Goal: Task Accomplishment & Management: Complete application form

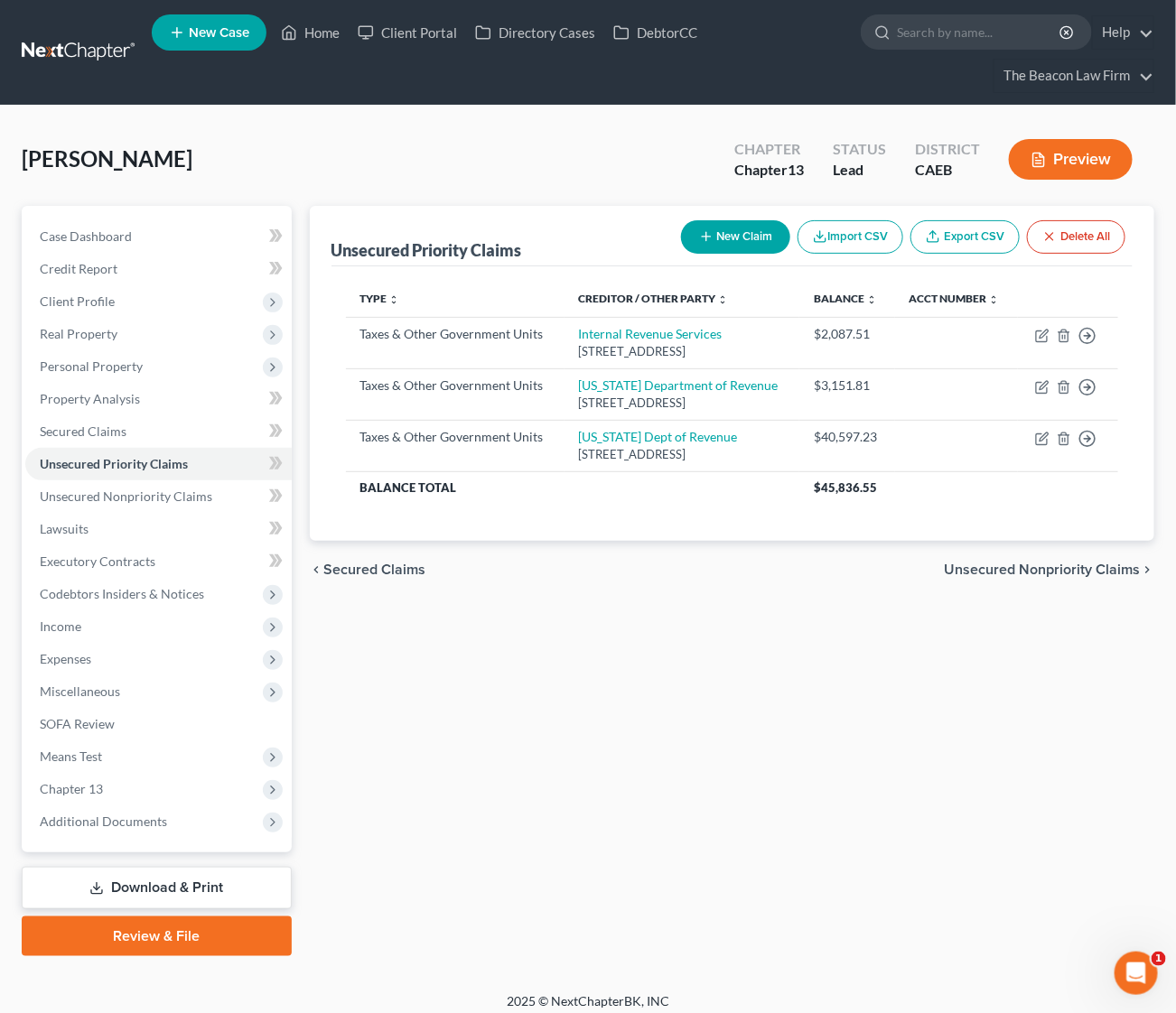
click at [78, 44] on link at bounding box center [79, 52] width 116 height 33
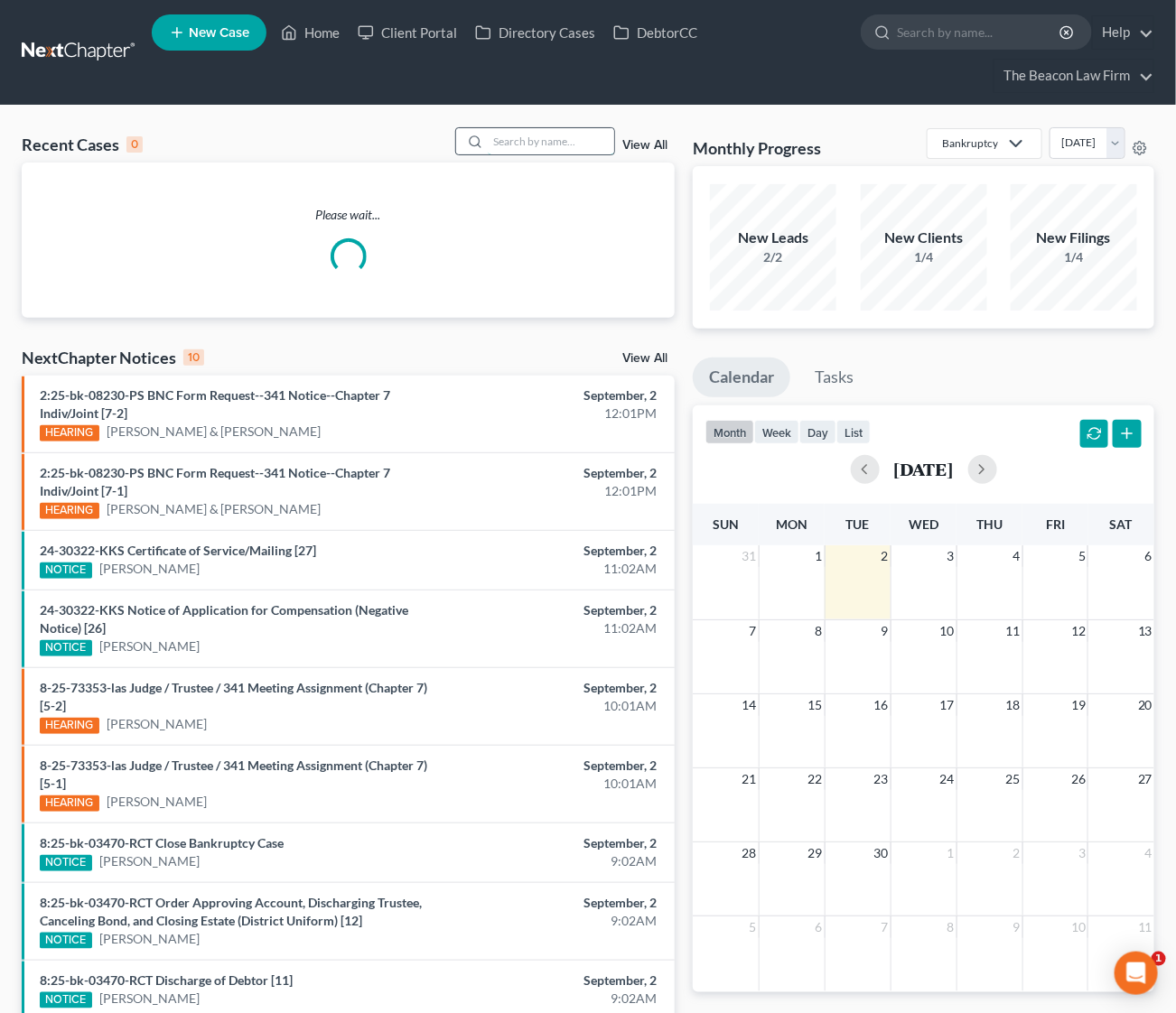
click at [533, 138] on input "search" at bounding box center [550, 141] width 126 height 26
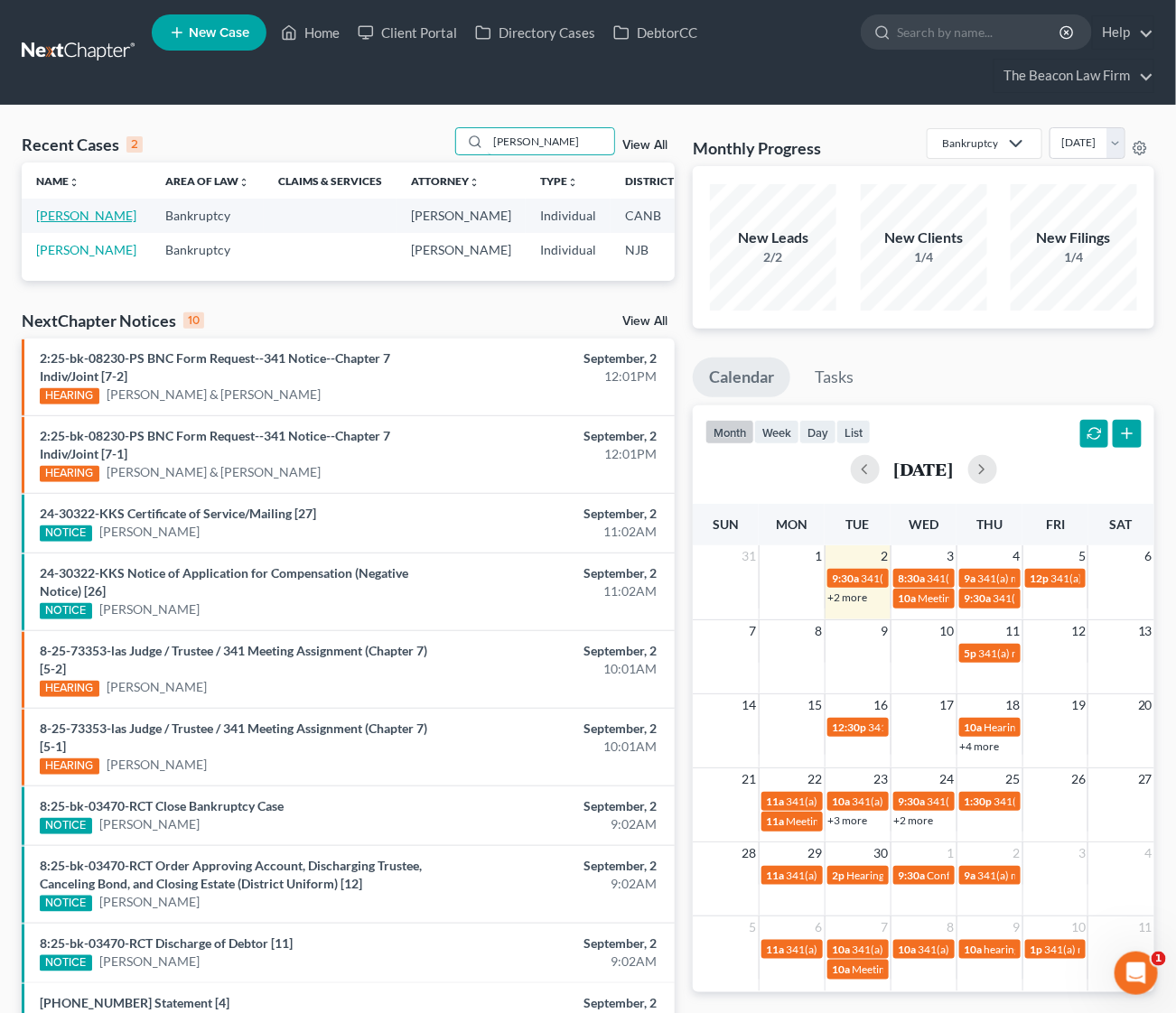
type input "rhodes"
click at [66, 223] on link "[PERSON_NAME]" at bounding box center [86, 215] width 100 height 15
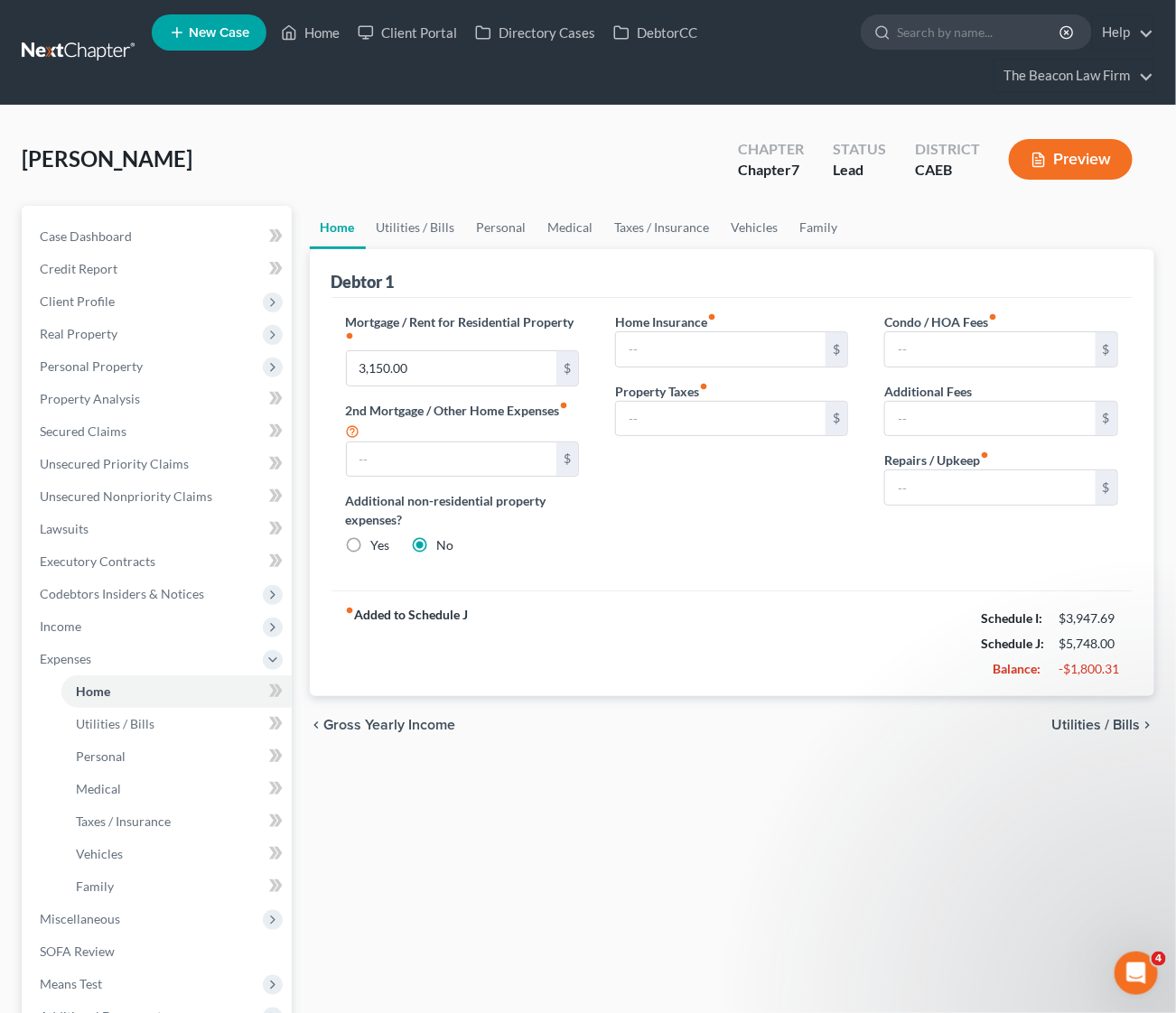
click at [701, 603] on div "fiber_manual_record Added to Schedule J Schedule I: $3,947.69 Schedule J: $5,74…" at bounding box center [732, 642] width 802 height 106
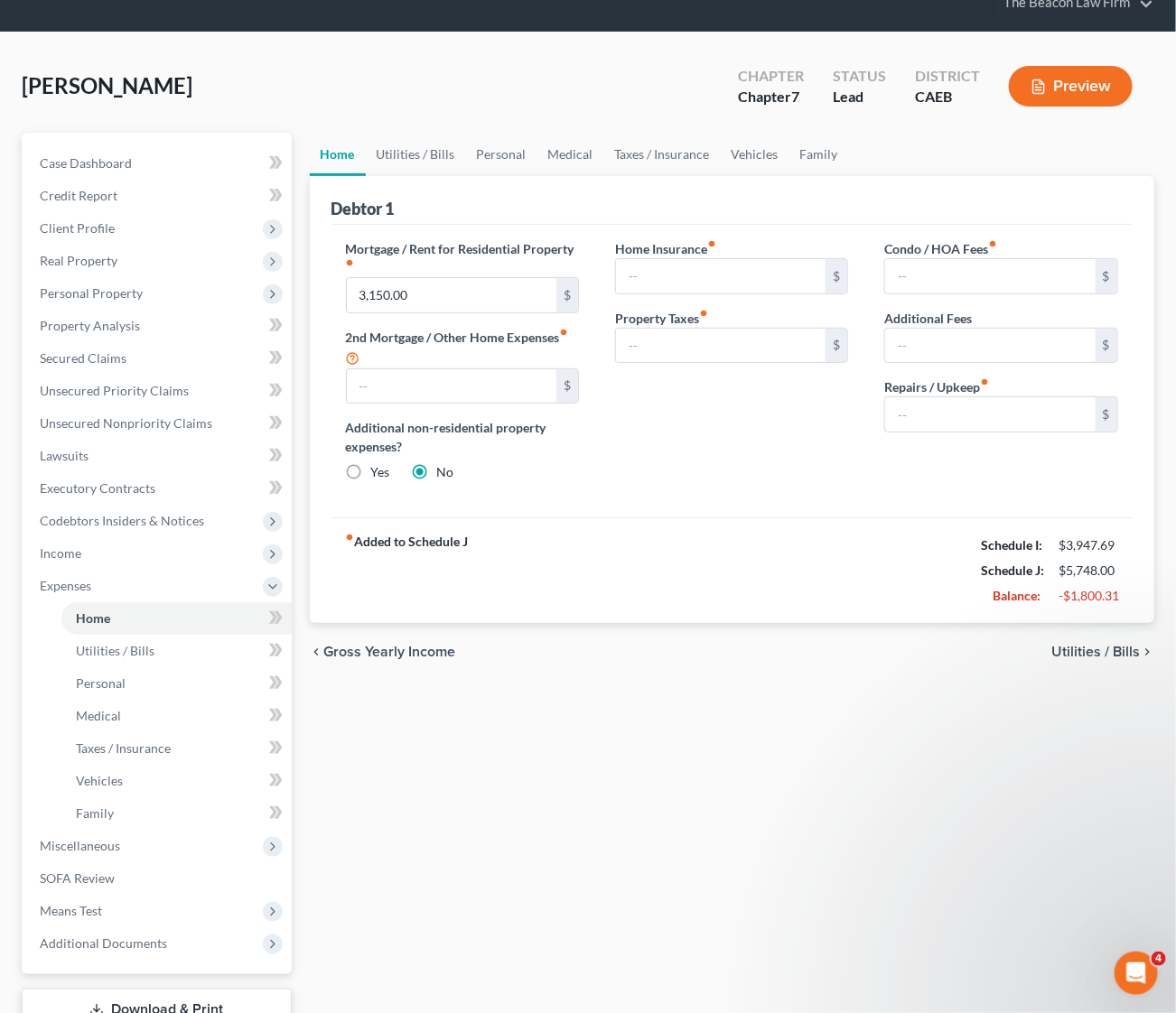
scroll to position [134, 0]
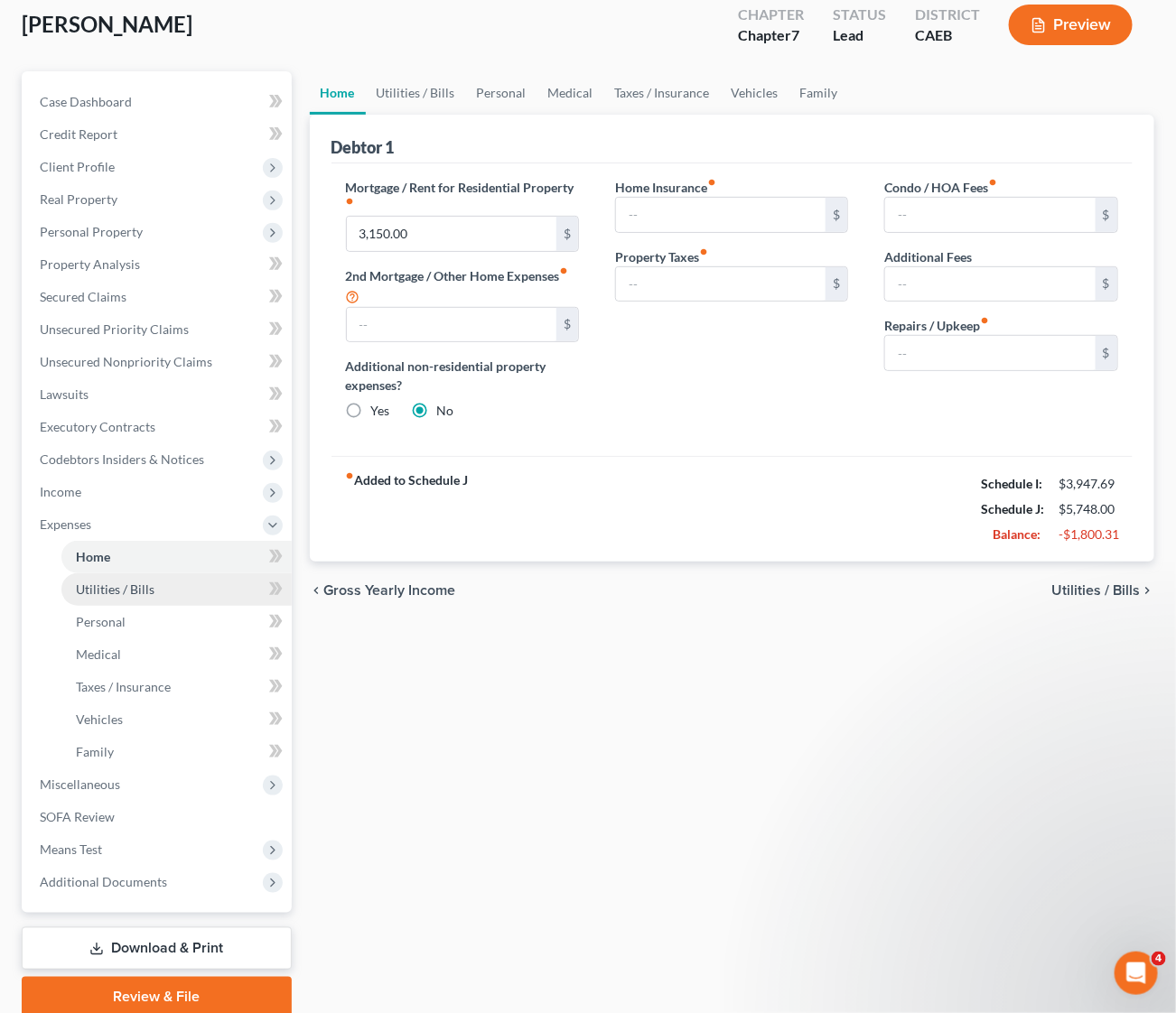
click at [137, 591] on span "Utilities / Bills" at bounding box center [115, 589] width 78 height 15
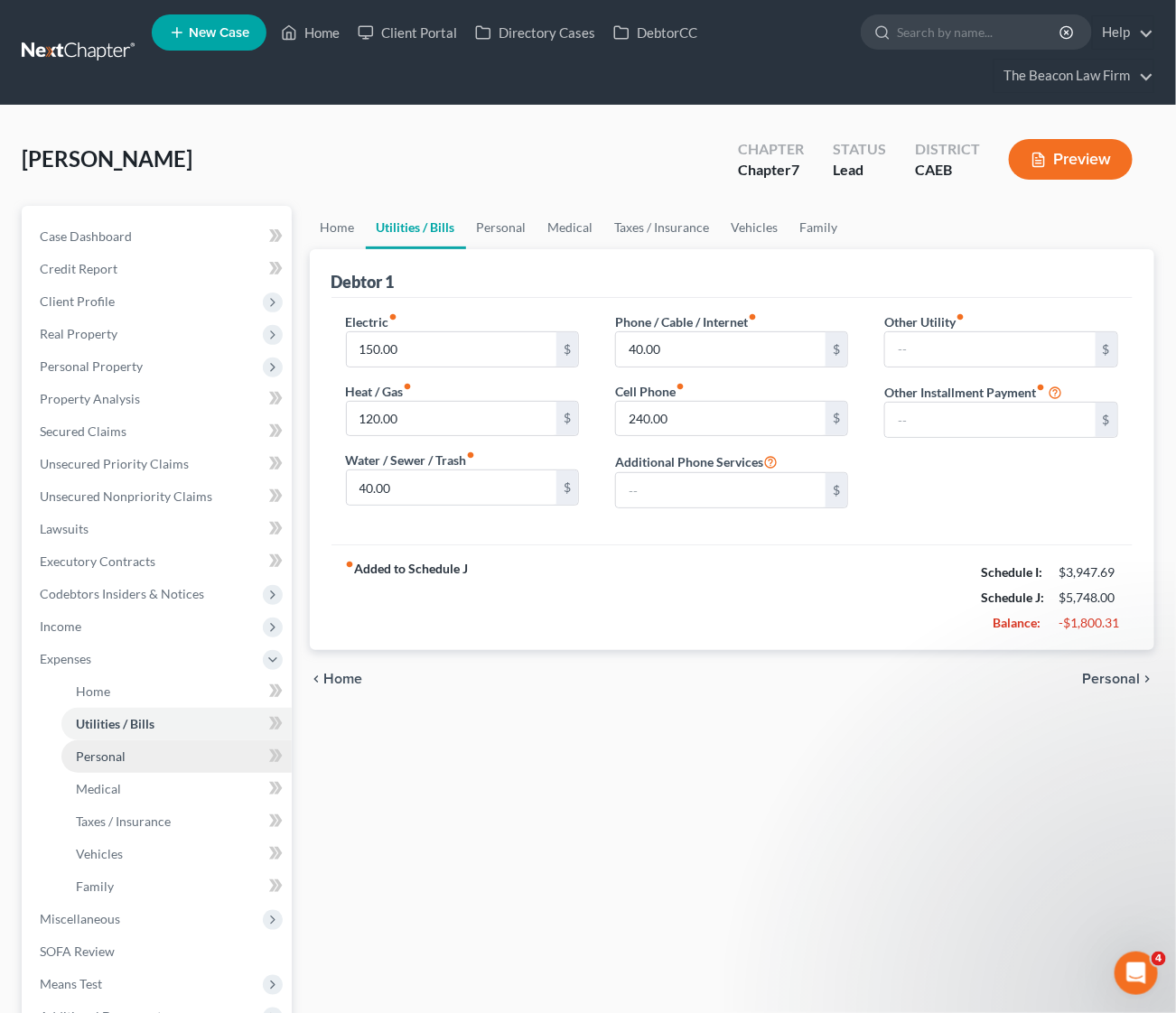
click at [110, 743] on link "Personal" at bounding box center [177, 756] width 231 height 33
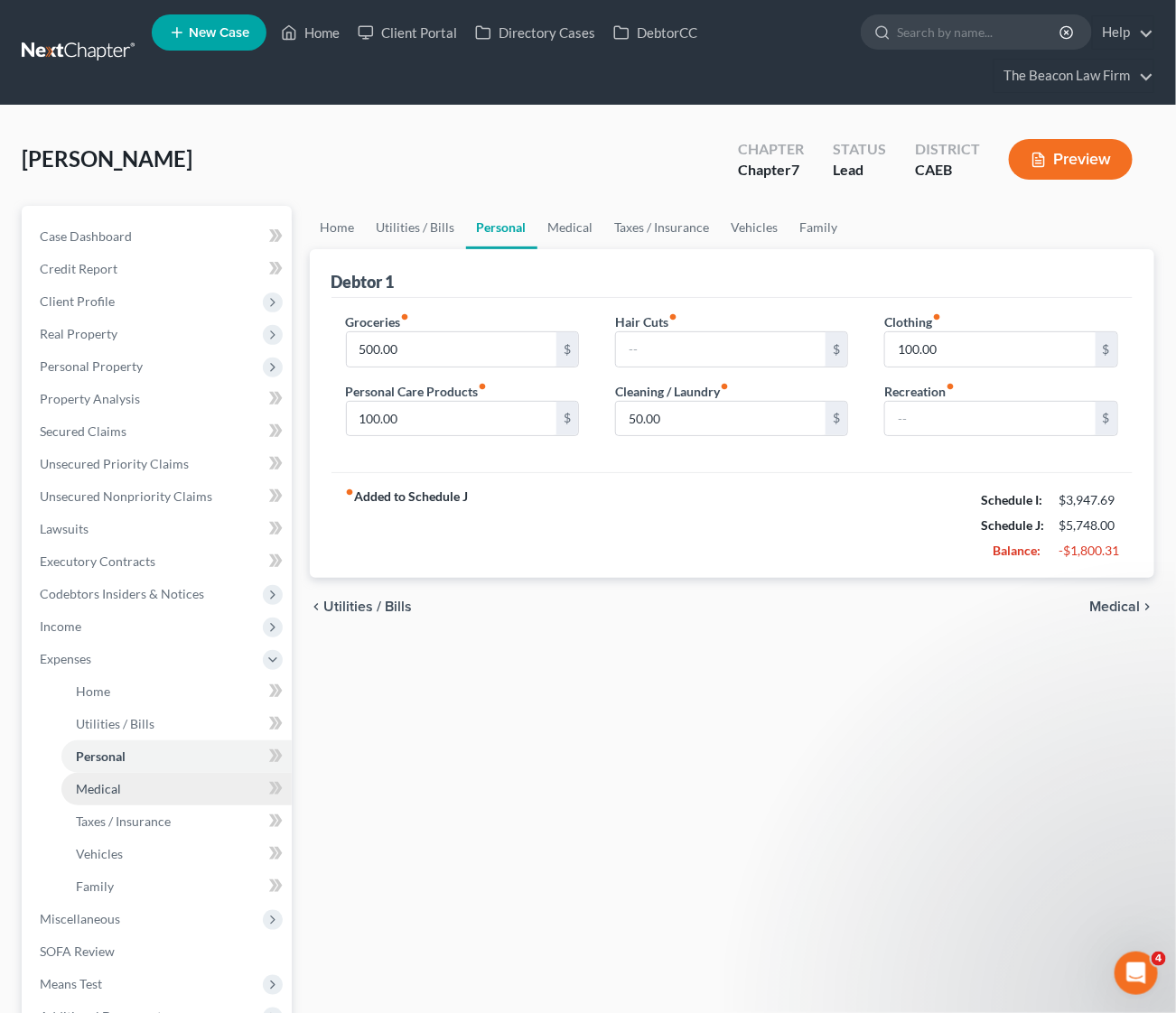
click at [96, 785] on span "Medical" at bounding box center [98, 788] width 45 height 15
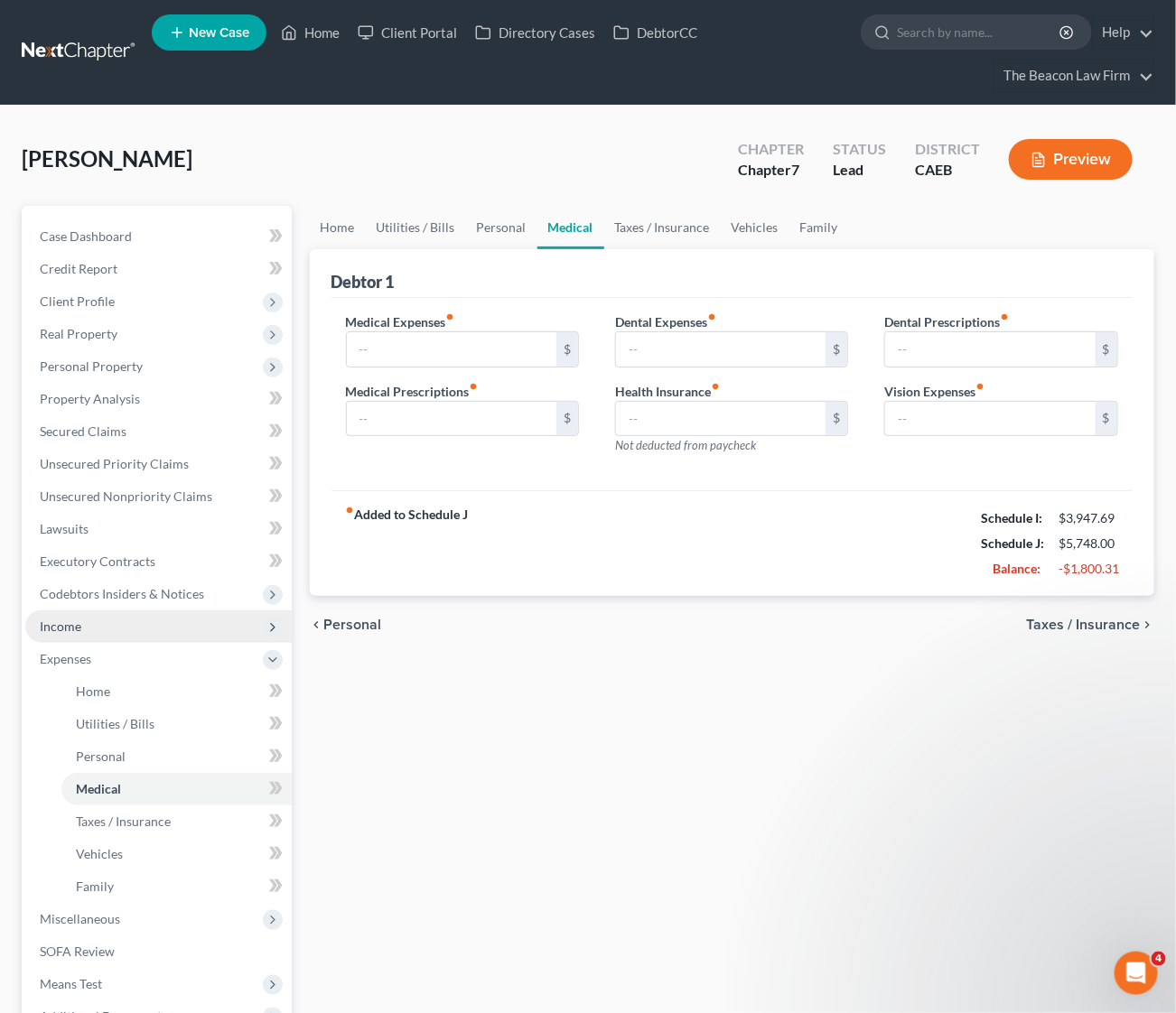
click at [79, 622] on span "Income" at bounding box center [61, 626] width 41 height 15
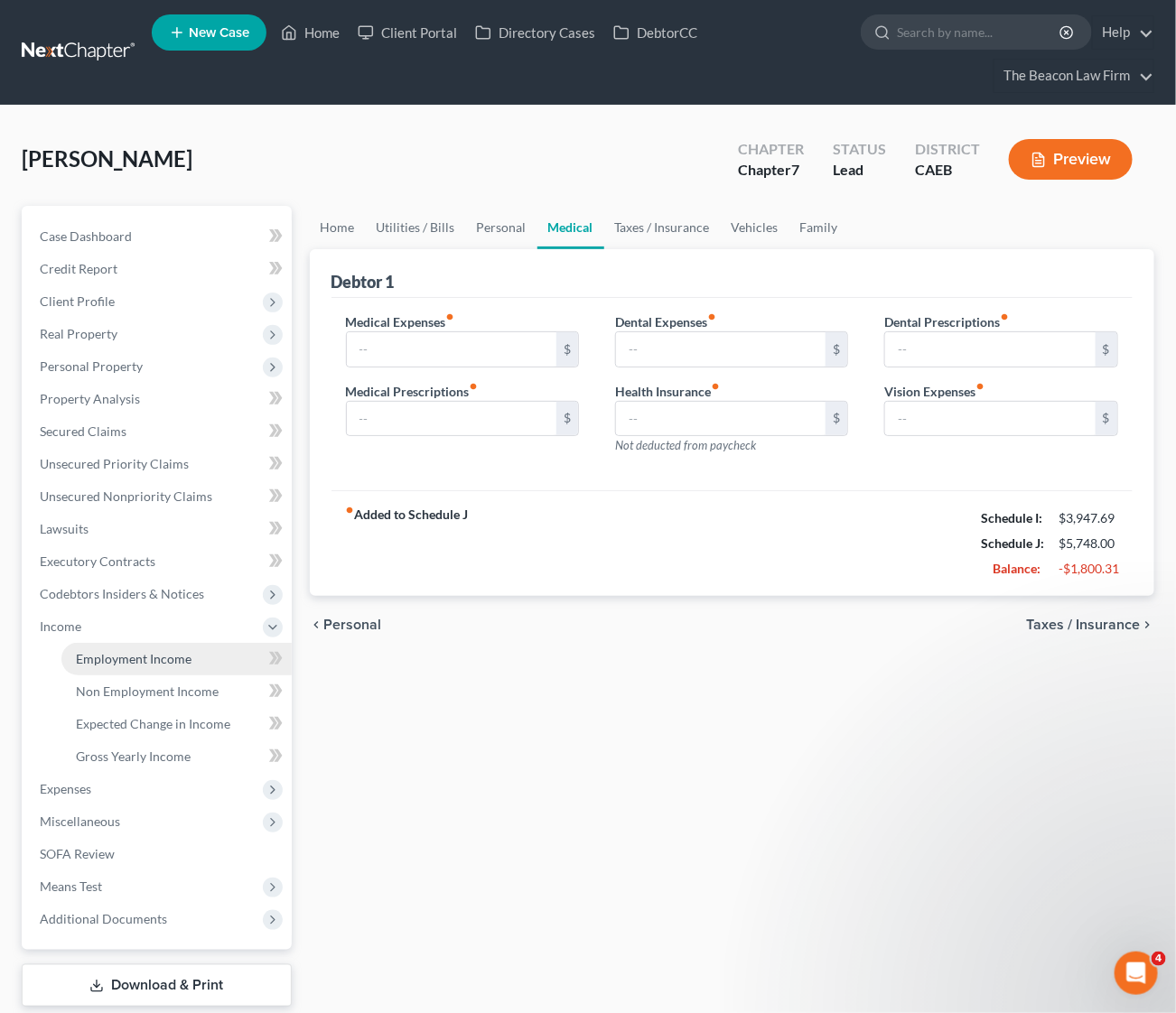
click at [129, 657] on span "Employment Income" at bounding box center [134, 658] width 116 height 15
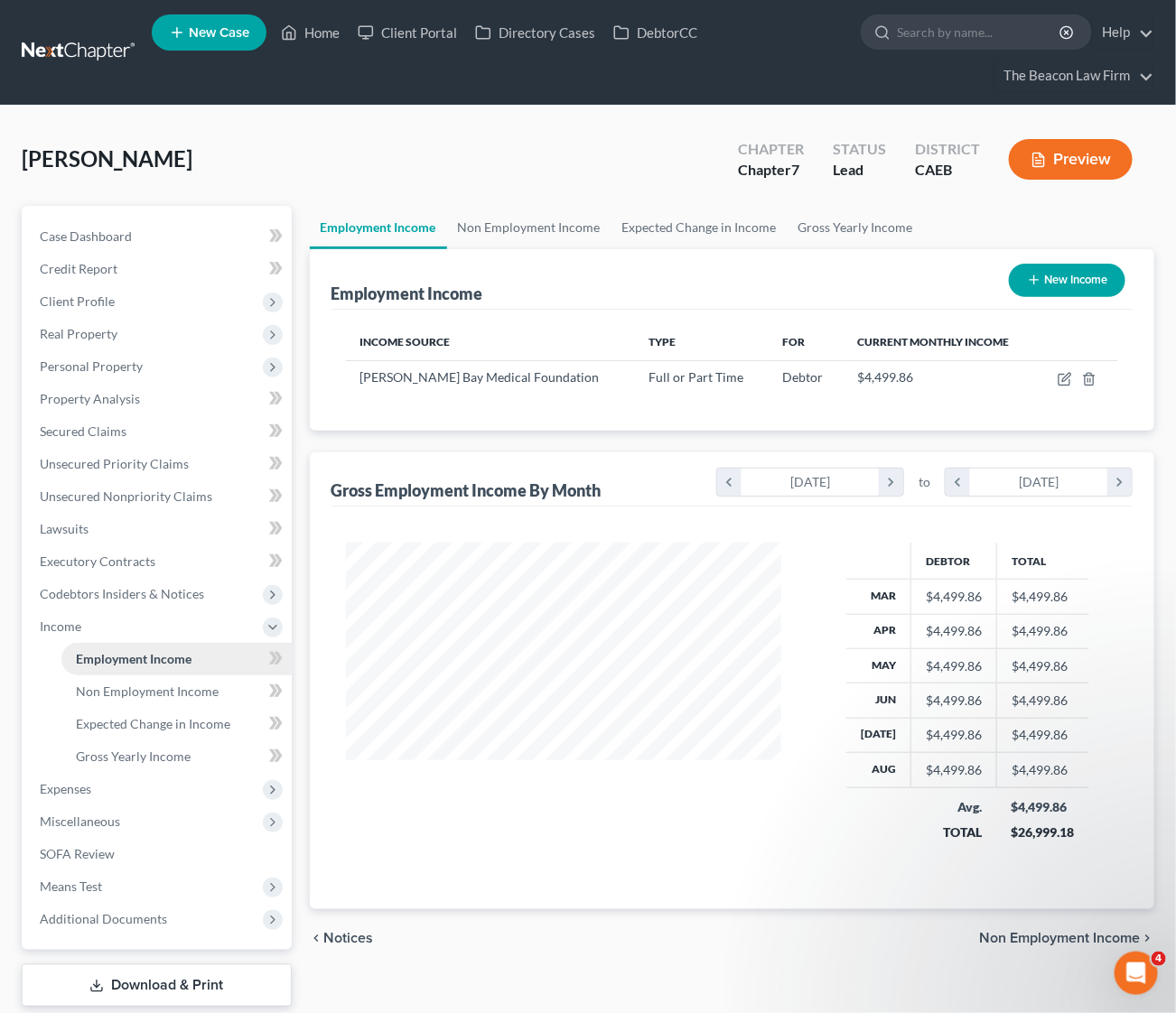
scroll to position [324, 472]
click at [136, 759] on span "Gross Yearly Income" at bounding box center [133, 756] width 115 height 15
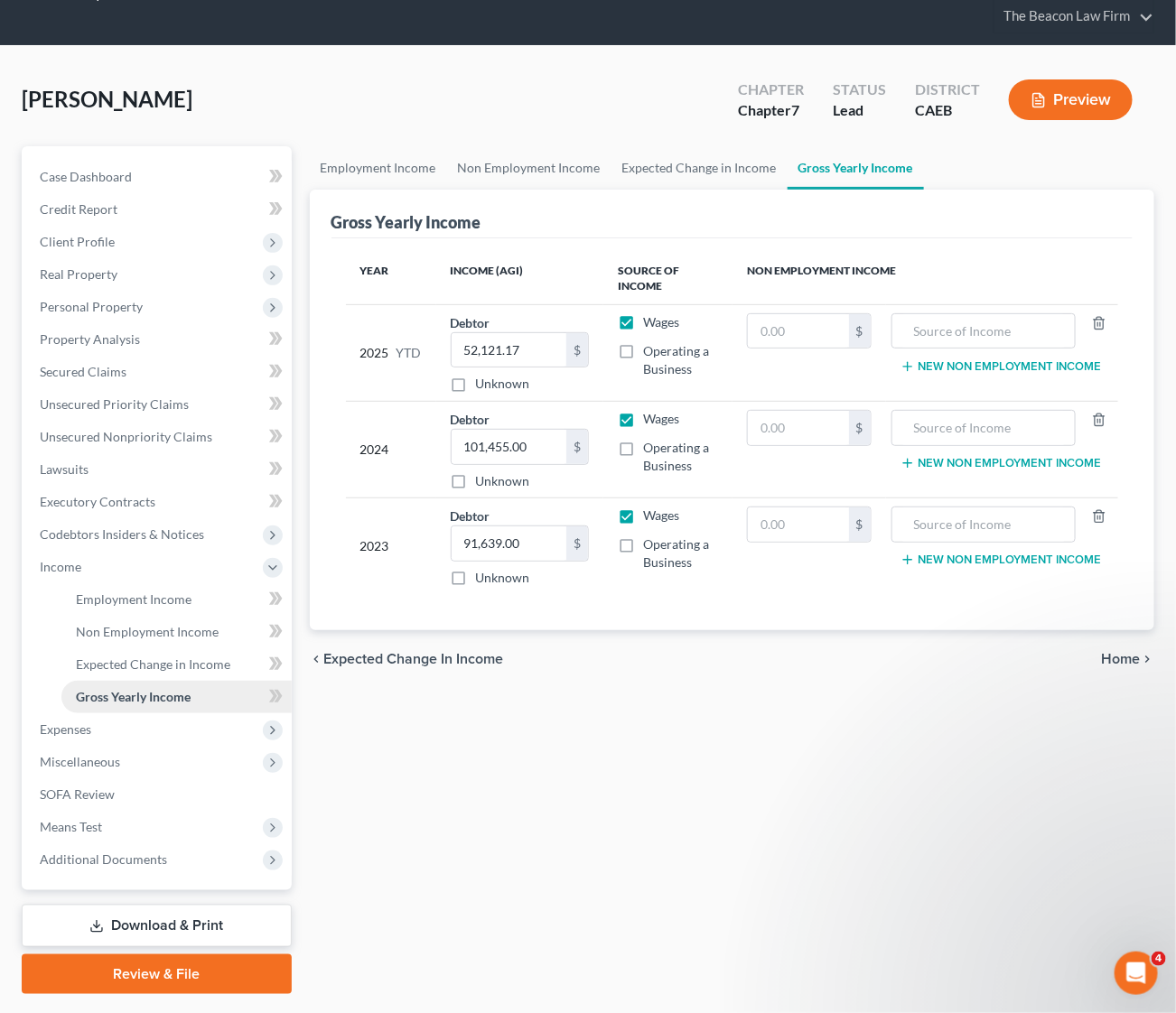
scroll to position [107, 0]
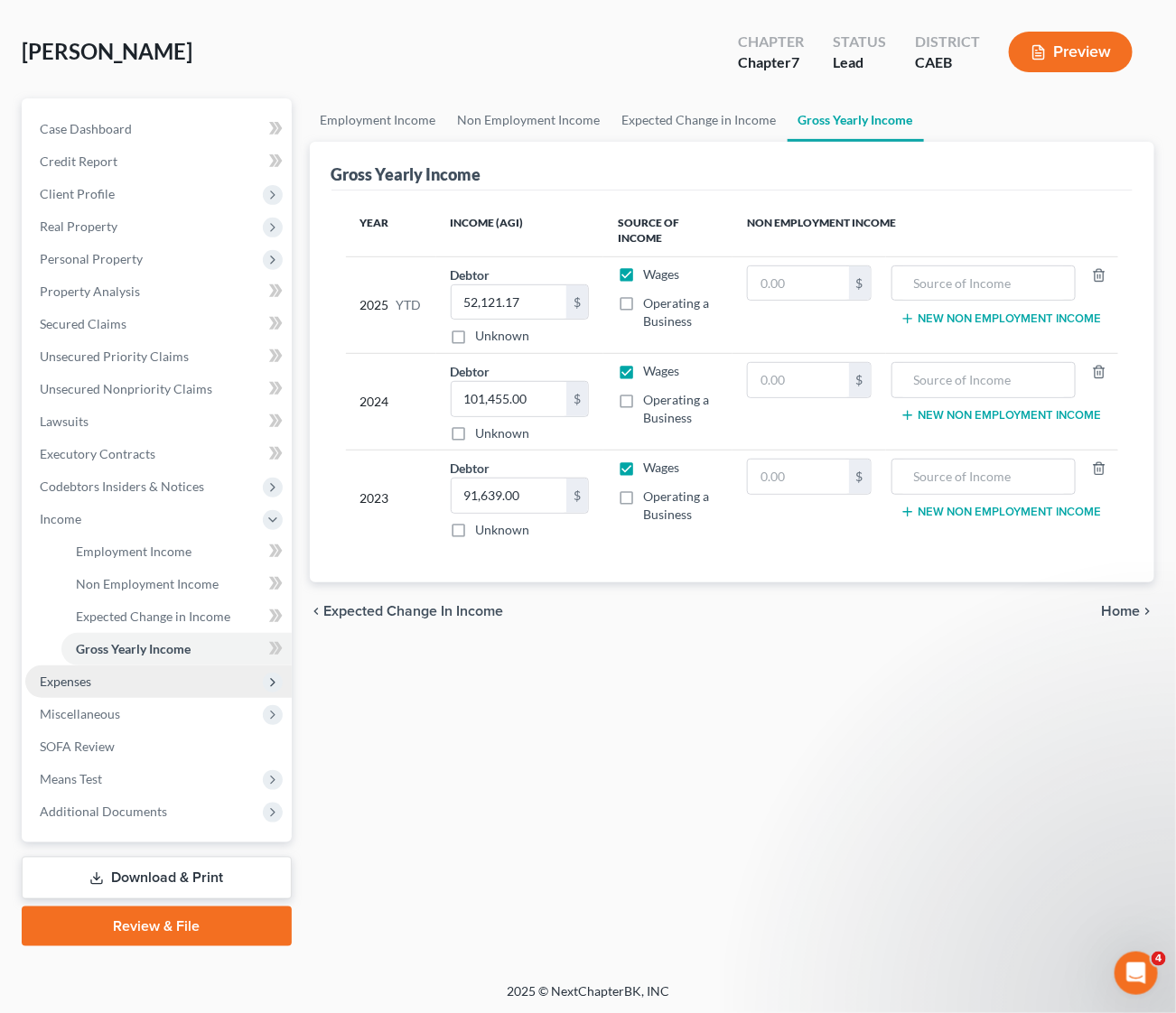
click at [80, 681] on span "Expenses" at bounding box center [65, 681] width 51 height 15
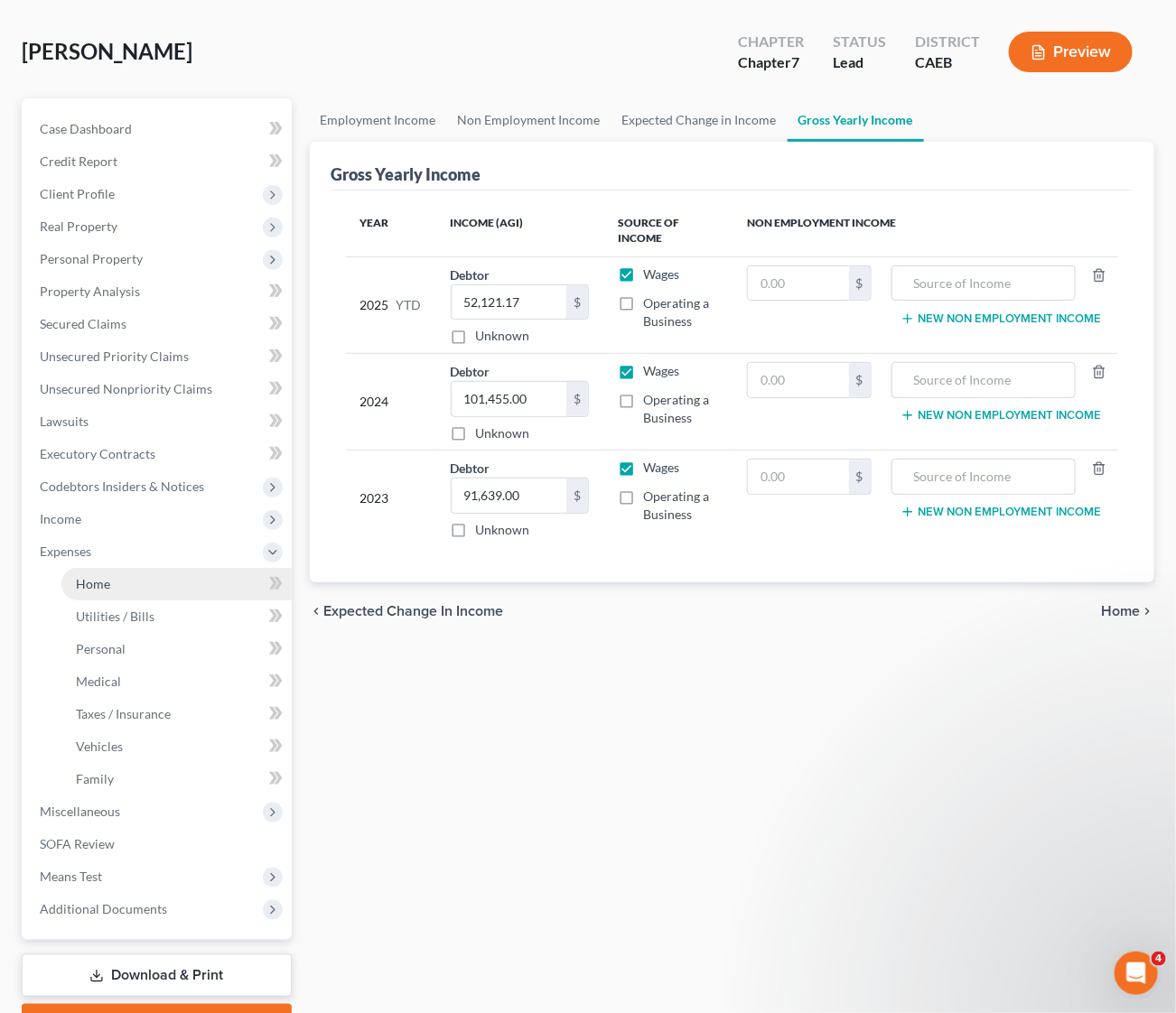
click at [114, 586] on link "Home" at bounding box center [177, 584] width 231 height 33
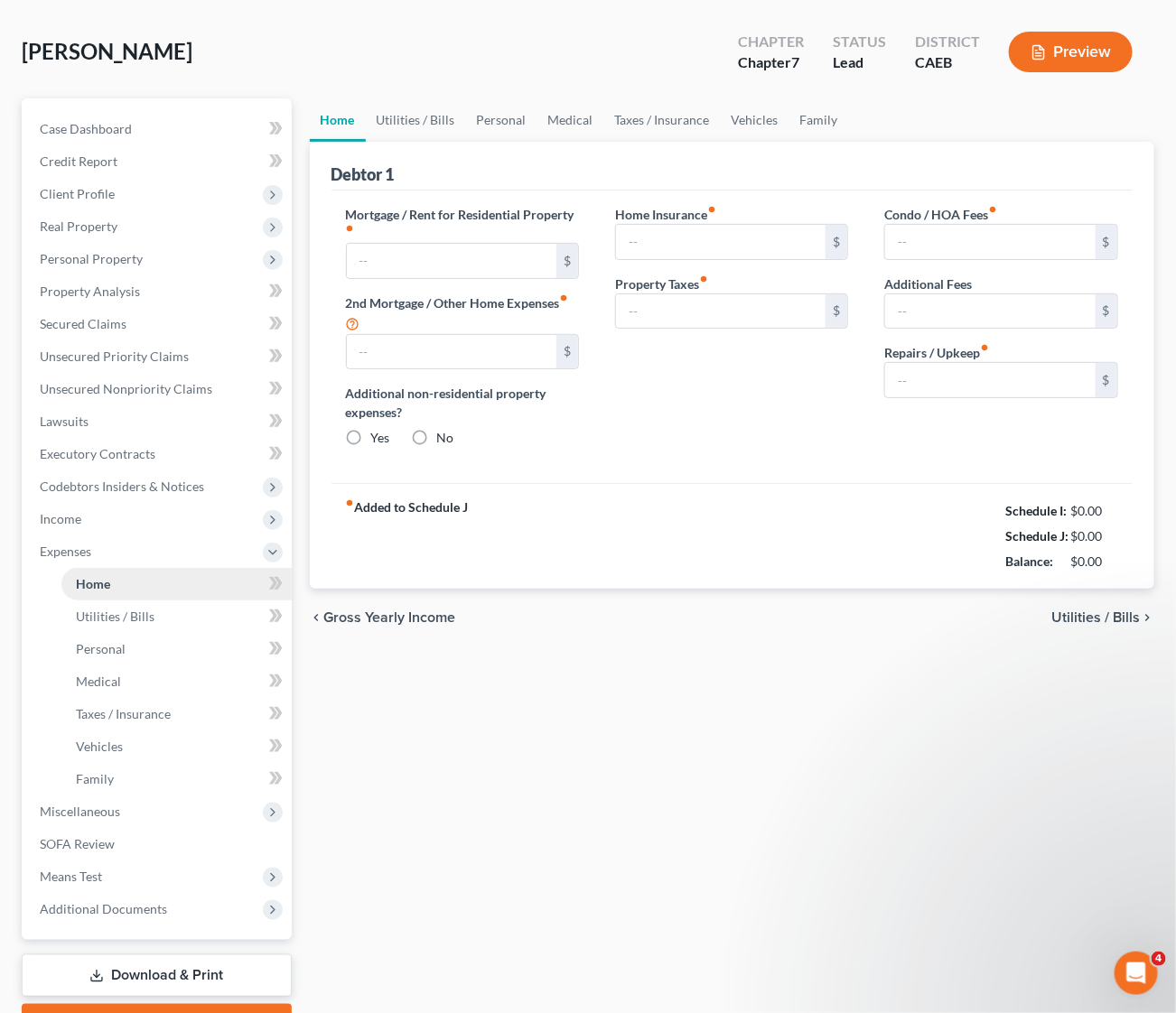
scroll to position [17, 0]
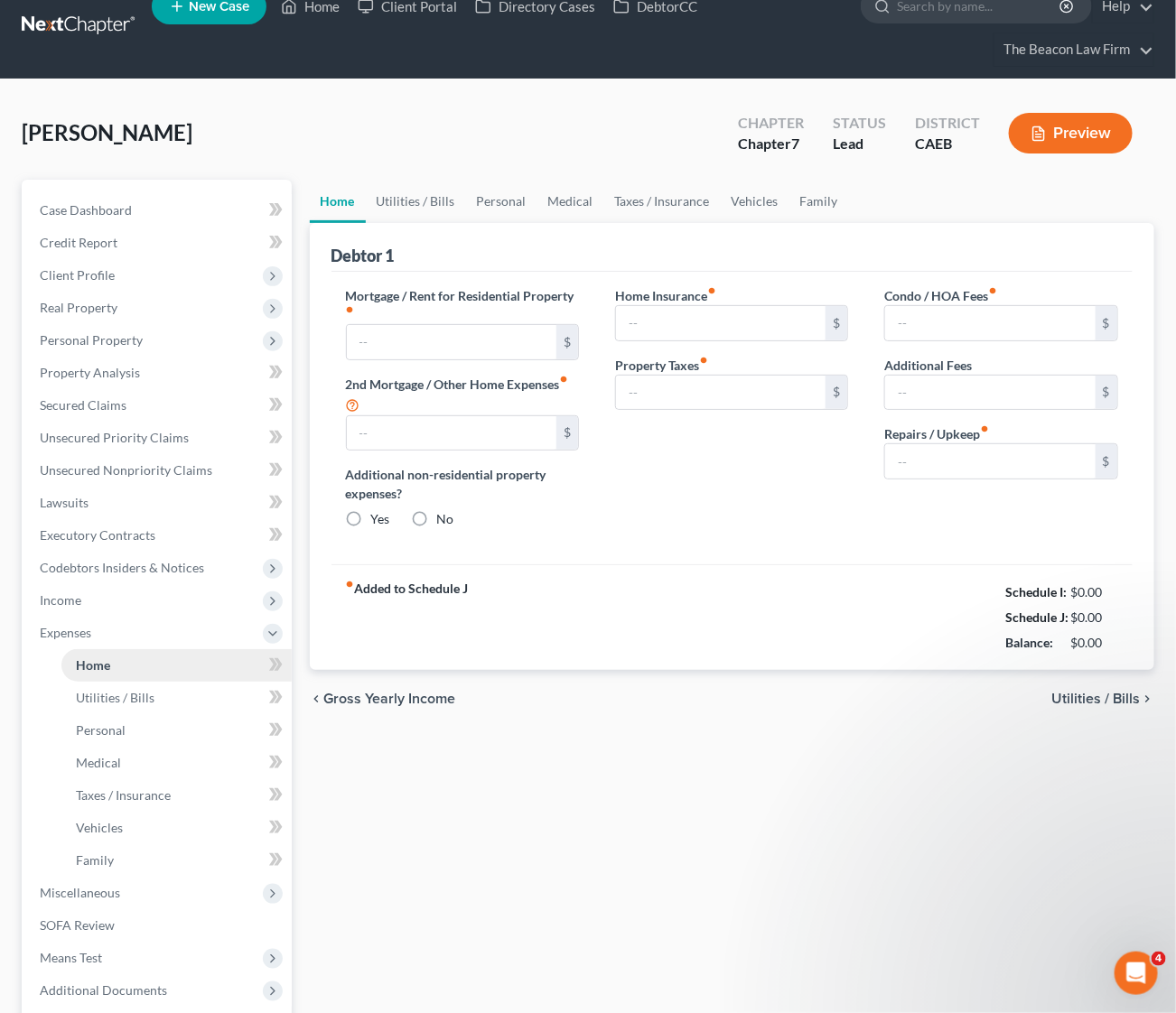
type input "3,150.00"
radio input "true"
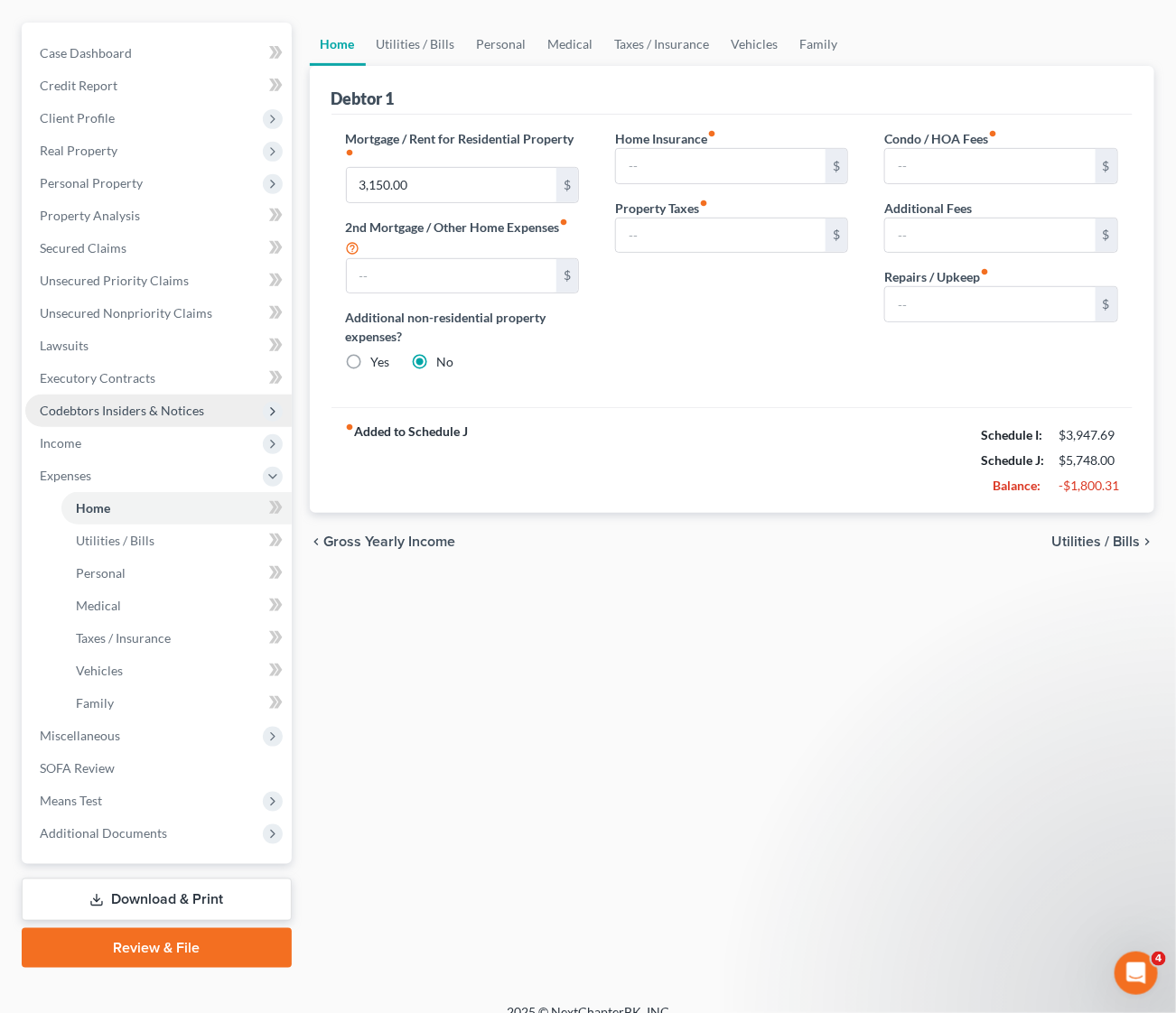
scroll to position [205, 0]
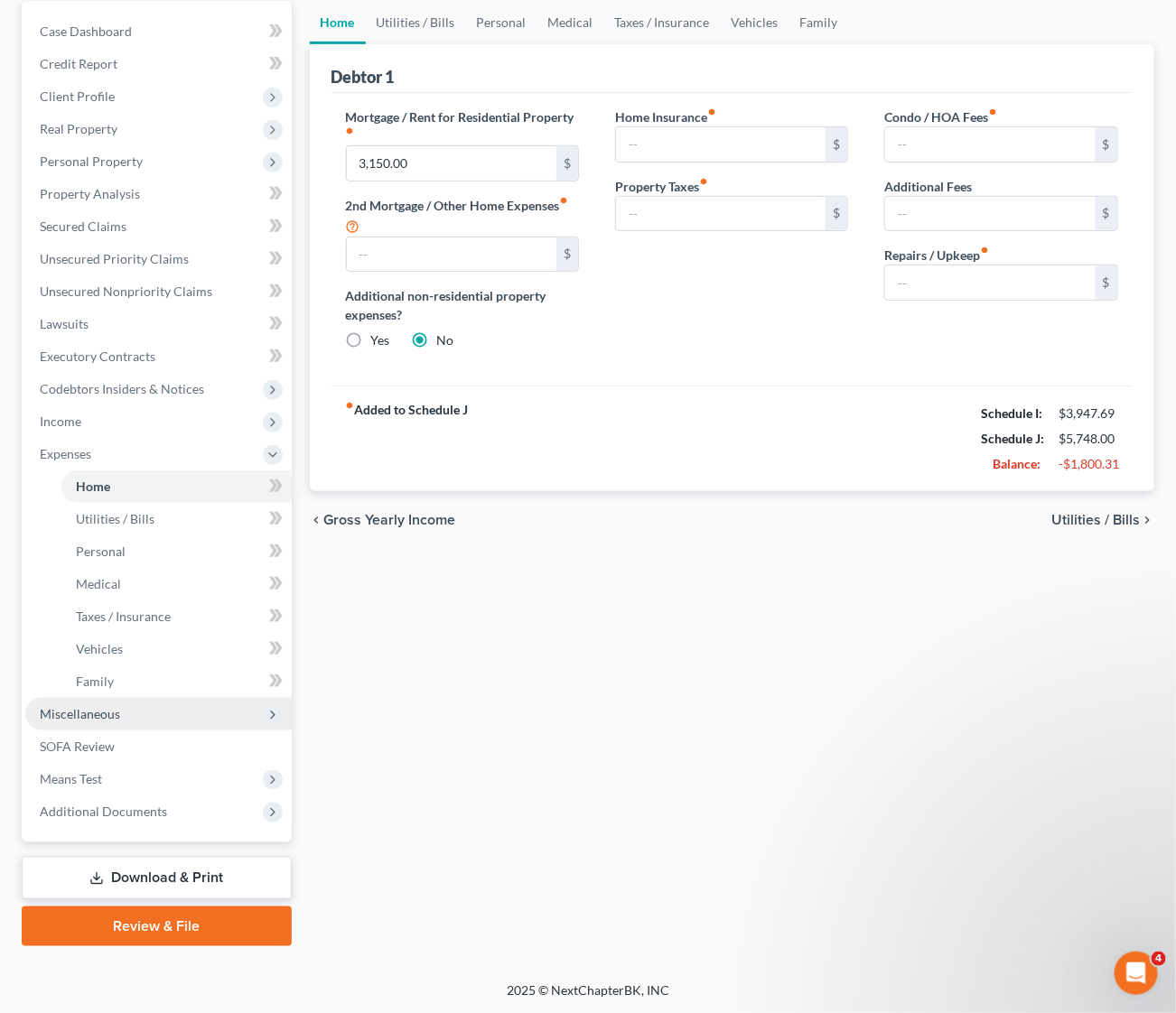
click at [89, 708] on span "Miscellaneous" at bounding box center [80, 713] width 80 height 15
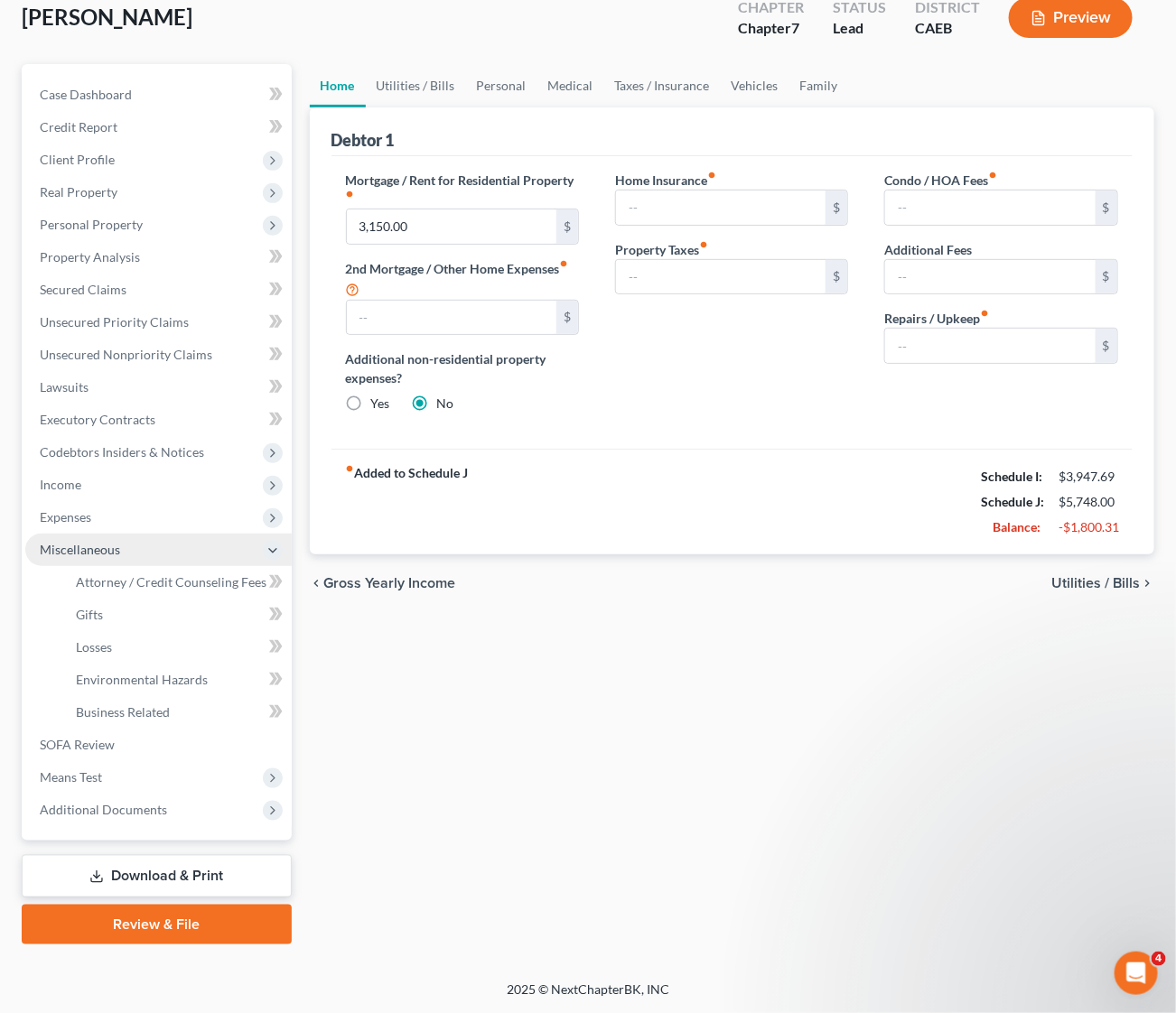
scroll to position [139, 0]
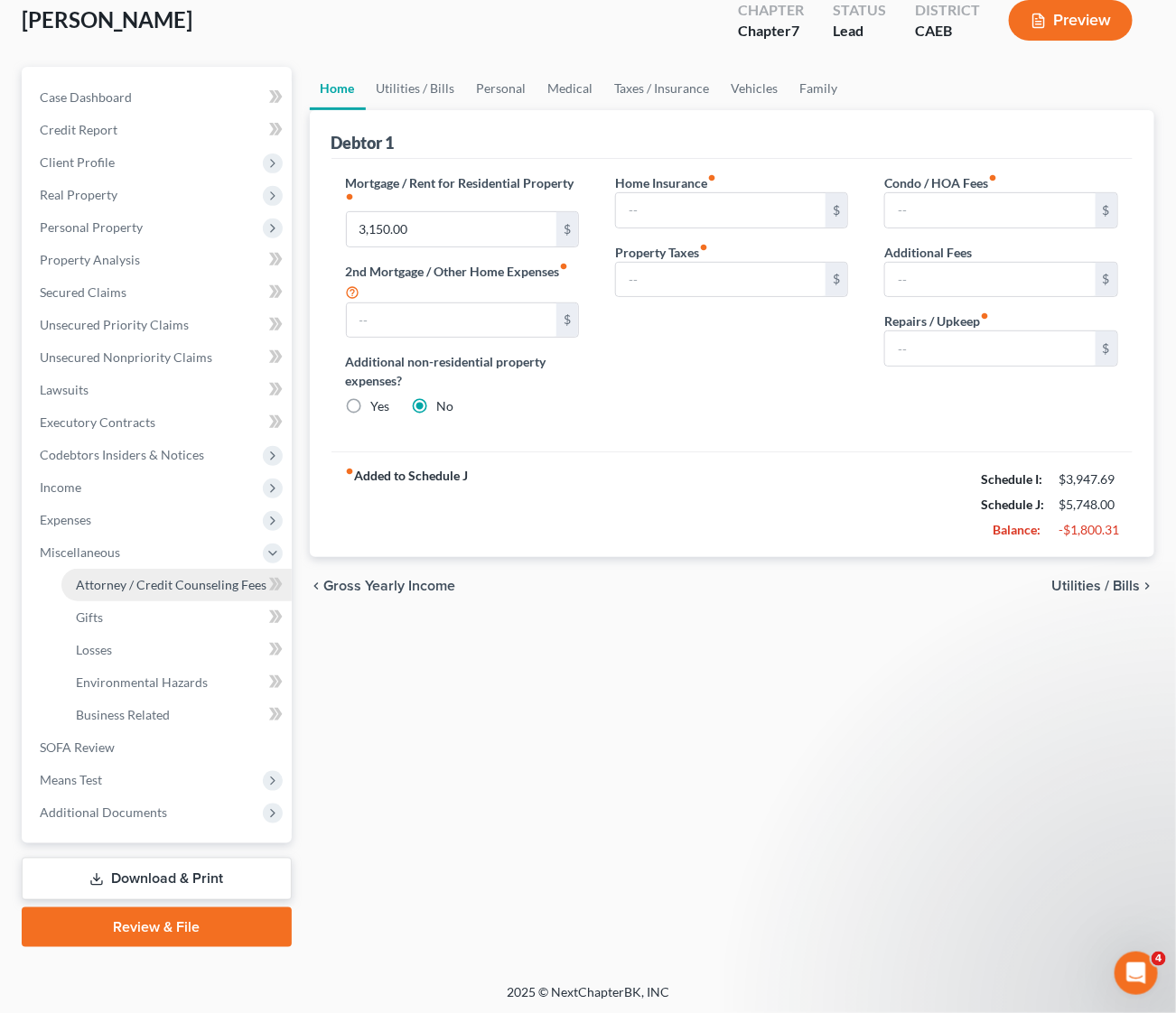
click at [162, 595] on link "Attorney / Credit Counseling Fees" at bounding box center [177, 584] width 231 height 33
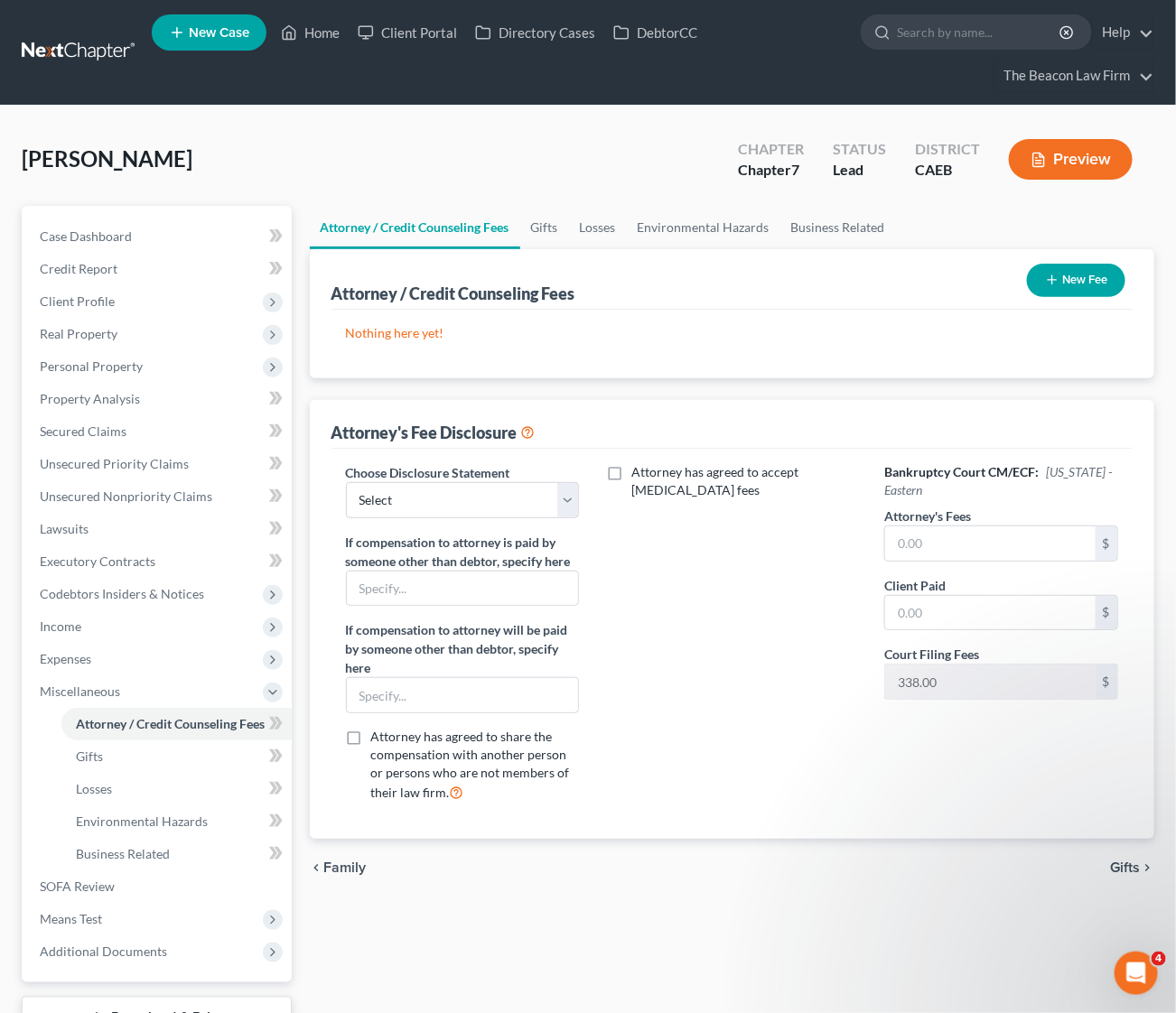
click at [1089, 276] on button "New Fee" at bounding box center [1075, 280] width 98 height 34
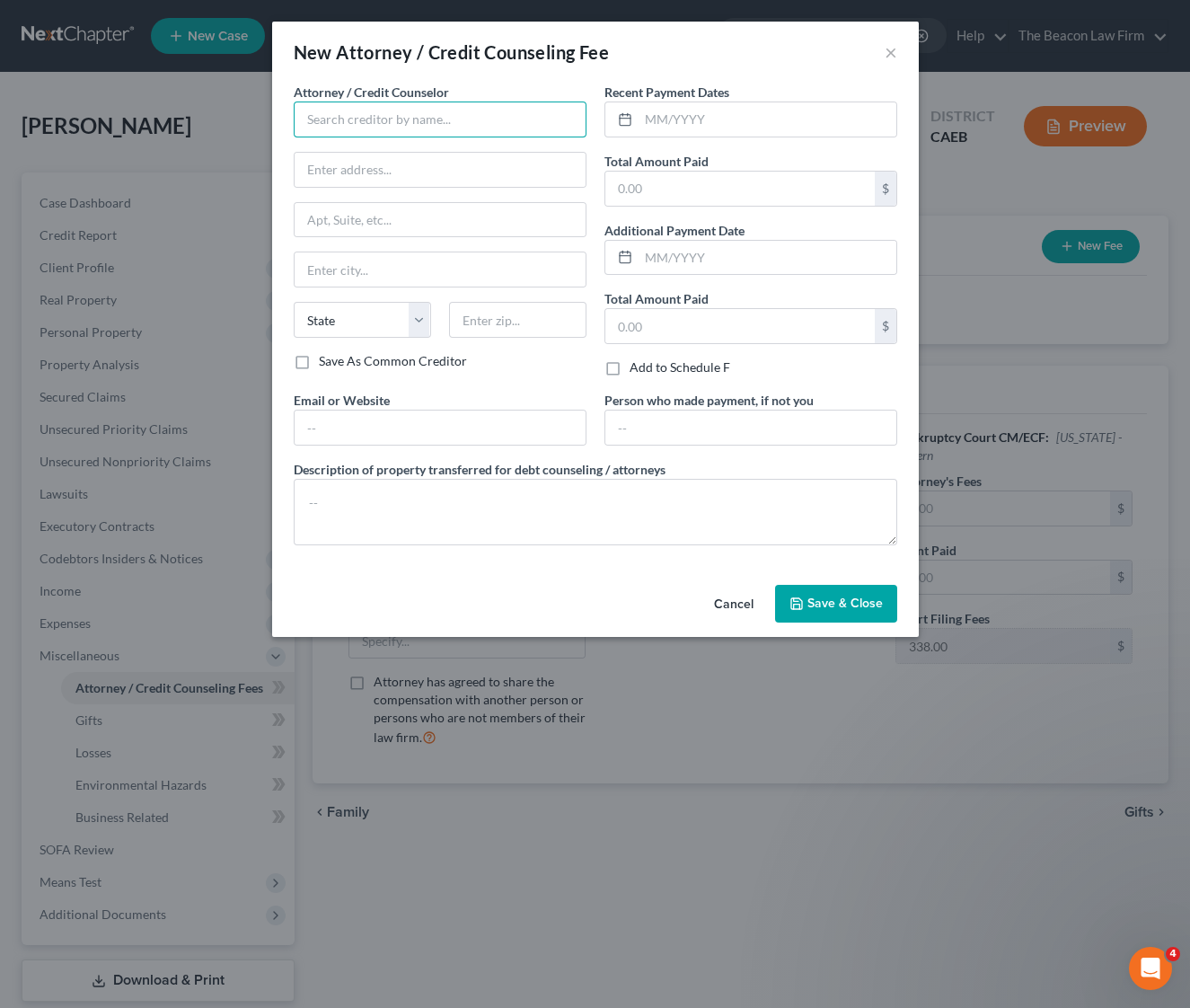
click at [400, 117] on input "text" at bounding box center [439, 119] width 293 height 36
type input "Beacon Law Firm"
type input "9295 E Stockton Blvd, Suite 20"
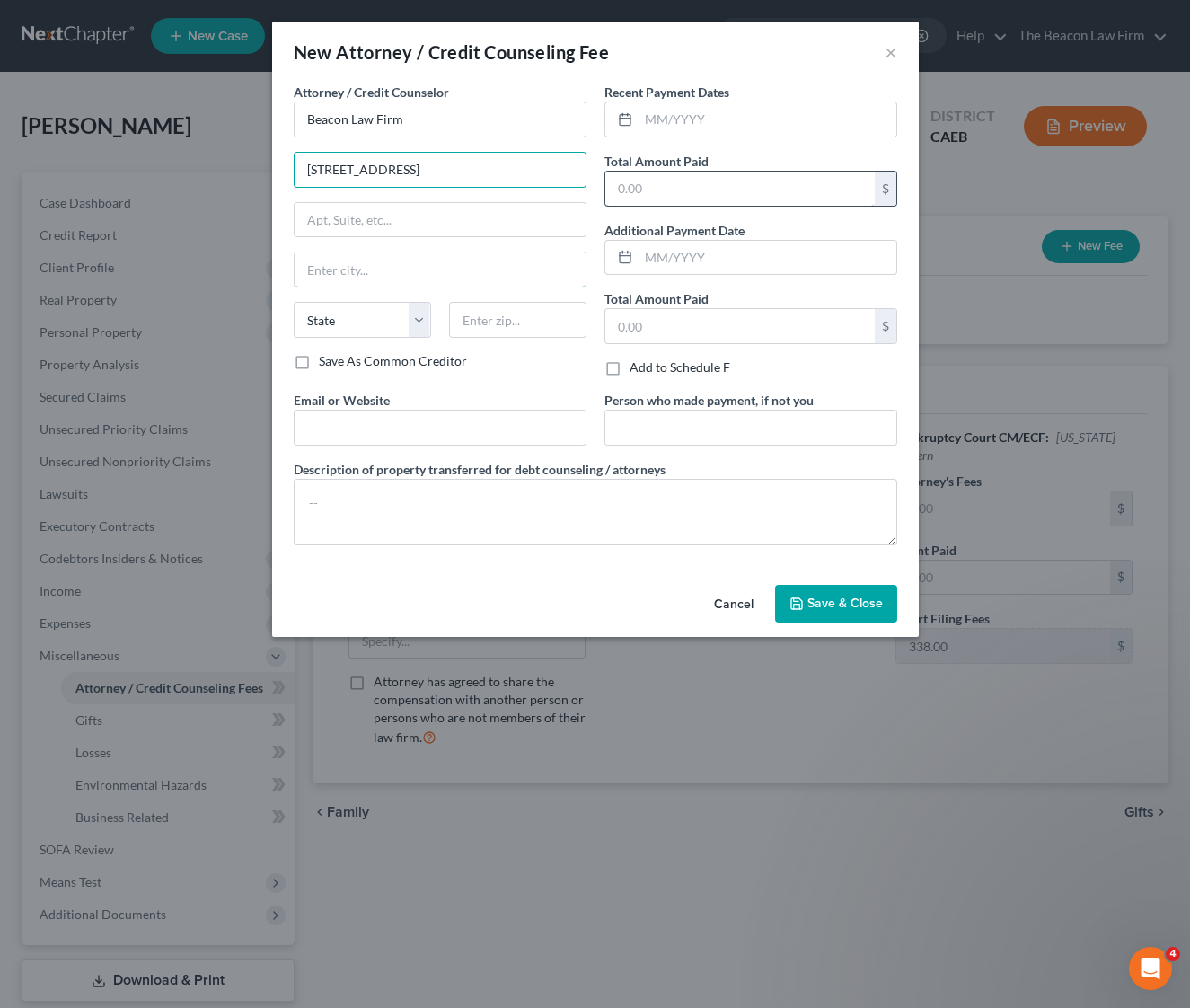
type input "Elk Grove"
select select "4"
type input "95624"
type input "[EMAIL_ADDRESS][DOMAIN_NAME]"
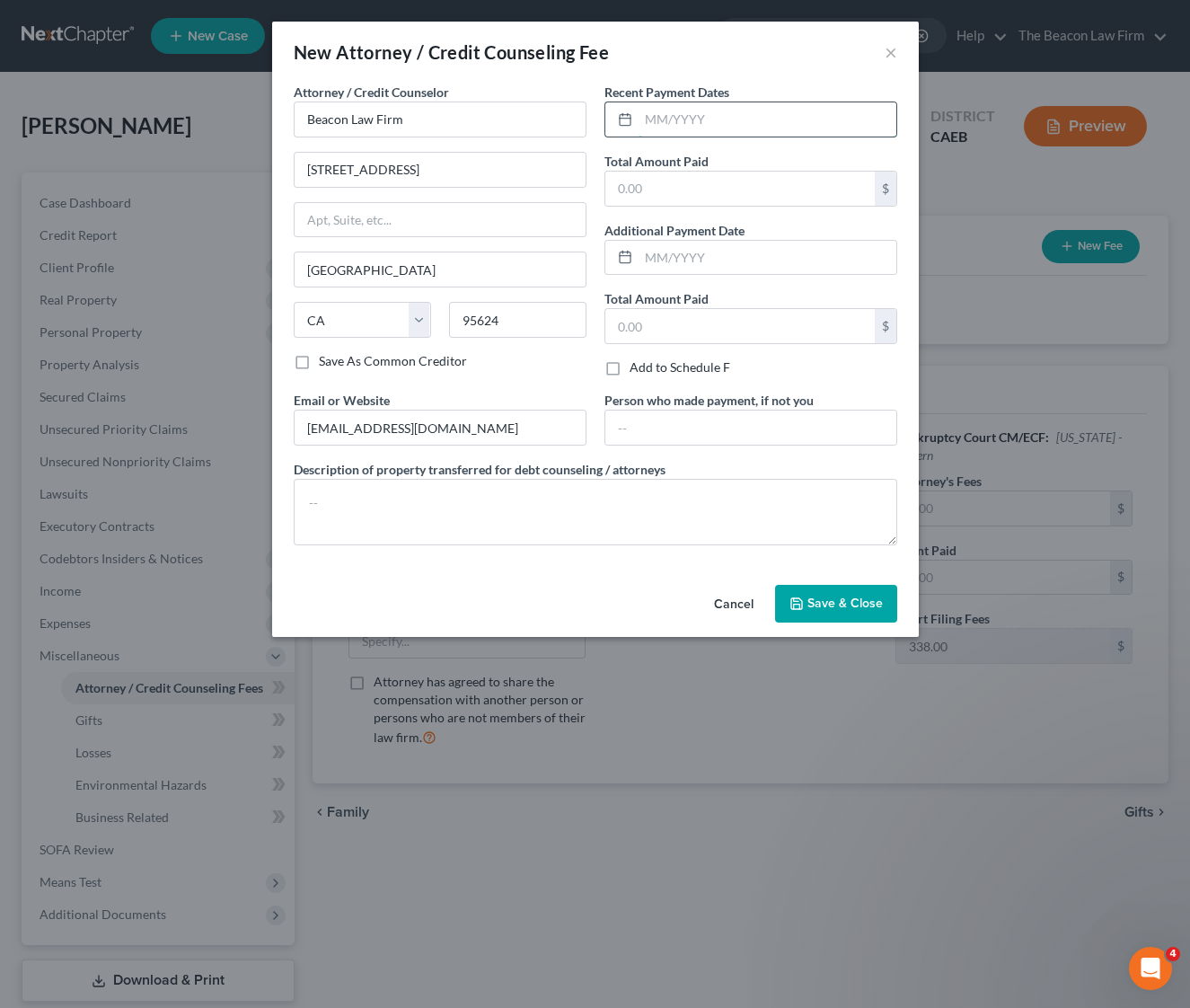
click at [733, 126] on input "text" at bounding box center [768, 119] width 258 height 34
type input "08/2025"
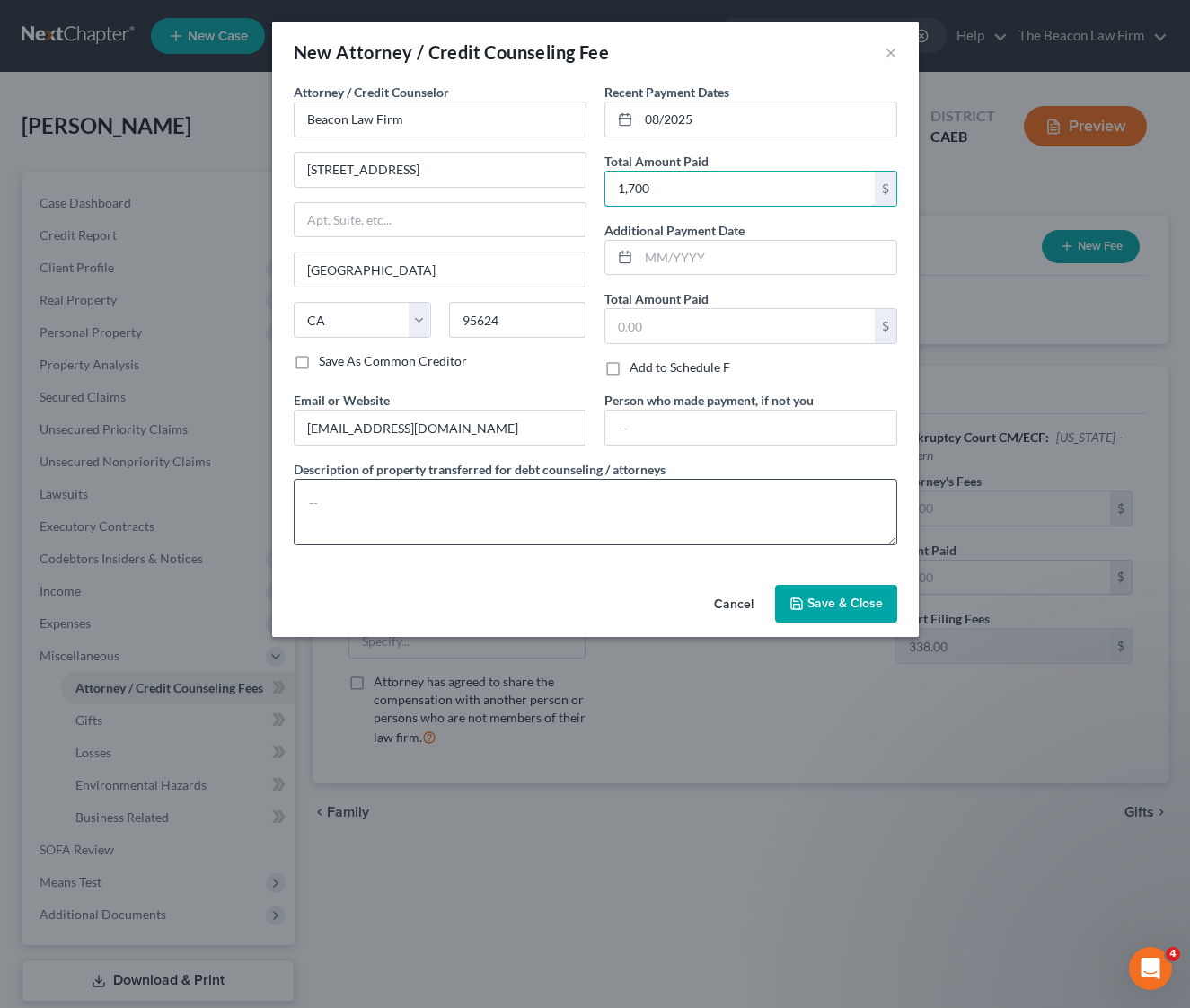
type input "1,700"
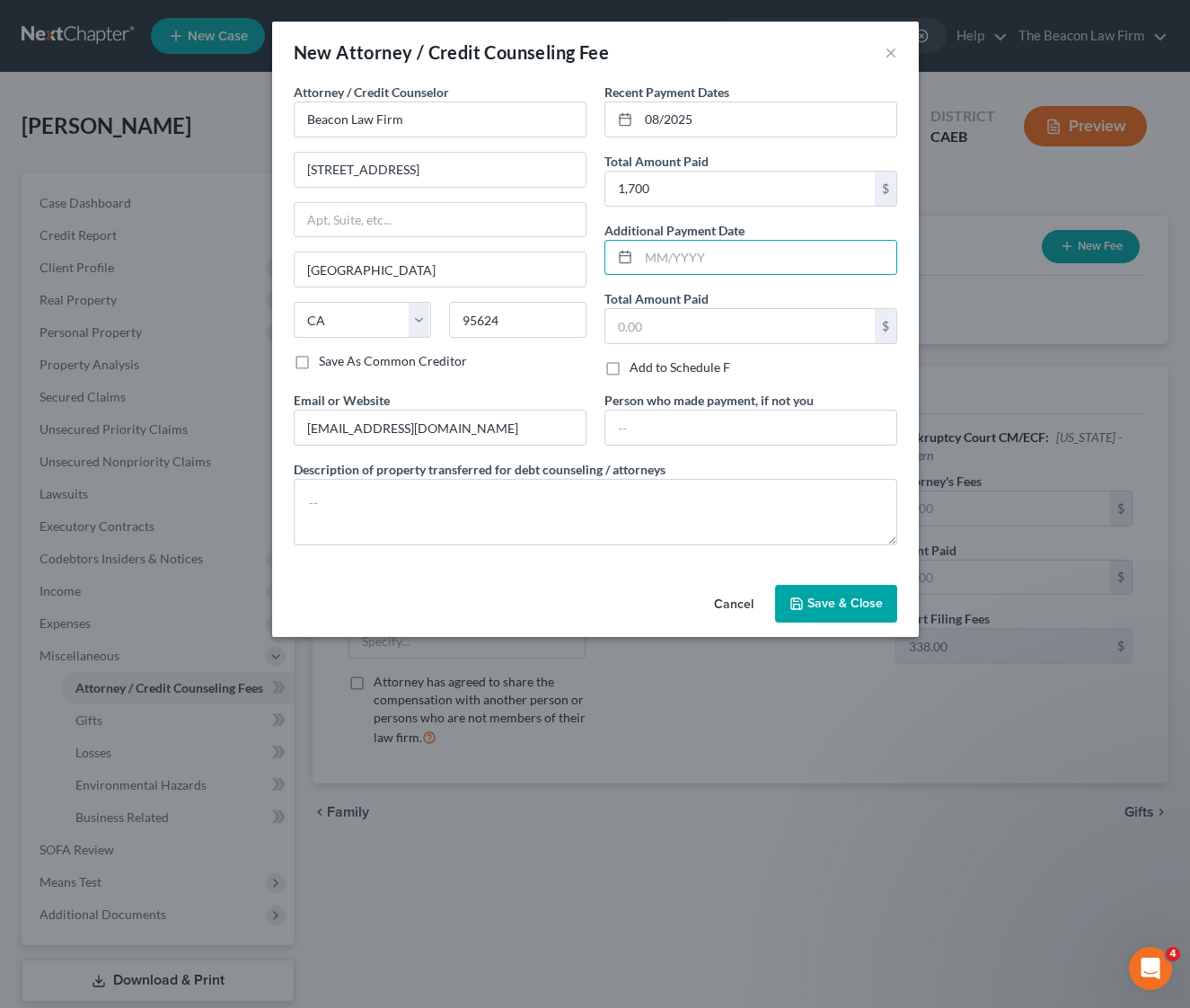
click at [598, 590] on div "Cancel Save & Close" at bounding box center [595, 608] width 647 height 59
click at [591, 530] on textarea at bounding box center [595, 512] width 604 height 67
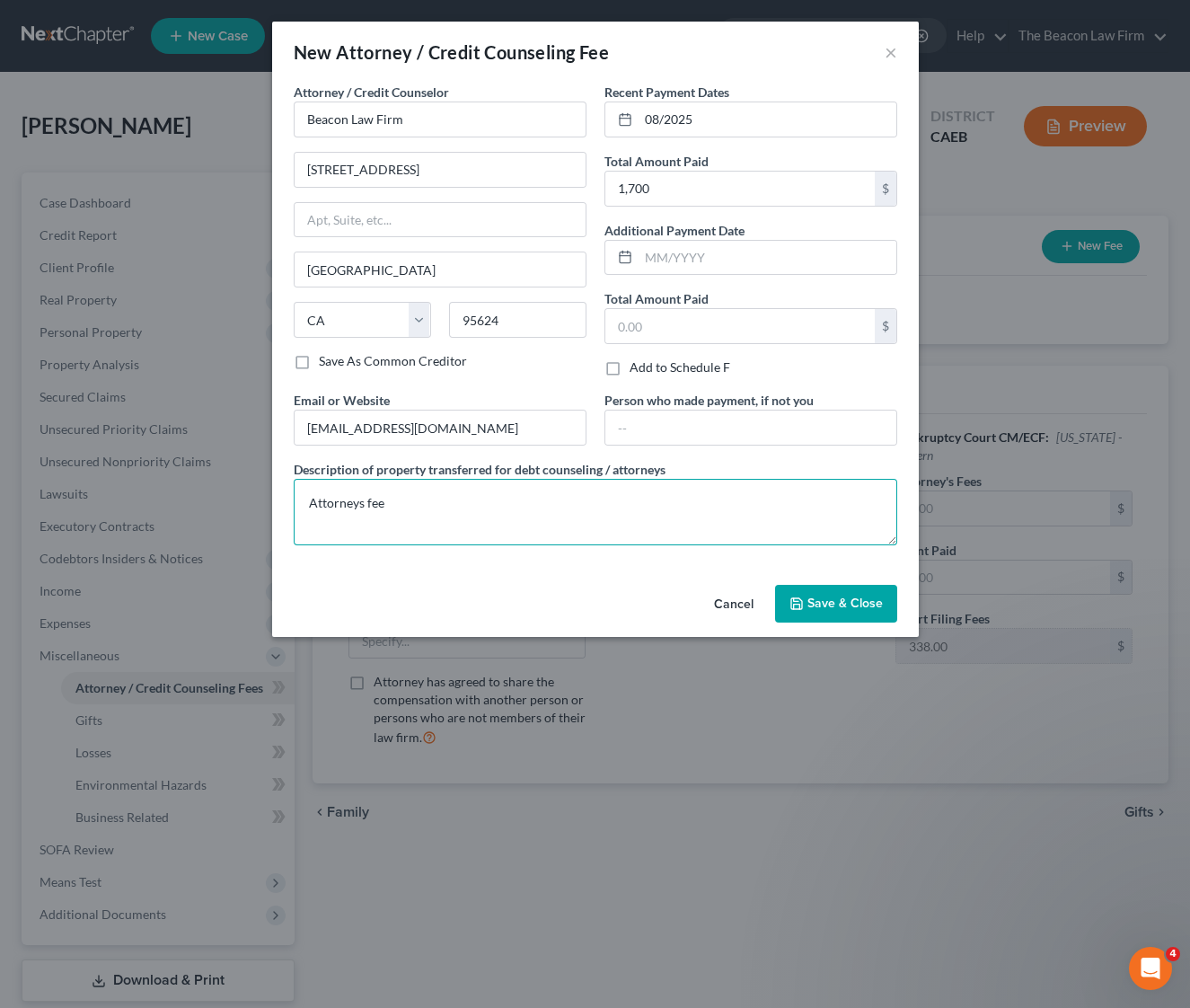
type textarea "Attorneys fee"
click at [843, 607] on span "Save & Close" at bounding box center [844, 603] width 75 height 15
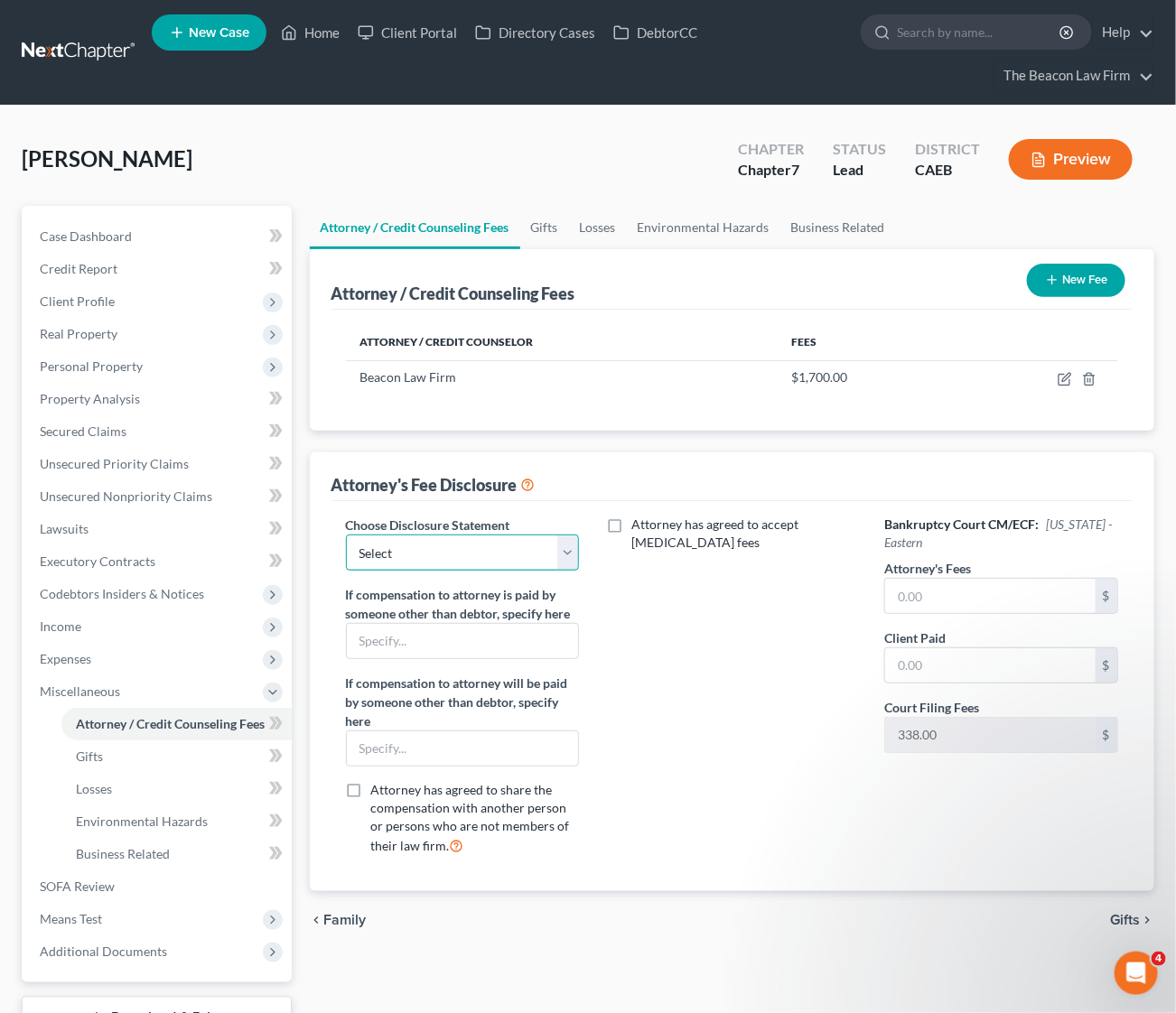
click at [561, 559] on select "Select WDPa - Andrew Carroll NY Eastern June 2 - June Nguyen (Chapter 13 FL Onl…" at bounding box center [461, 552] width 233 height 36
select select "7"
click at [346, 534] on select "Select WDPa - Andrew Carroll NY Eastern June 2 - June Nguyen (Chapter 13 FL Onl…" at bounding box center [461, 552] width 233 height 36
click at [995, 585] on input "text" at bounding box center [990, 596] width 210 height 35
type input "1,700"
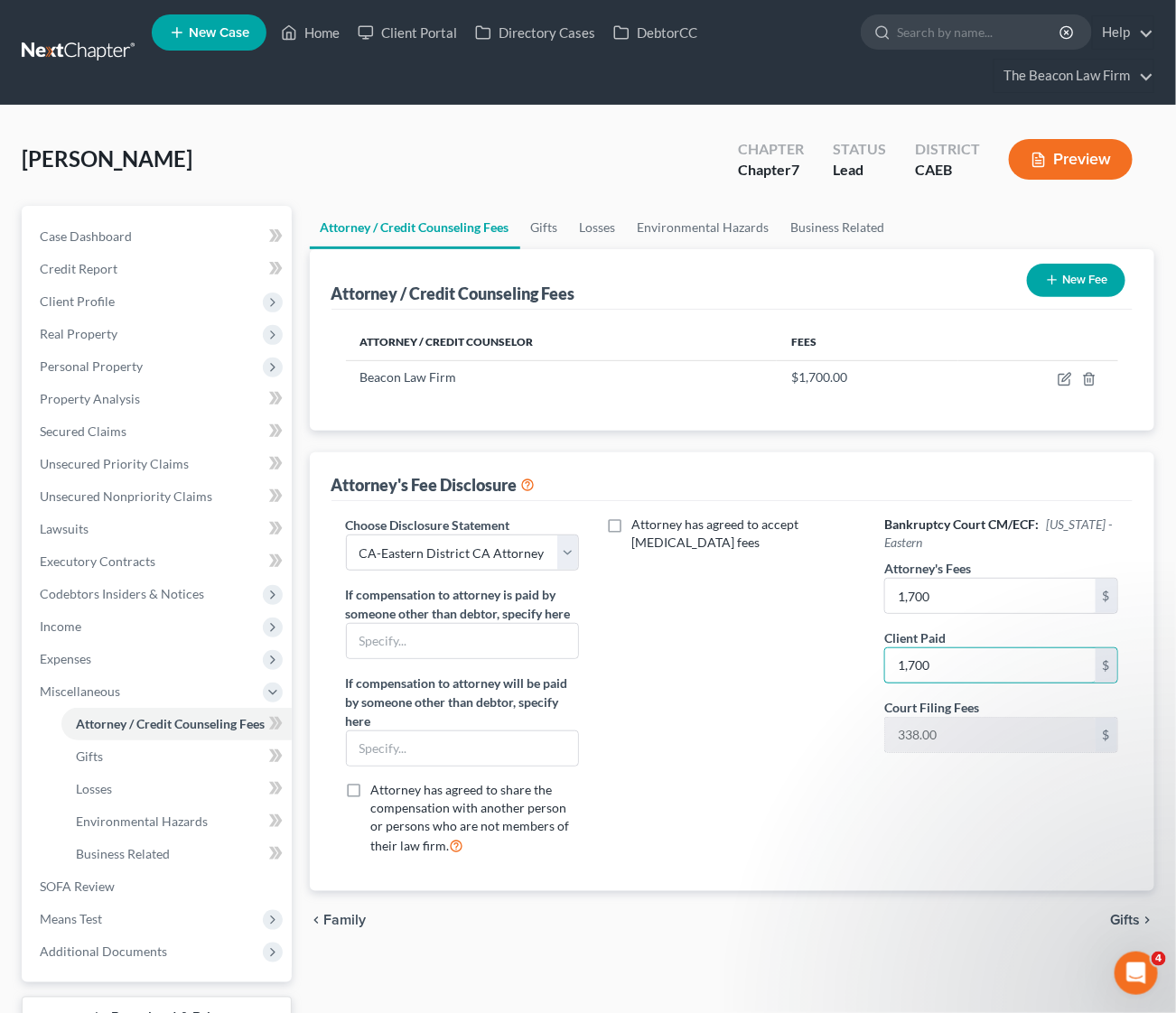
type input "1,700"
click at [743, 692] on div "Attorney has agreed to accept retainer fees" at bounding box center [731, 692] width 269 height 354
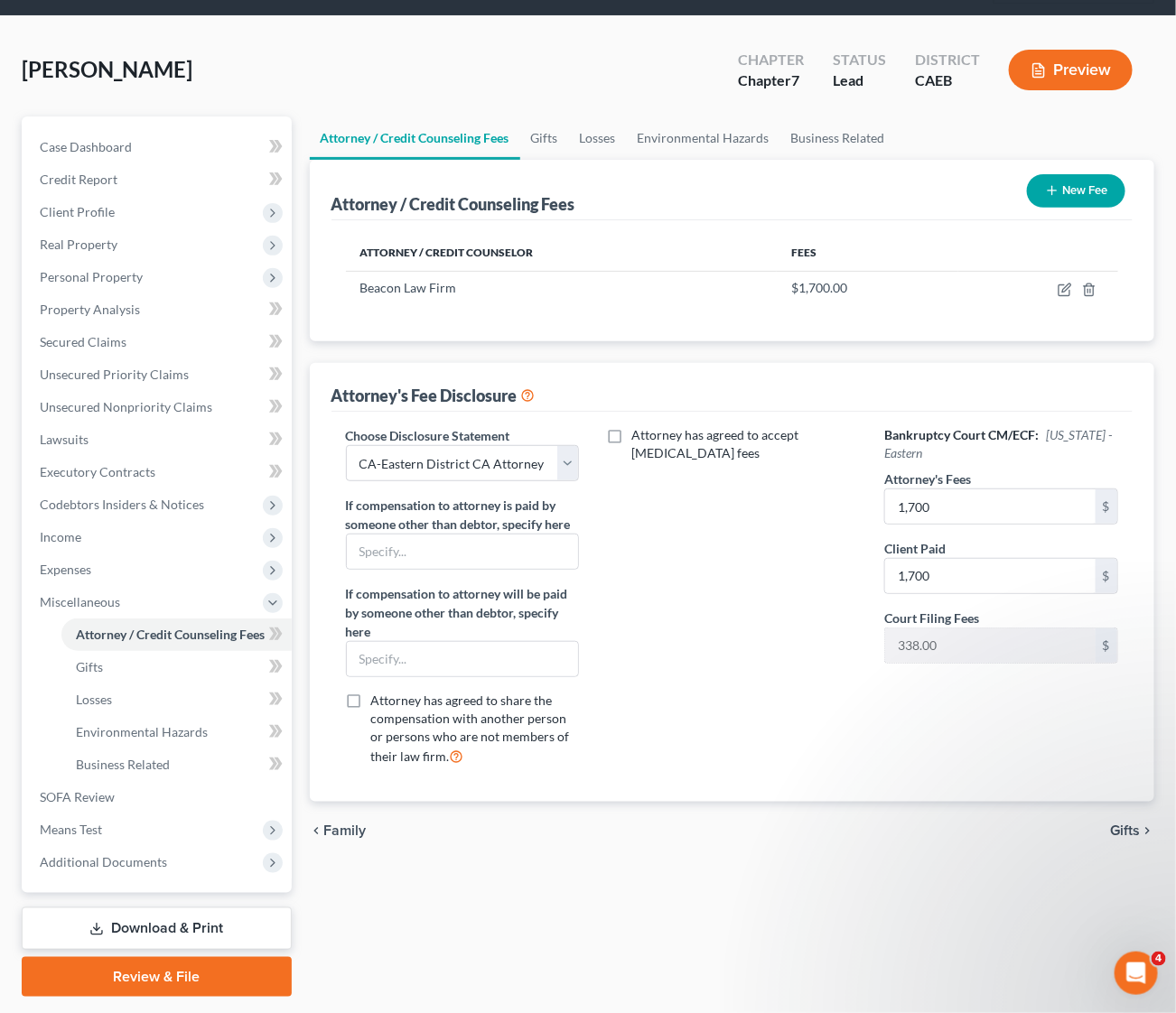
scroll to position [134, 0]
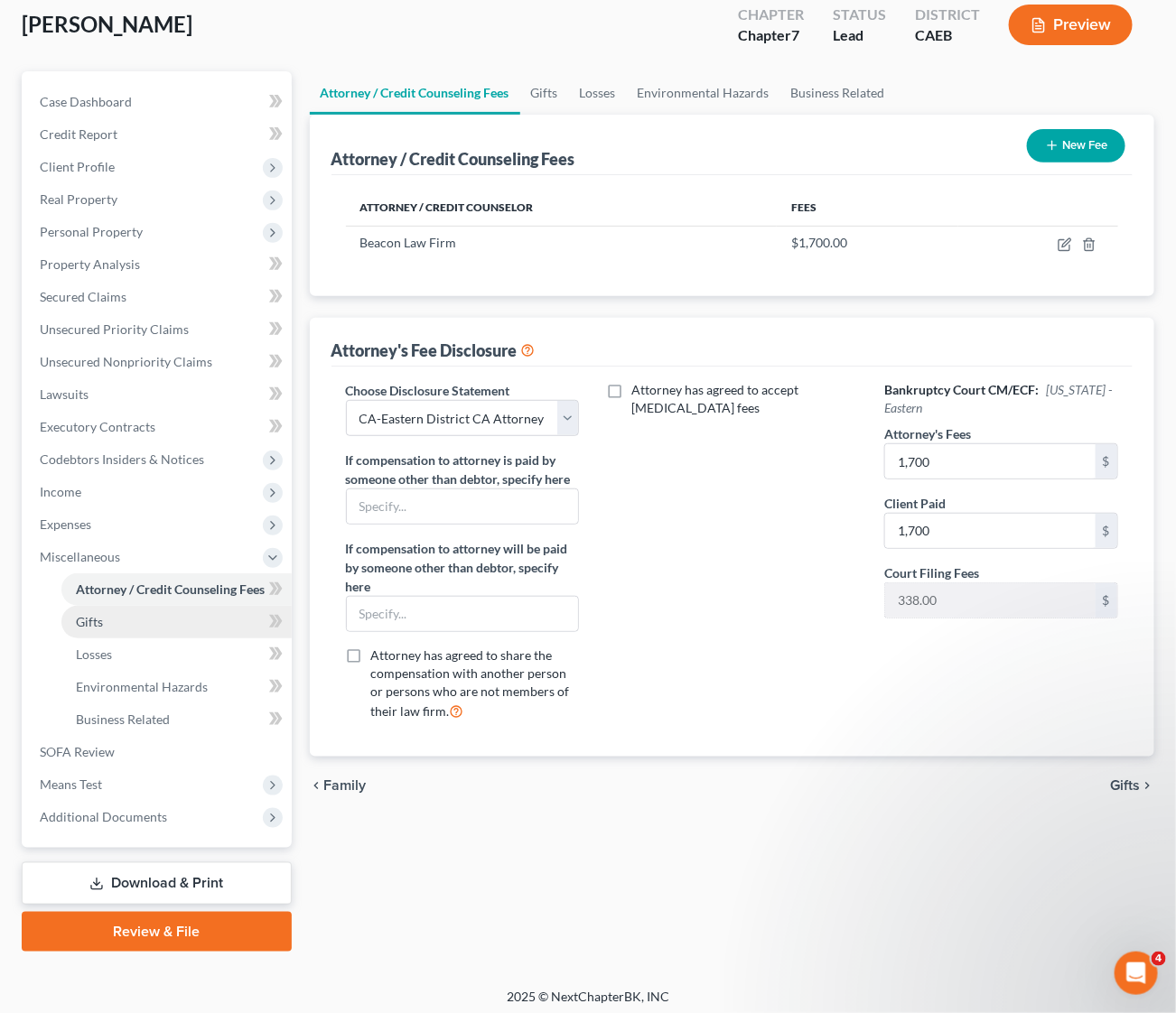
click at [74, 616] on link "Gifts" at bounding box center [177, 622] width 231 height 33
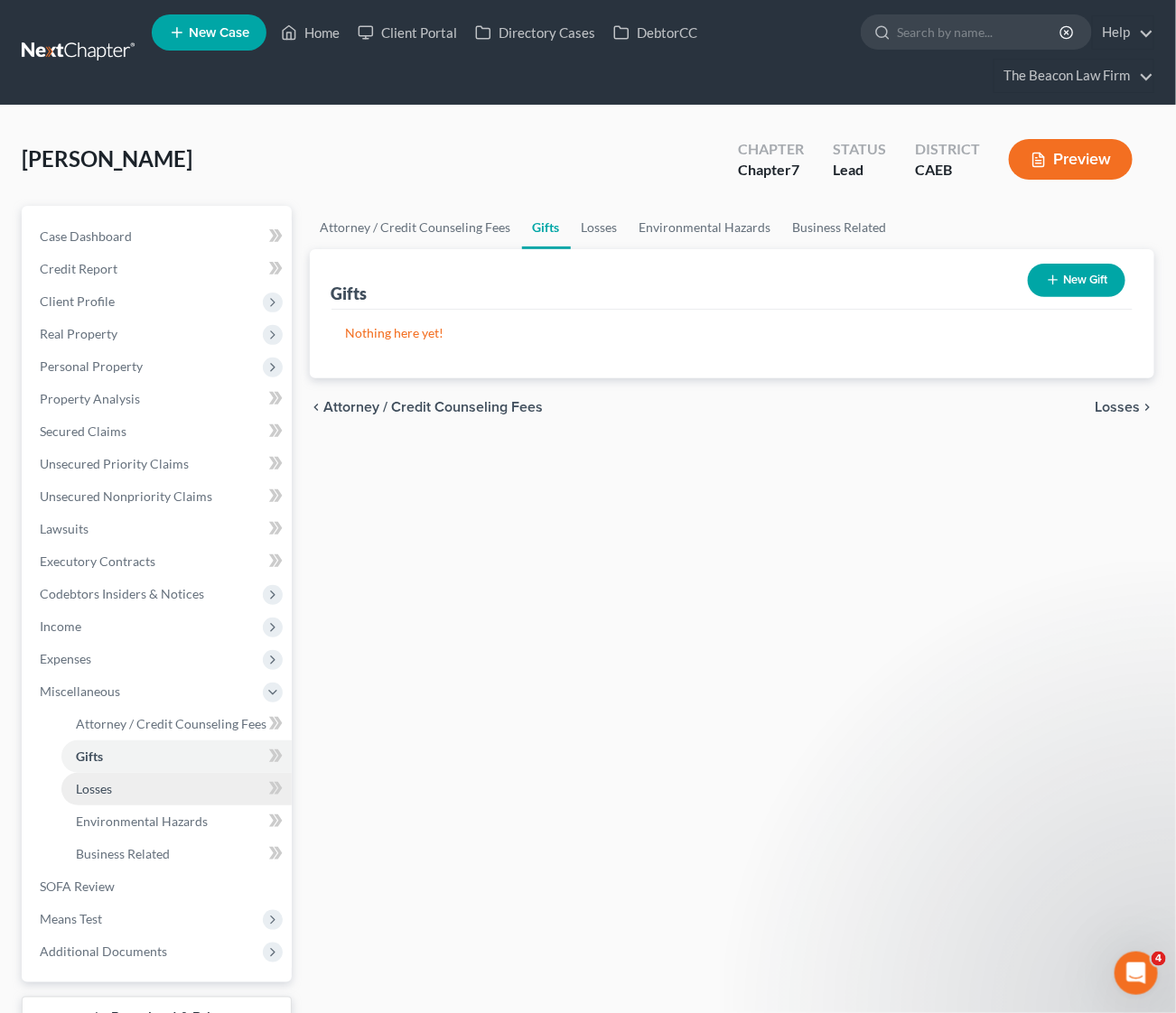
click at [106, 791] on span "Losses" at bounding box center [93, 788] width 36 height 15
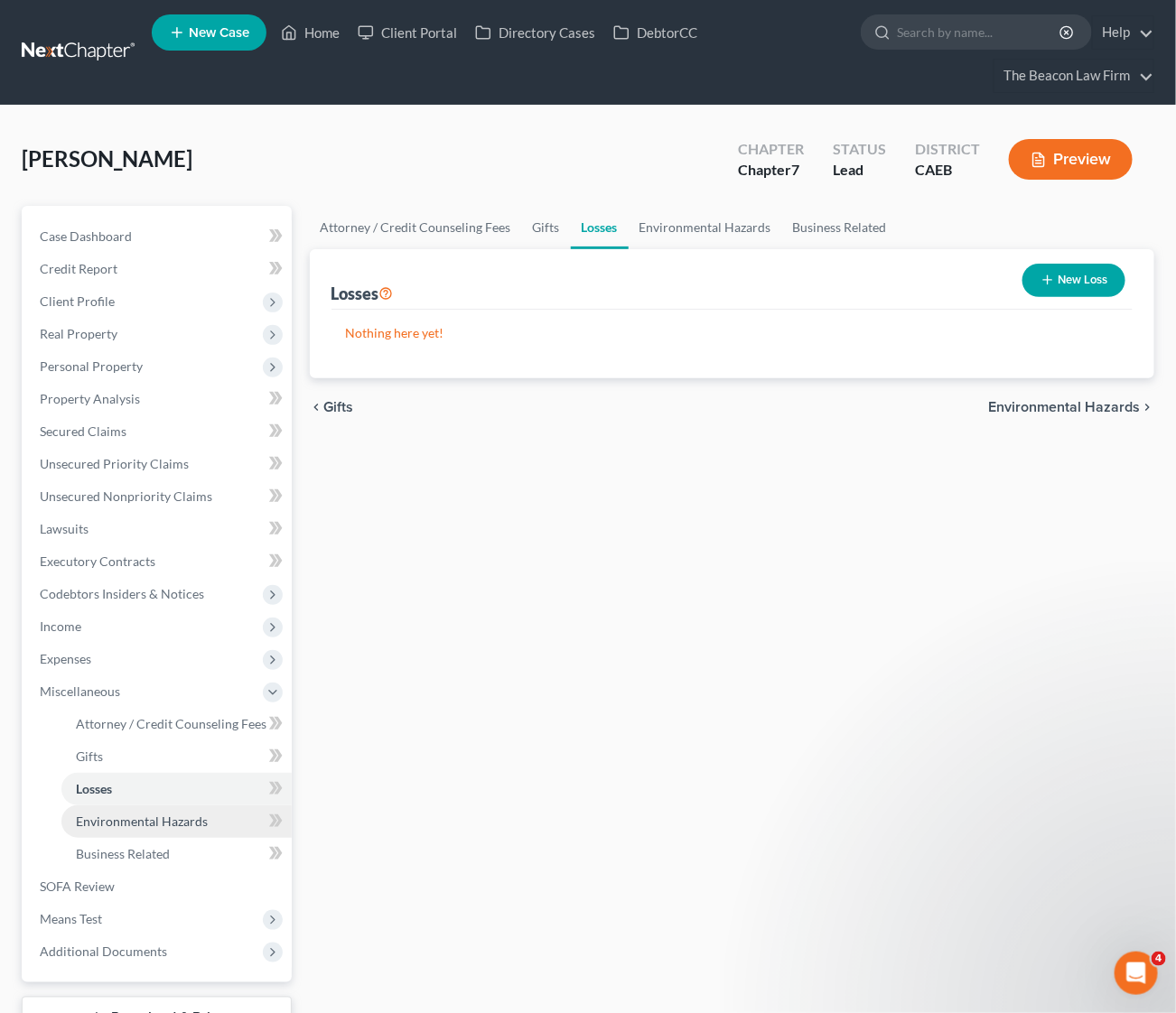
click at [146, 820] on span "Environmental Hazards" at bounding box center [141, 821] width 132 height 15
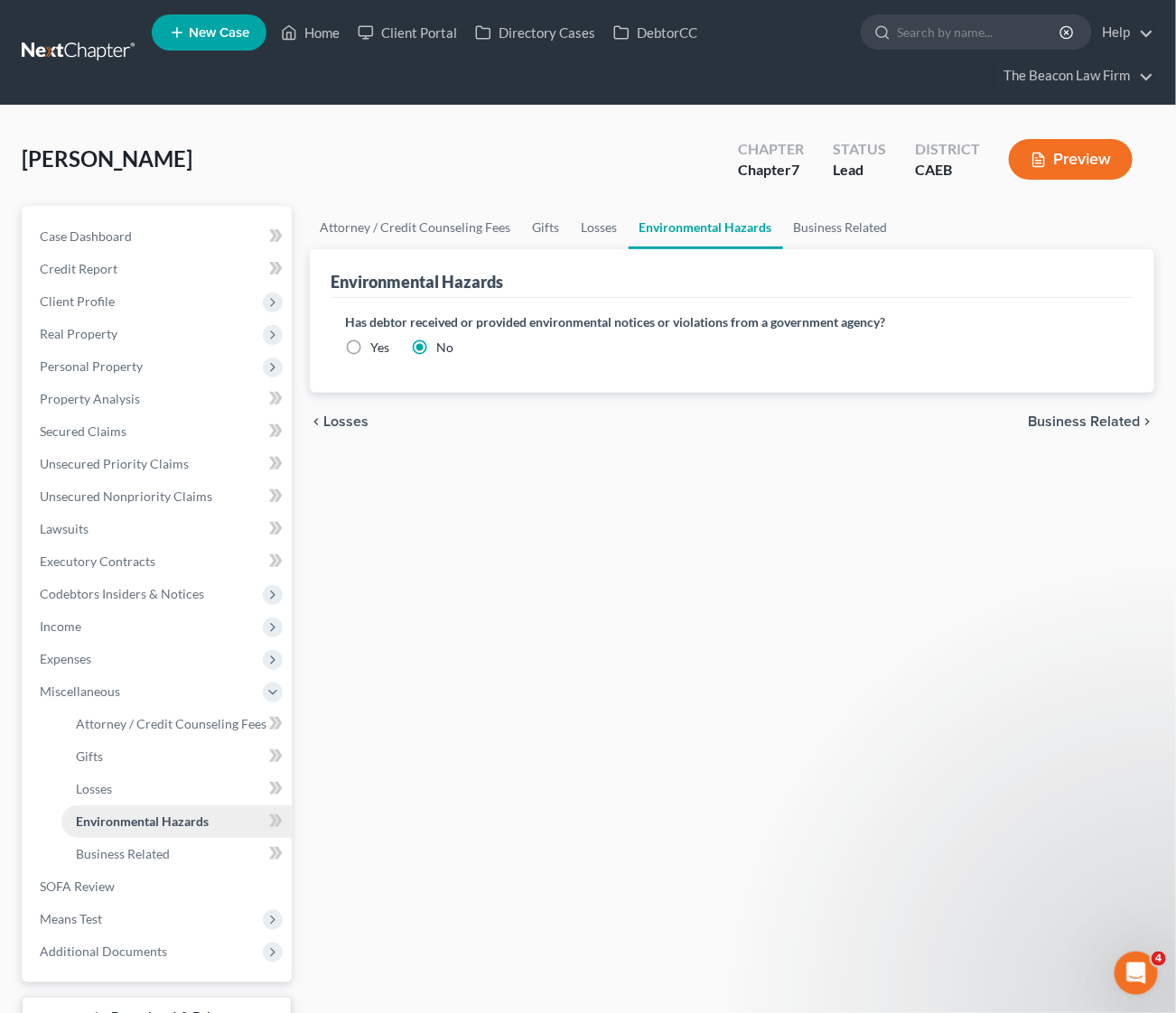
scroll to position [134, 0]
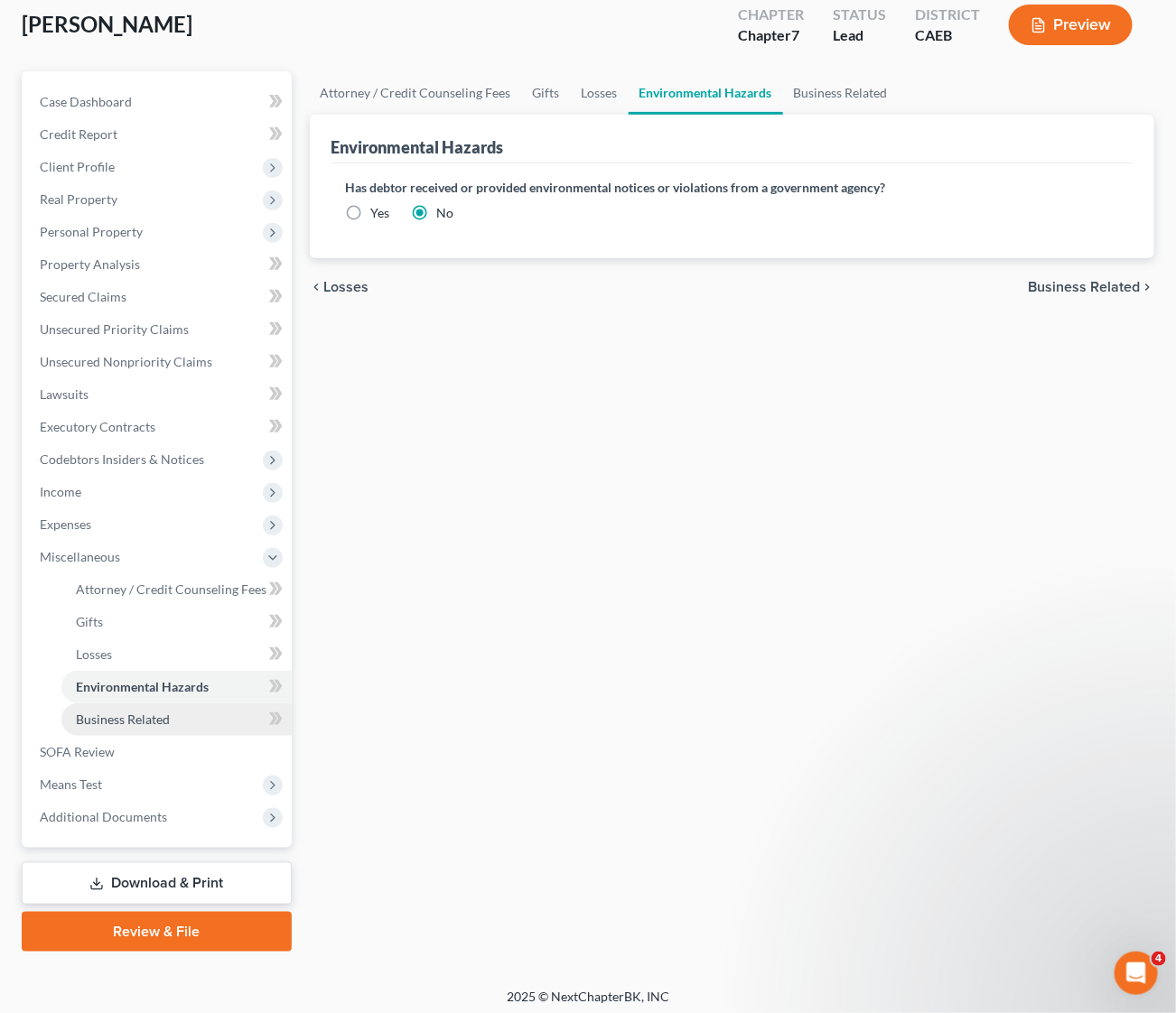
click at [120, 719] on span "Business Related" at bounding box center [122, 719] width 94 height 15
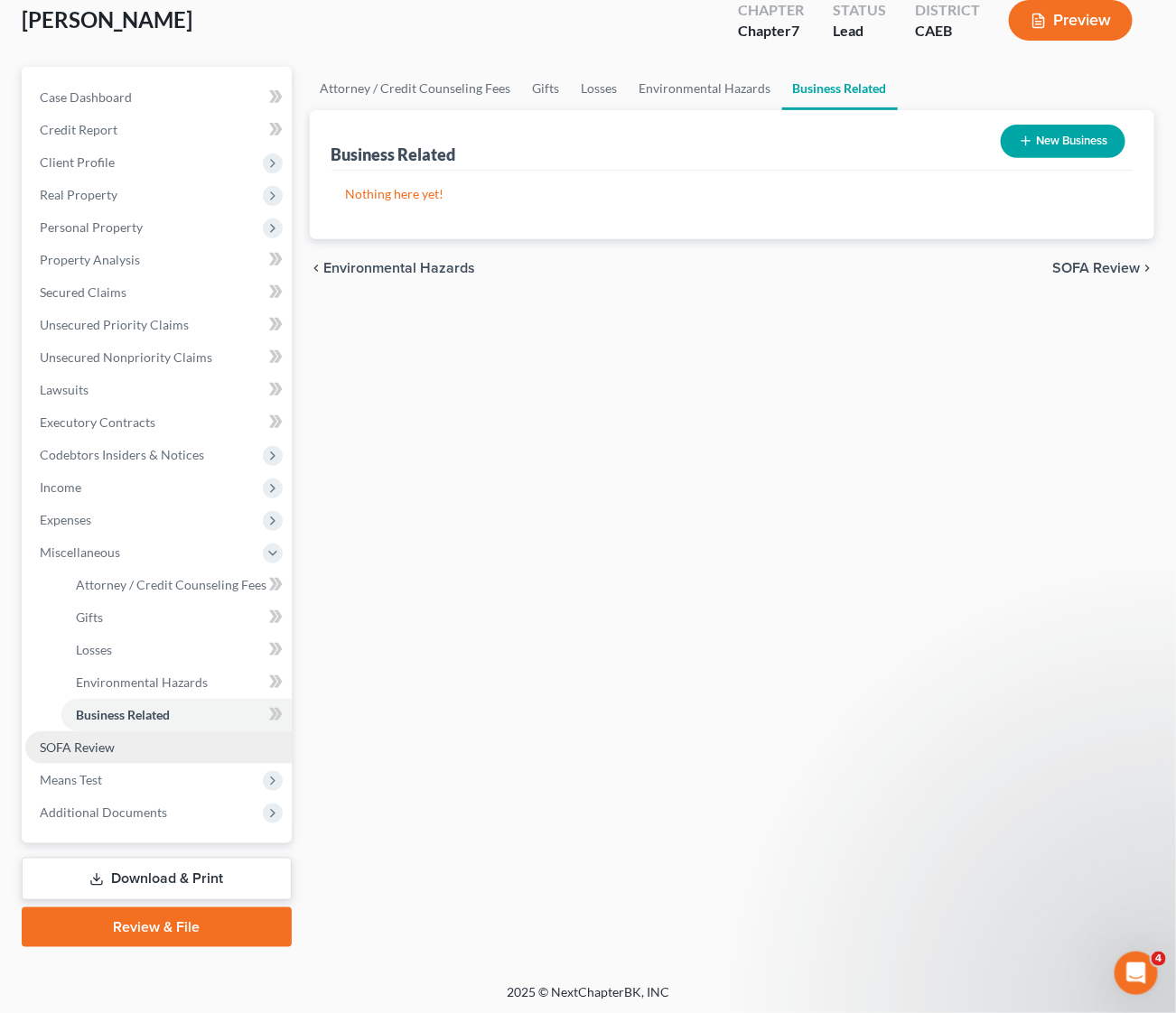
click at [68, 748] on span "SOFA Review" at bounding box center [78, 747] width 75 height 15
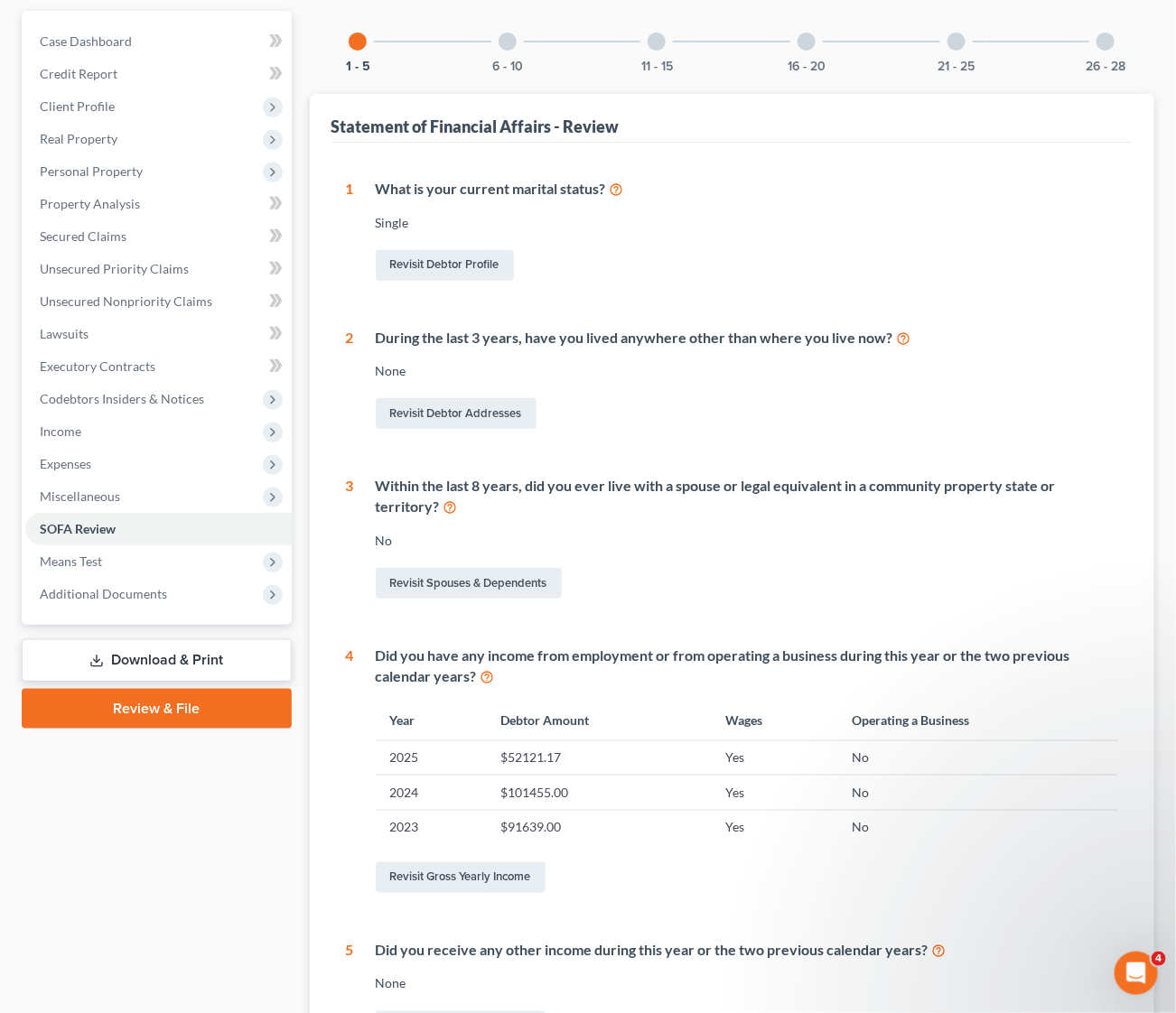
scroll to position [418, 0]
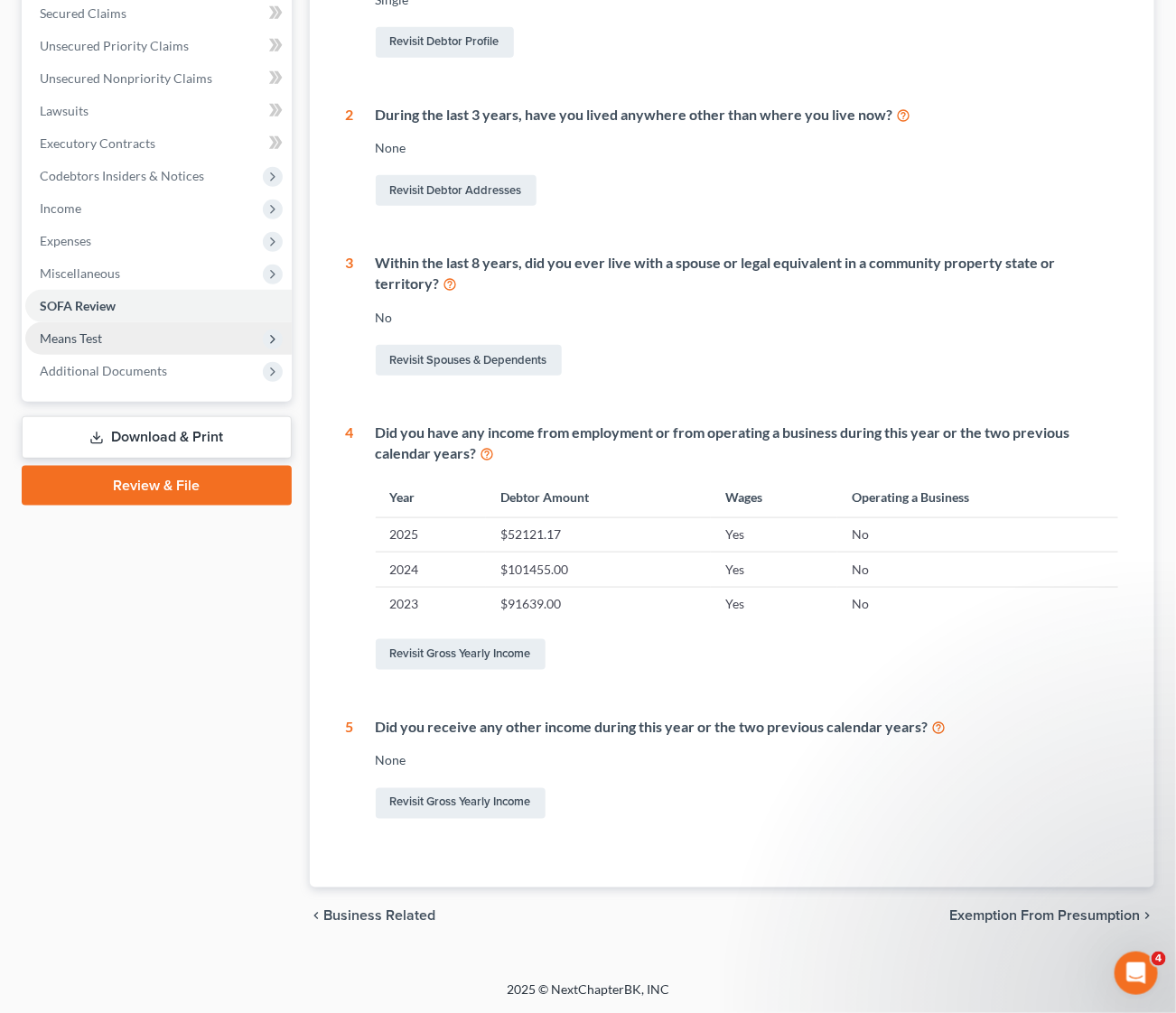
click at [90, 335] on span "Means Test" at bounding box center [71, 338] width 63 height 15
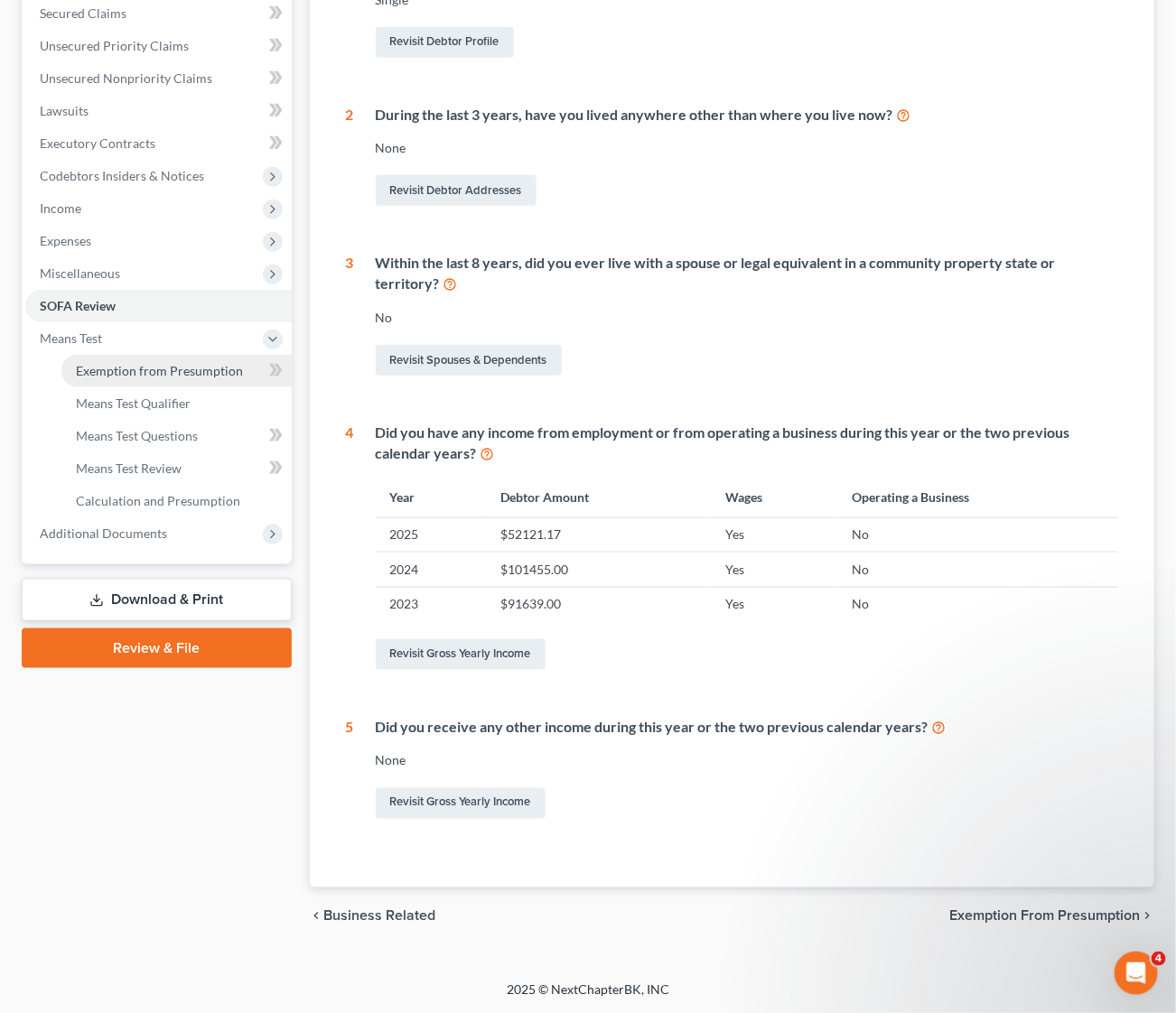
click at [129, 365] on span "Exemption from Presumption" at bounding box center [159, 371] width 167 height 15
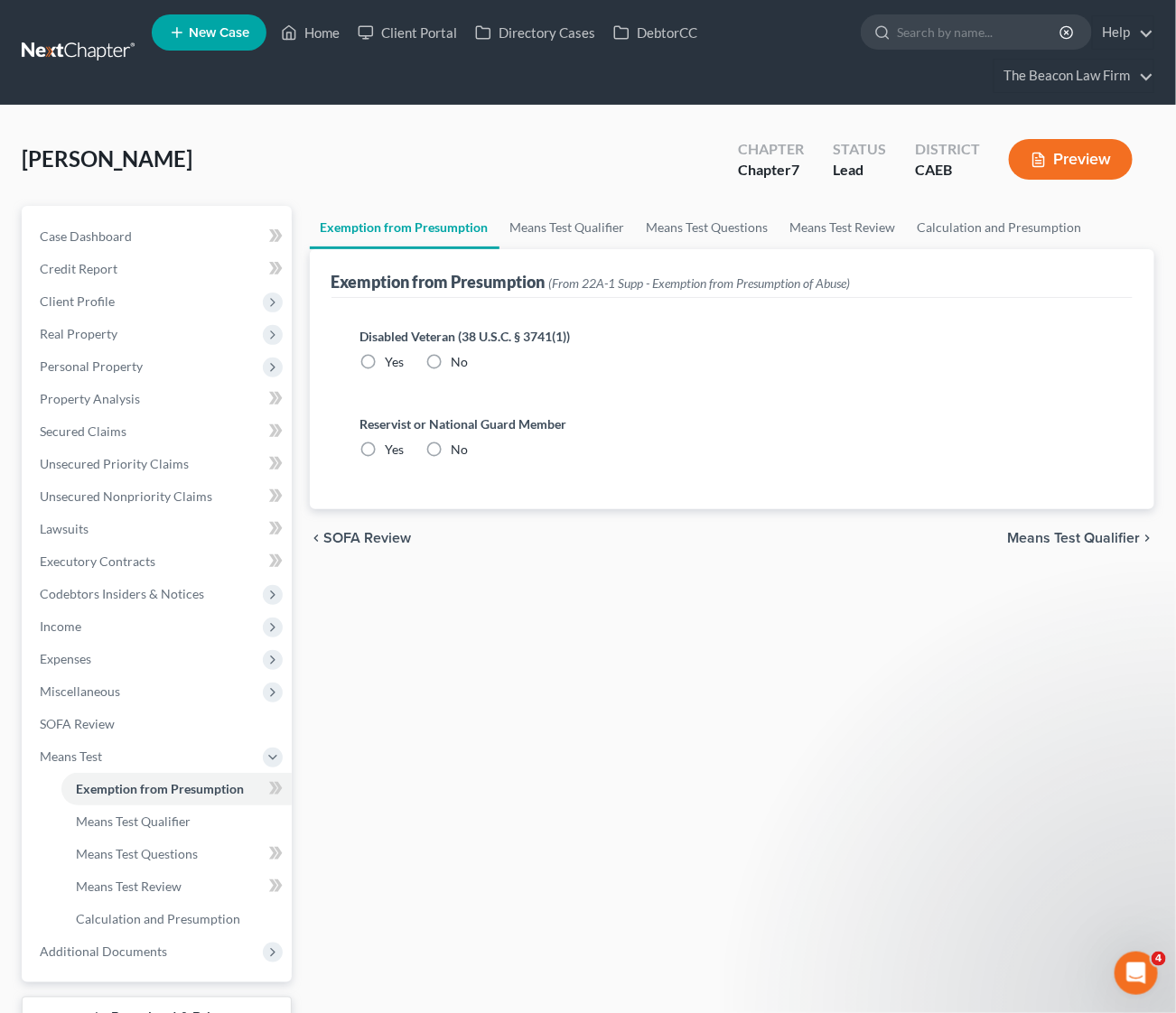
drag, startPoint x: 435, startPoint y: 355, endPoint x: 436, endPoint y: 431, distance: 76.0
click at [451, 357] on label "No" at bounding box center [460, 361] width 17 height 18
click at [459, 357] on input "No" at bounding box center [464, 359] width 12 height 12
radio input "true"
click at [451, 449] on label "No" at bounding box center [460, 449] width 17 height 18
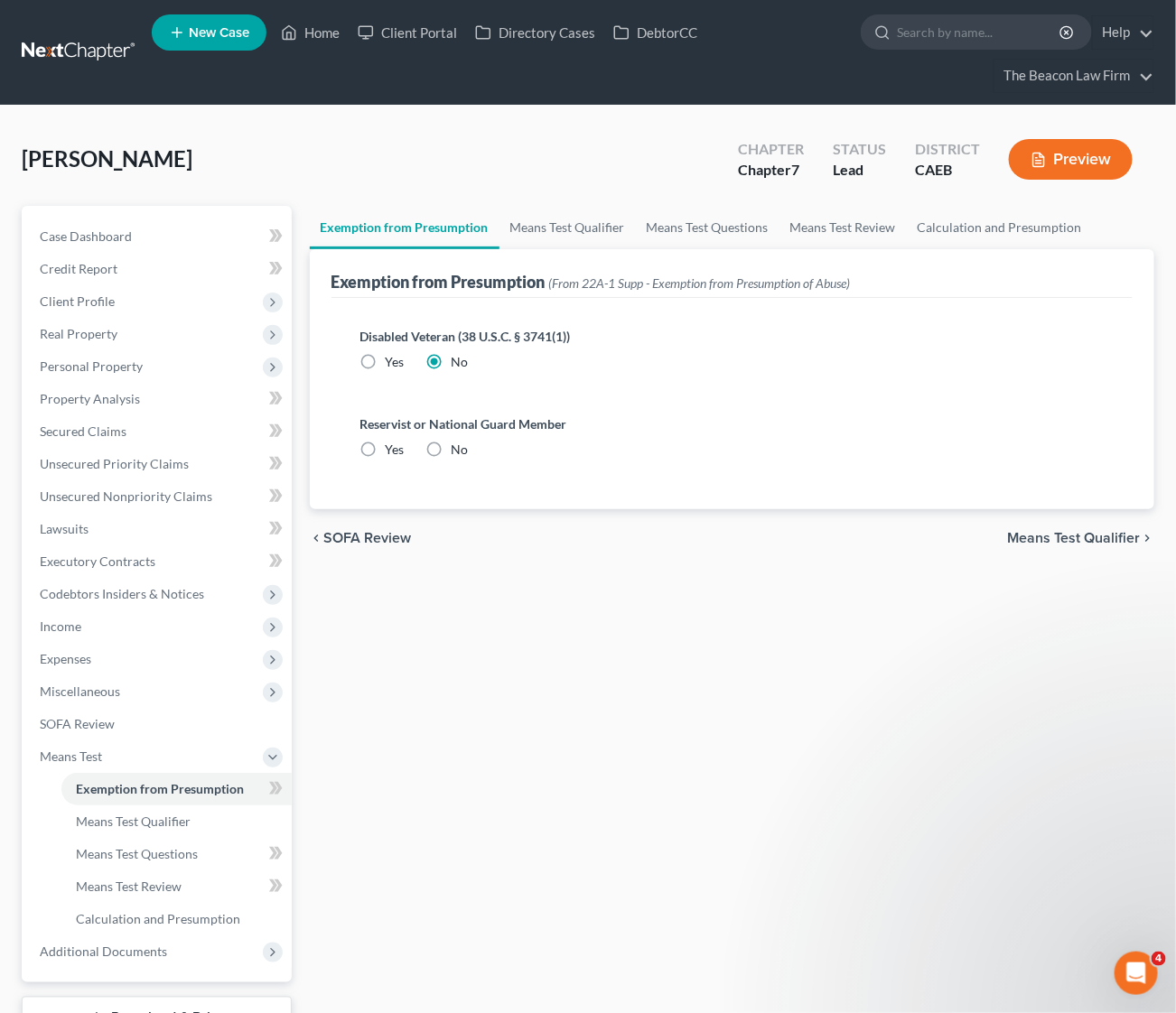
click at [459, 449] on input "No" at bounding box center [464, 446] width 12 height 12
radio input "true"
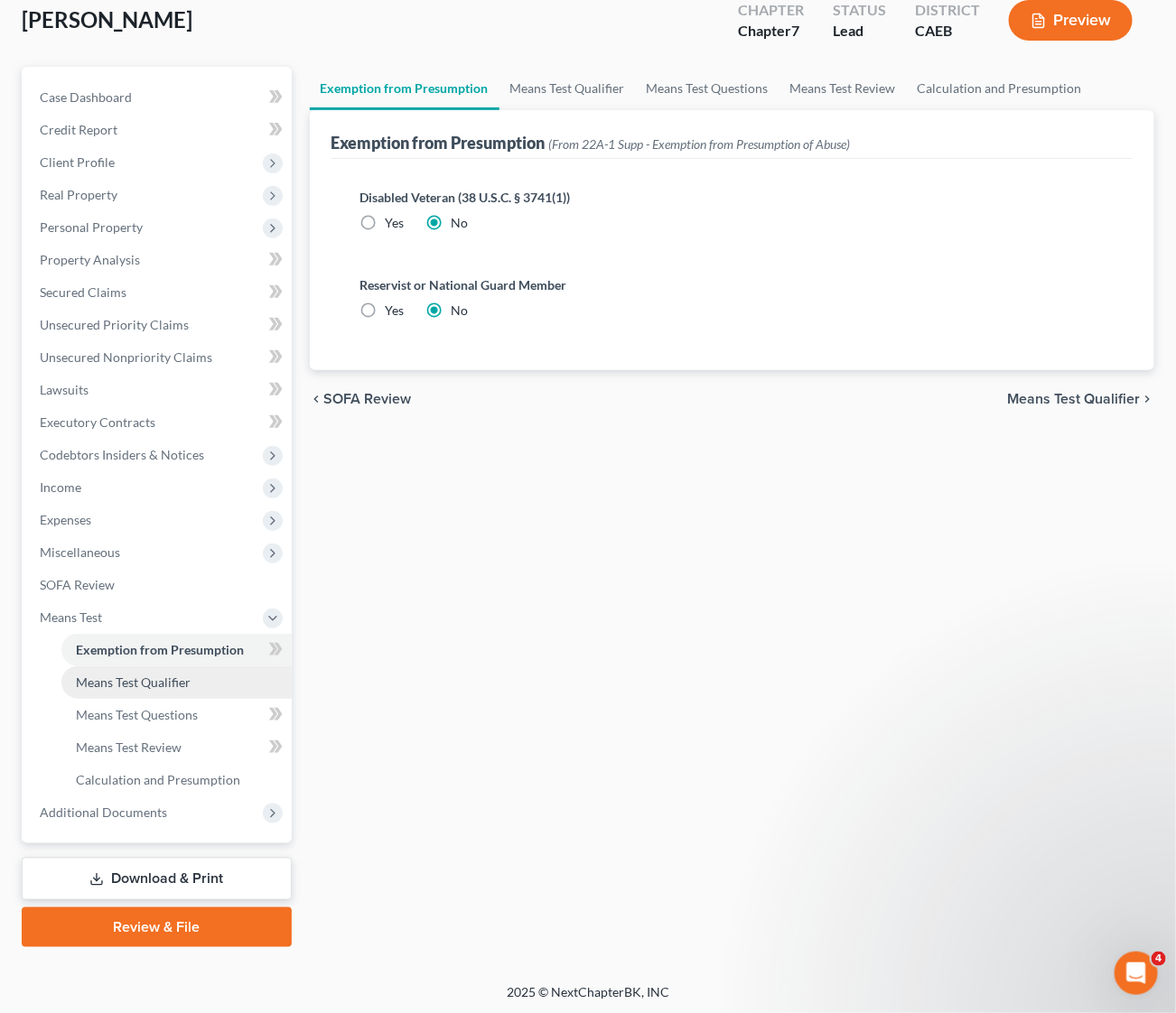
click at [152, 685] on span "Means Test Qualifier" at bounding box center [133, 682] width 115 height 15
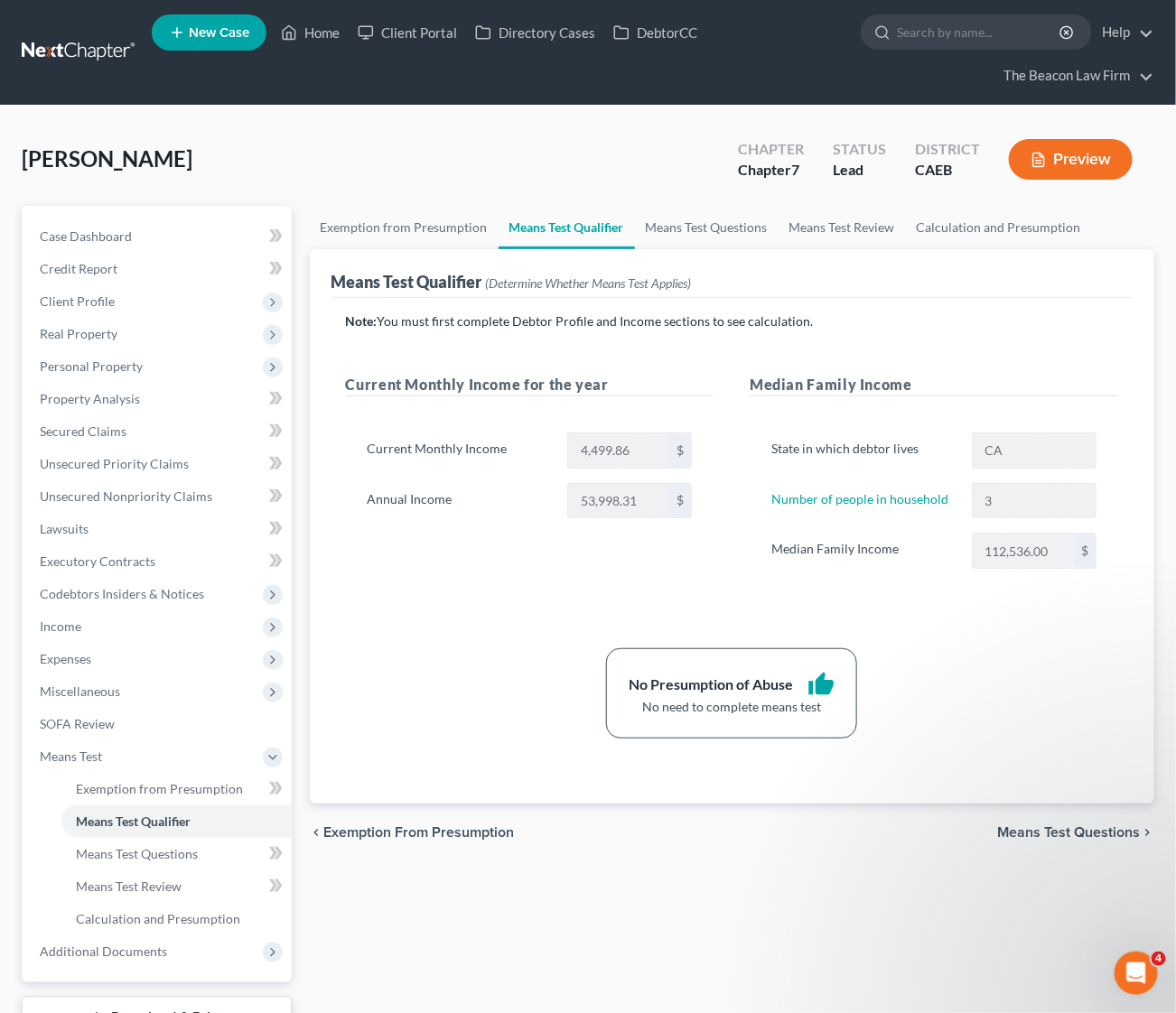
scroll to position [139, 0]
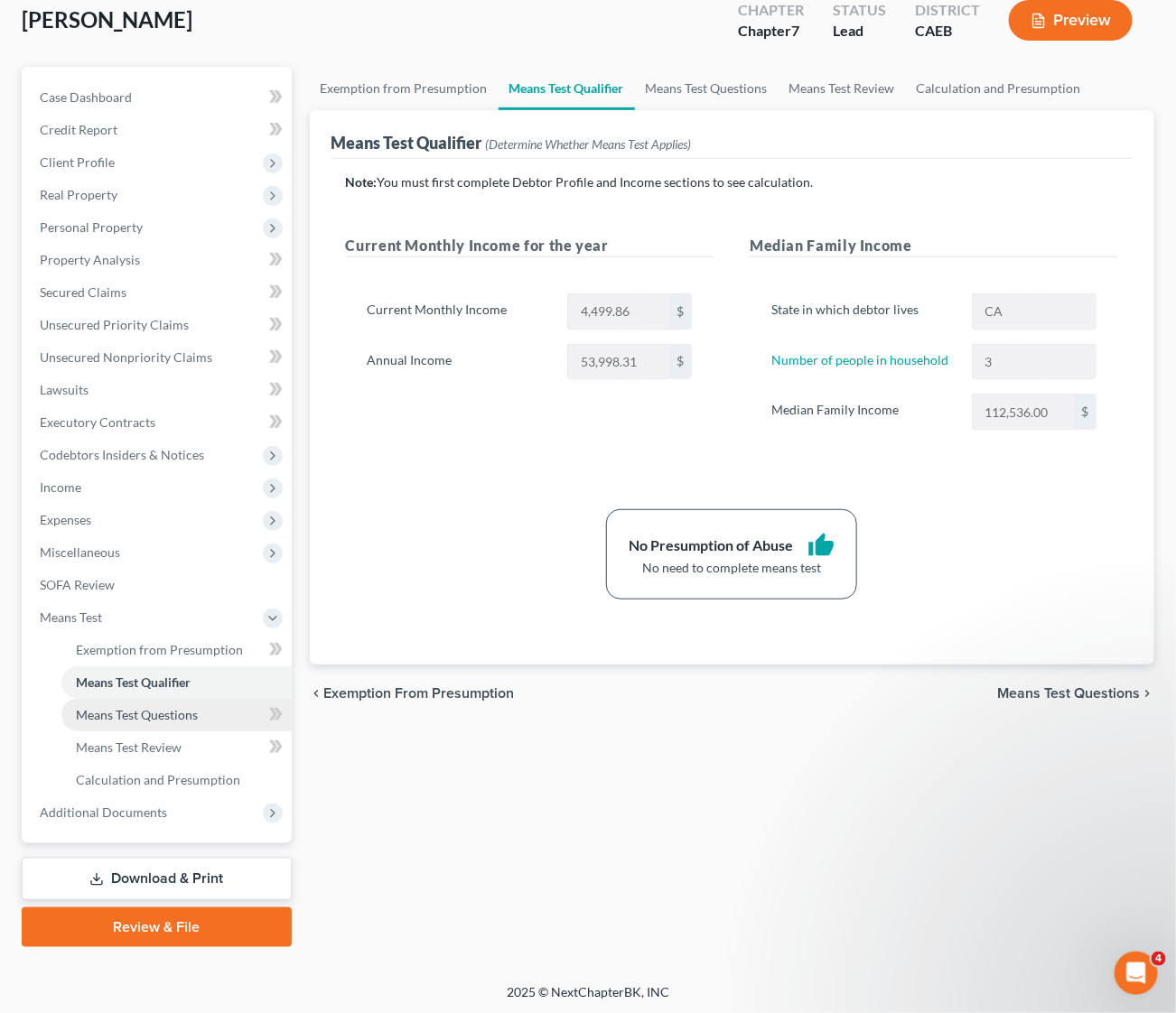
click at [137, 718] on span "Means Test Questions" at bounding box center [136, 714] width 122 height 15
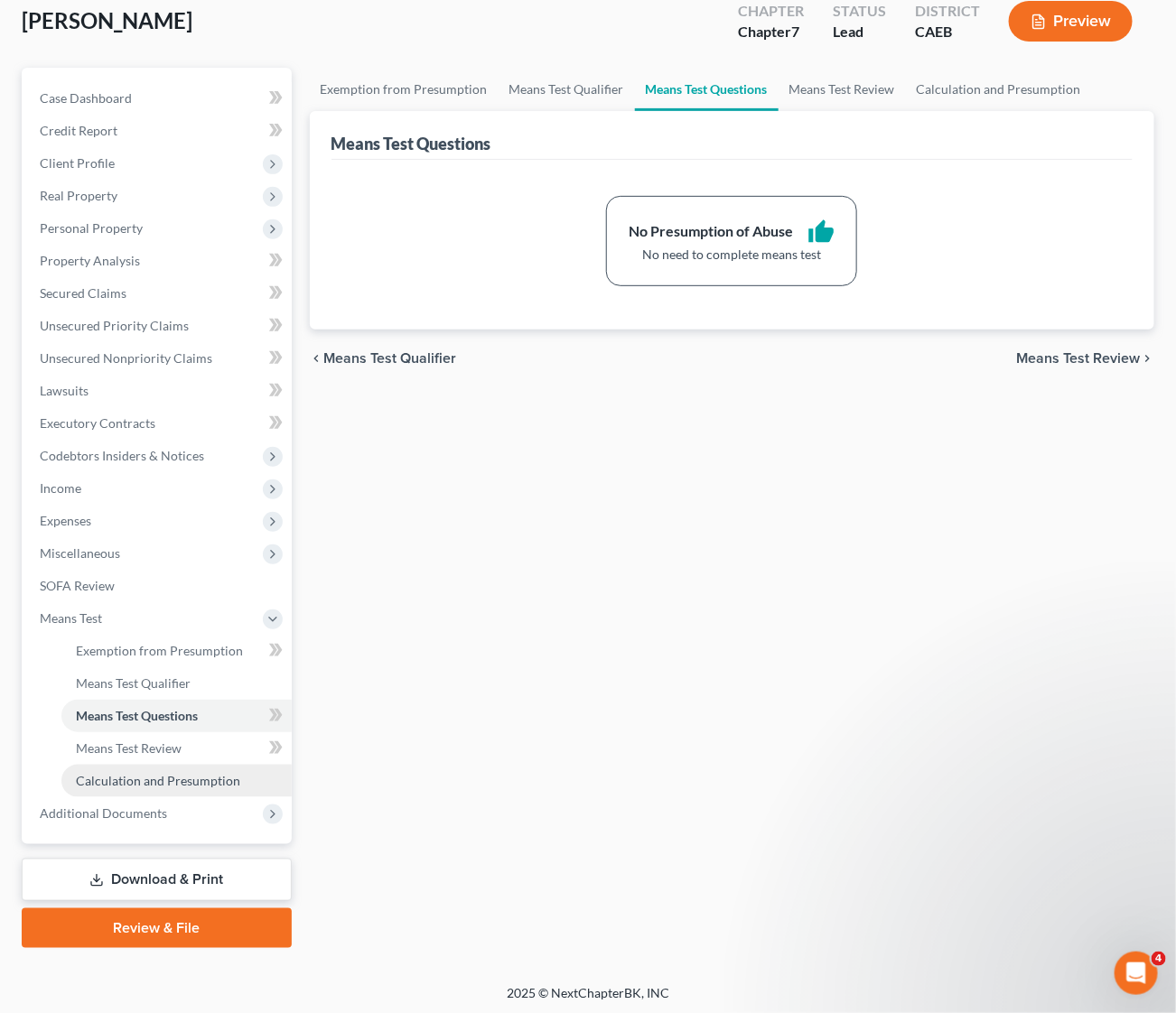
scroll to position [139, 0]
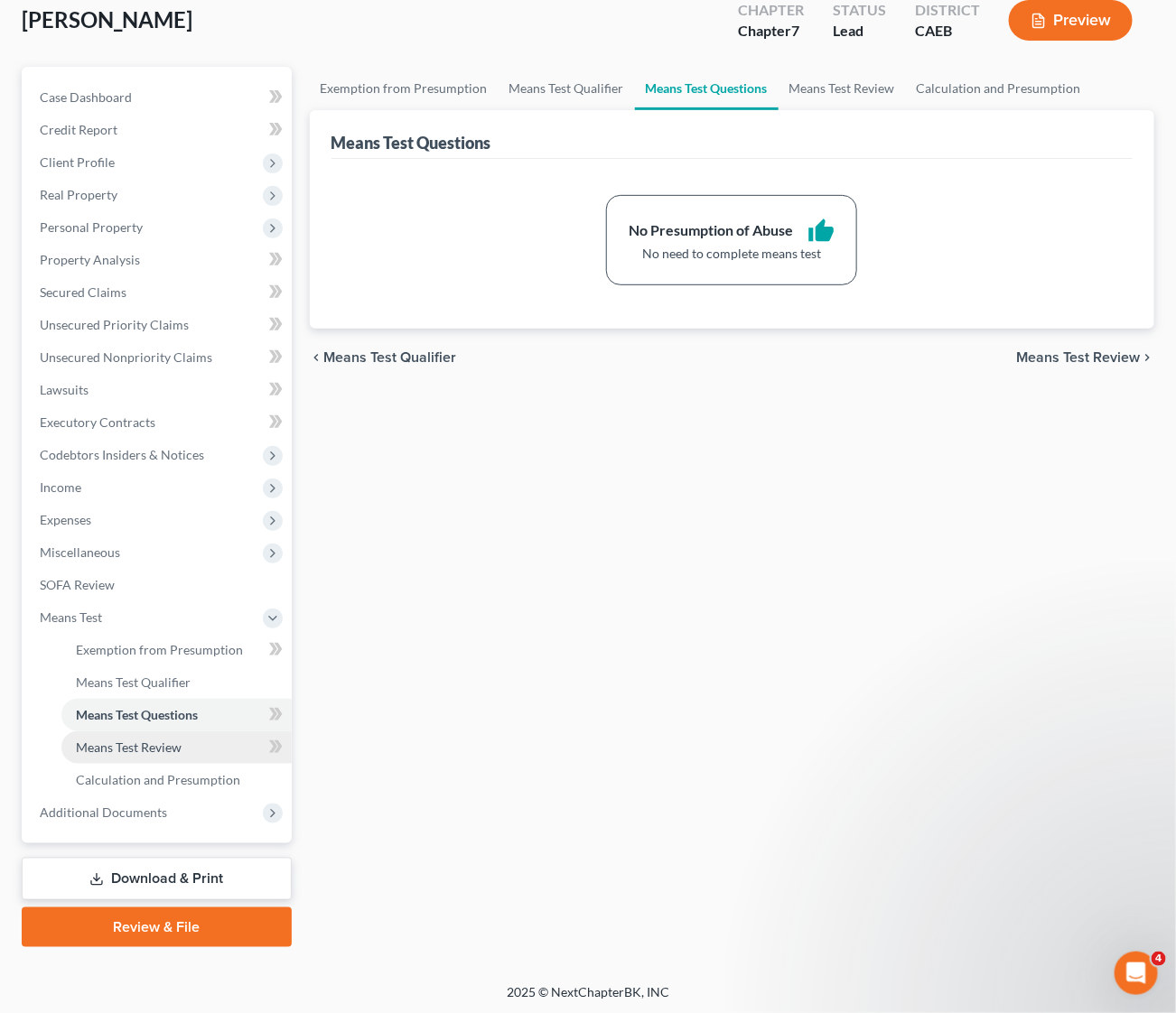
click at [150, 746] on span "Means Test Review" at bounding box center [128, 747] width 106 height 15
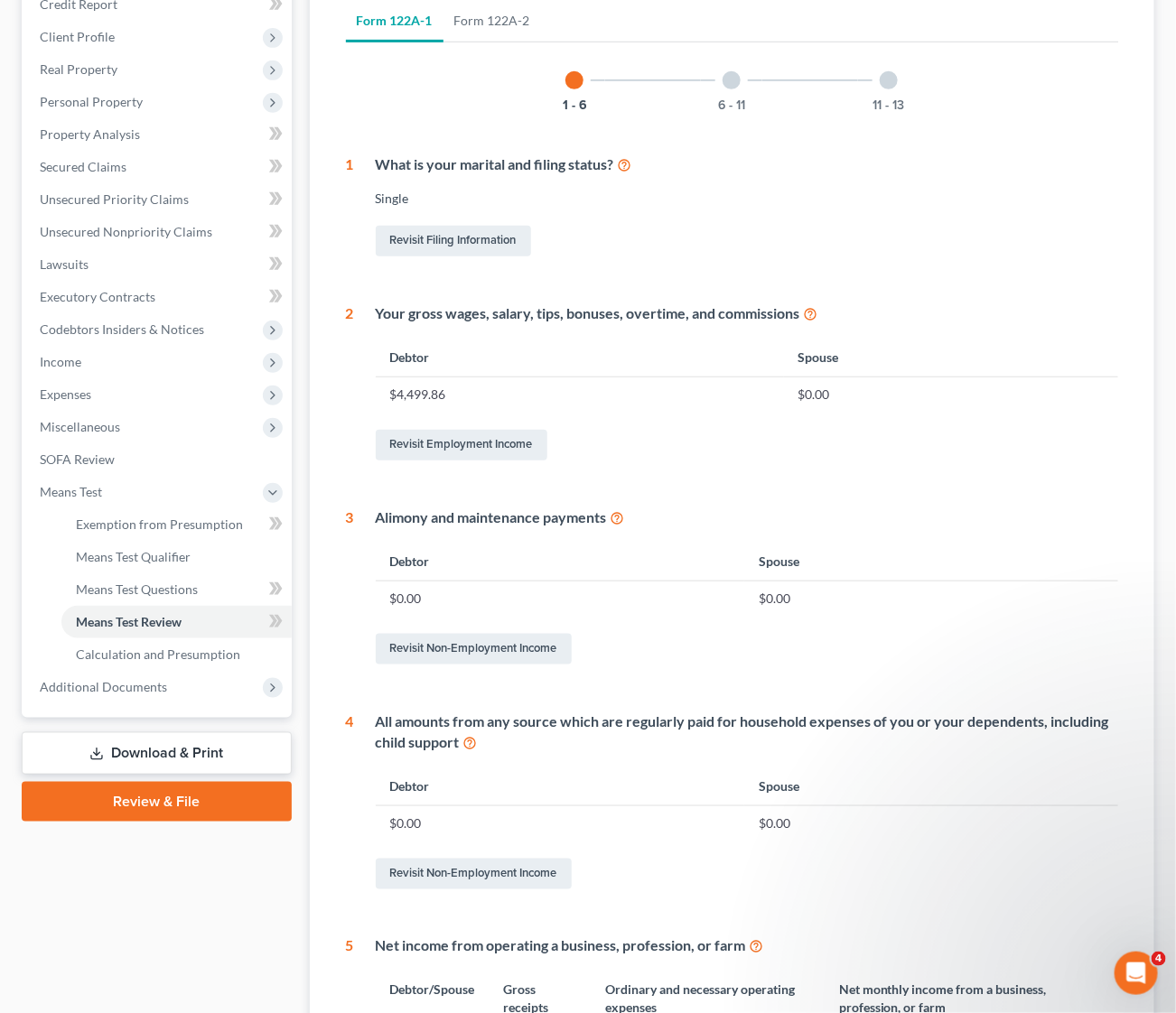
scroll to position [592, 0]
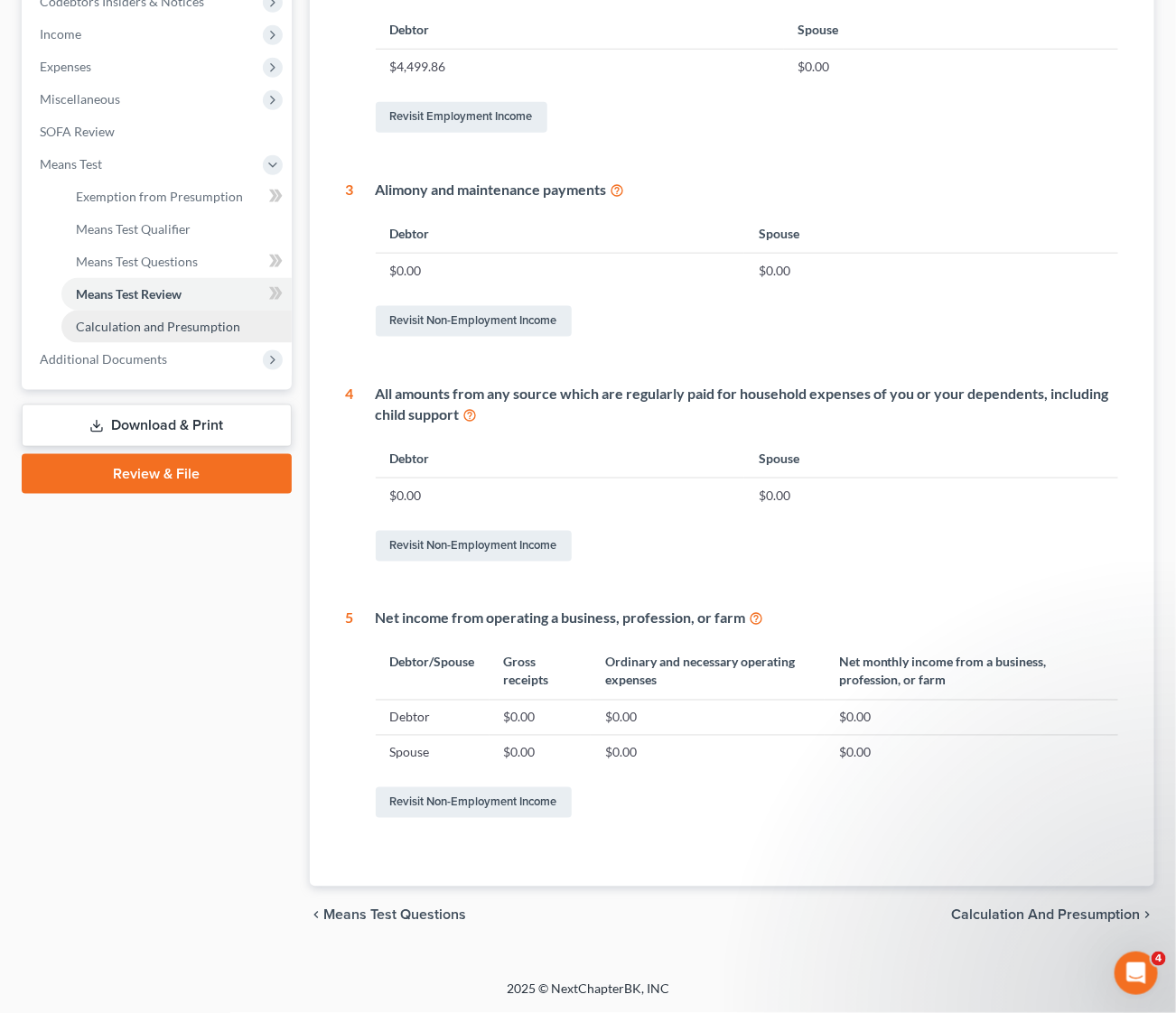
click at [165, 325] on span "Calculation and Presumption" at bounding box center [158, 326] width 164 height 15
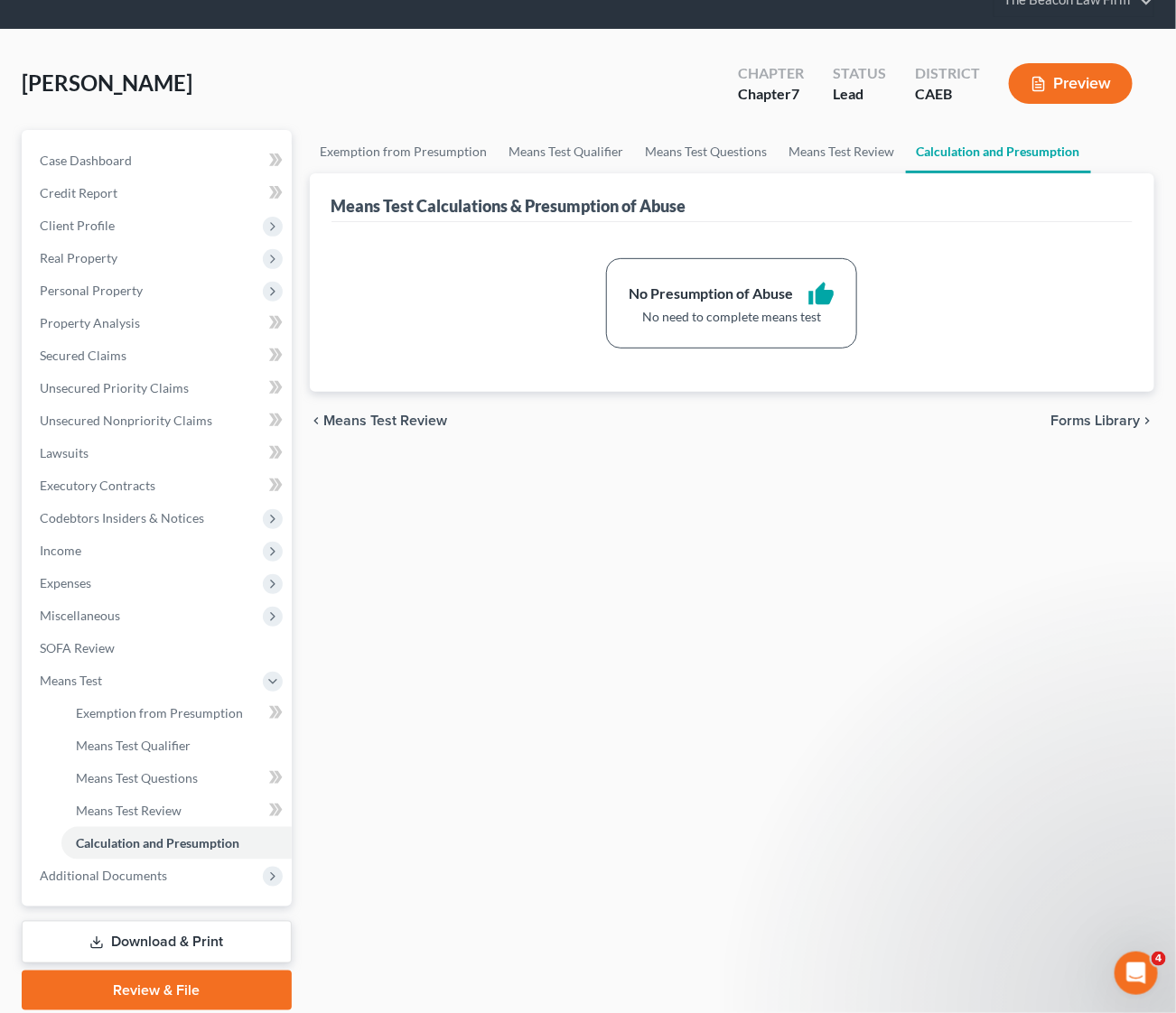
scroll to position [139, 0]
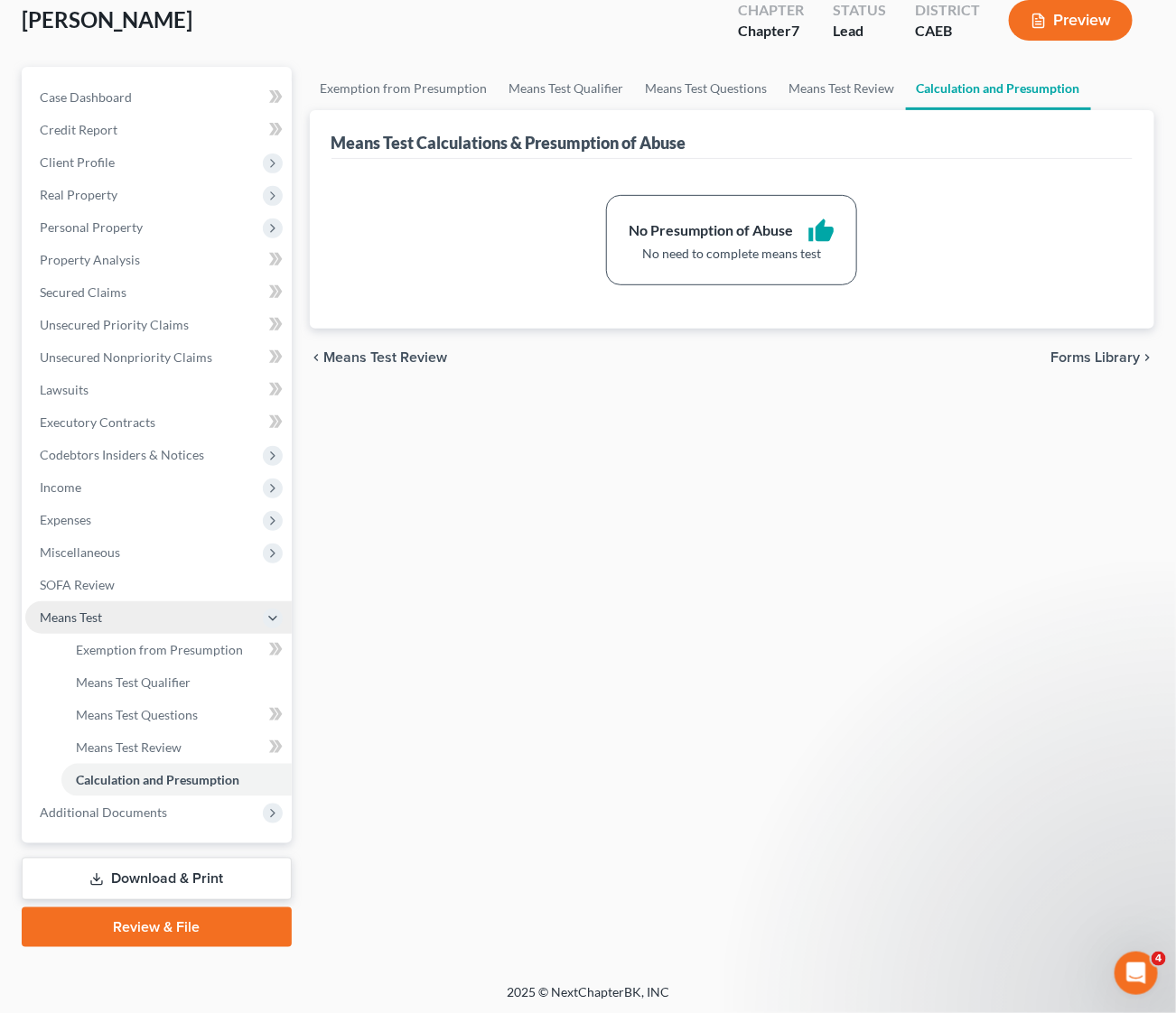
click at [100, 610] on span "Means Test" at bounding box center [71, 617] width 63 height 15
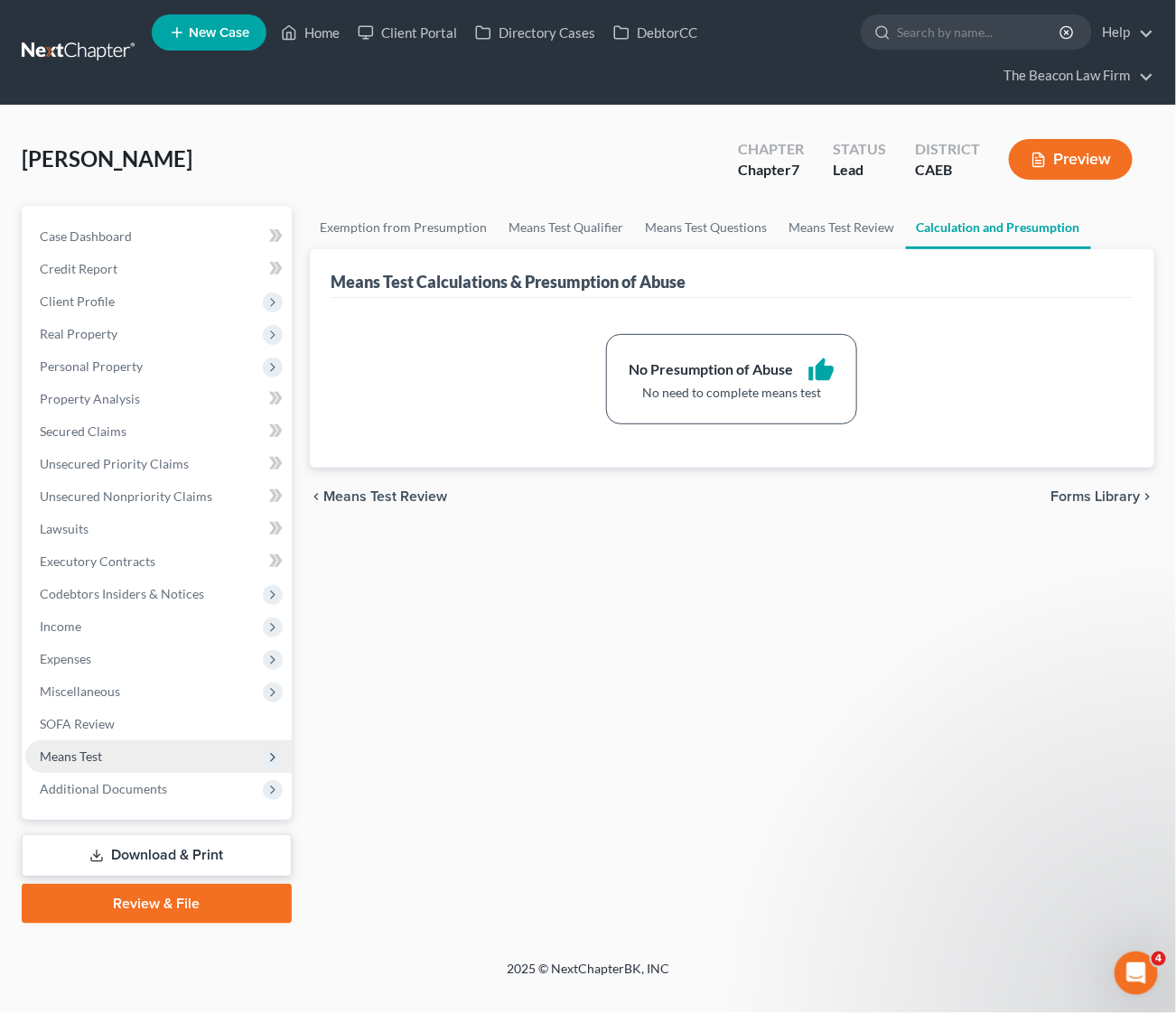
scroll to position [0, 0]
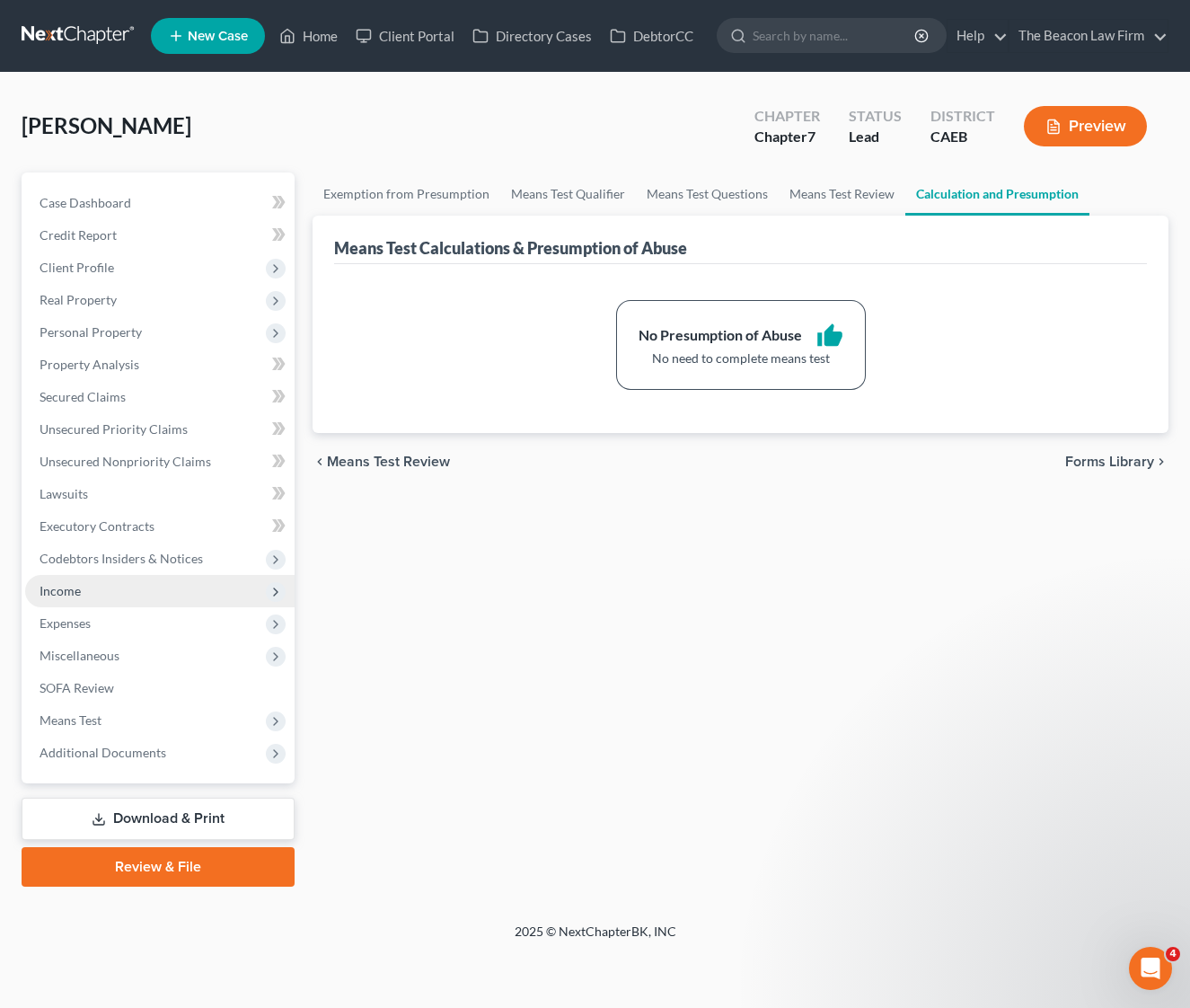
click at [79, 591] on span "Income" at bounding box center [60, 591] width 41 height 15
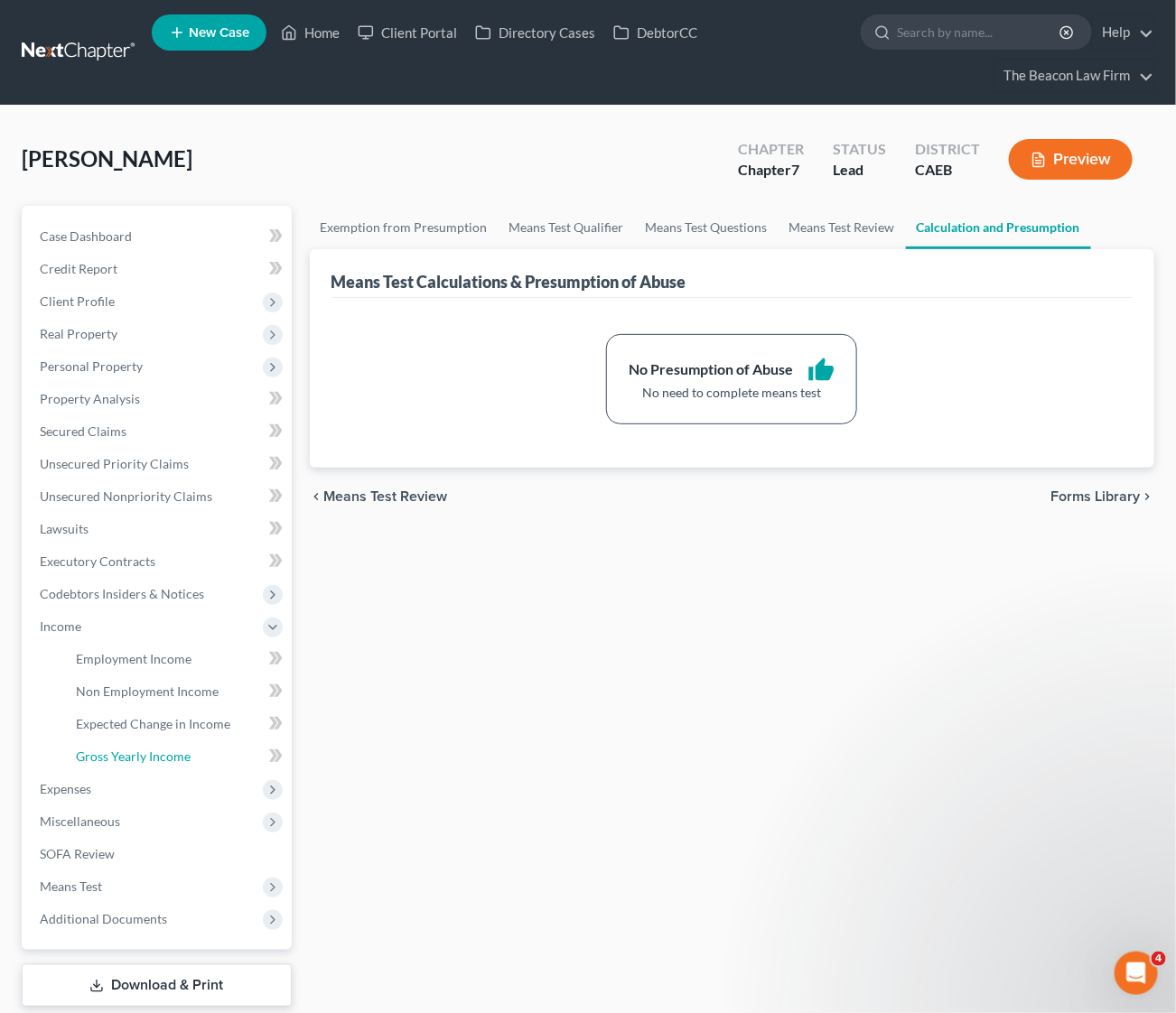
drag, startPoint x: 159, startPoint y: 746, endPoint x: 264, endPoint y: 748, distance: 105.0
click at [159, 749] on span "Gross Yearly Income" at bounding box center [133, 756] width 115 height 15
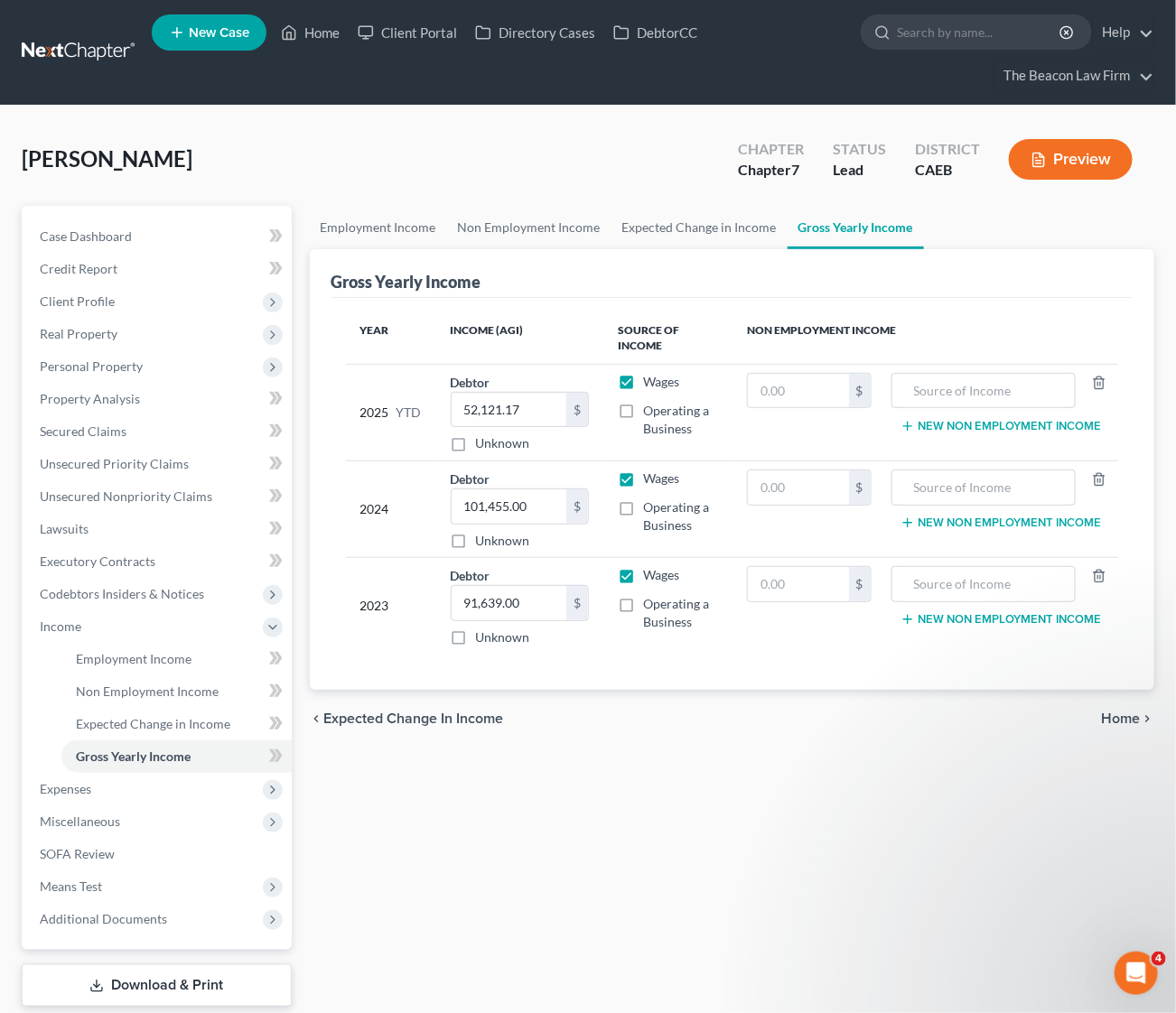
click at [515, 852] on div "Employment Income Non Employment Income Expected Change in Income Gross Yearly …" at bounding box center [732, 629] width 863 height 848
click at [396, 907] on div "Employment Income Non Employment Income Expected Change in Income Gross Yearly …" at bounding box center [732, 629] width 863 height 848
click at [161, 698] on link "Non Employment Income" at bounding box center [177, 691] width 231 height 33
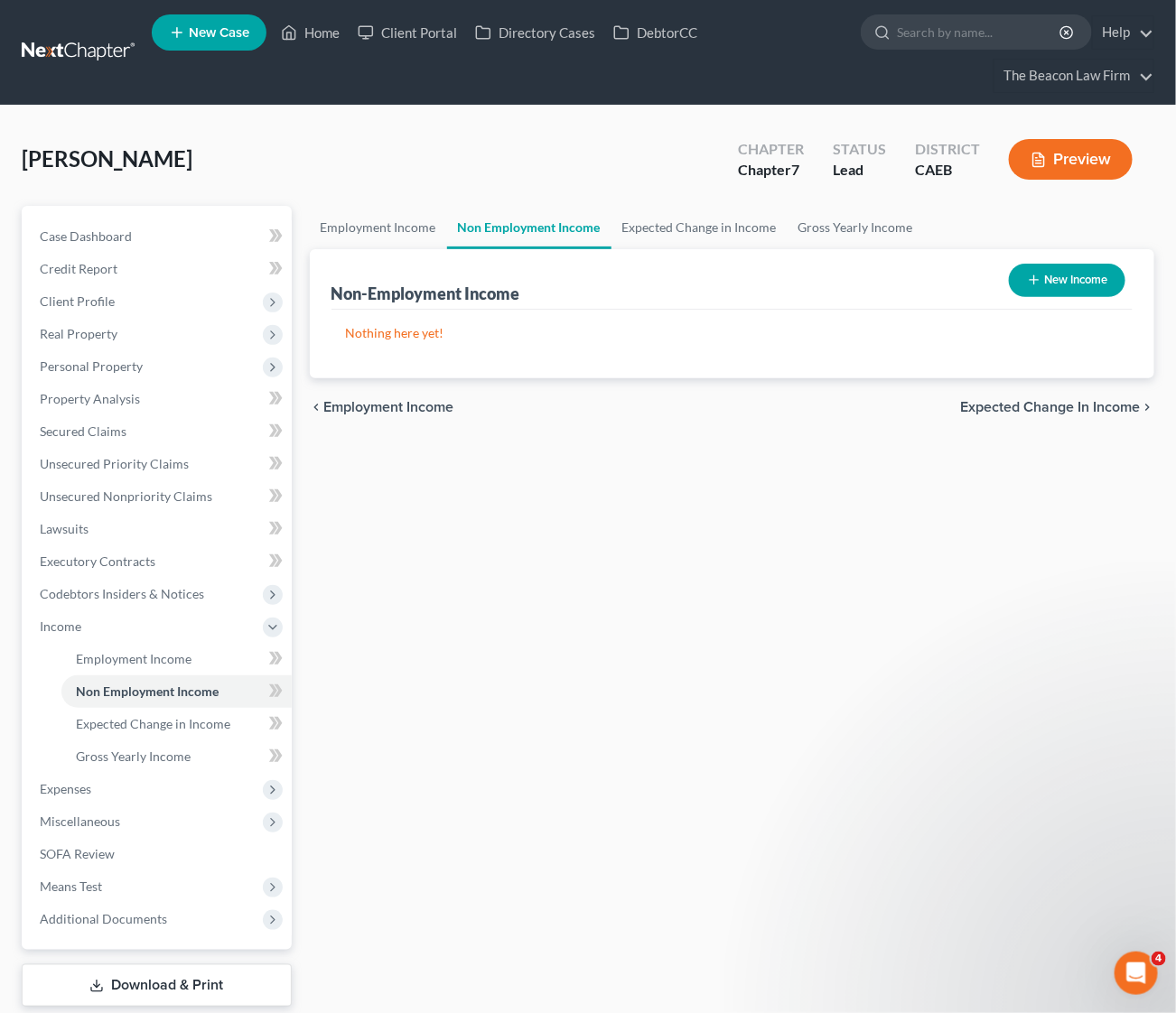
click at [1064, 281] on button "New Income" at bounding box center [1067, 280] width 117 height 34
select select "0"
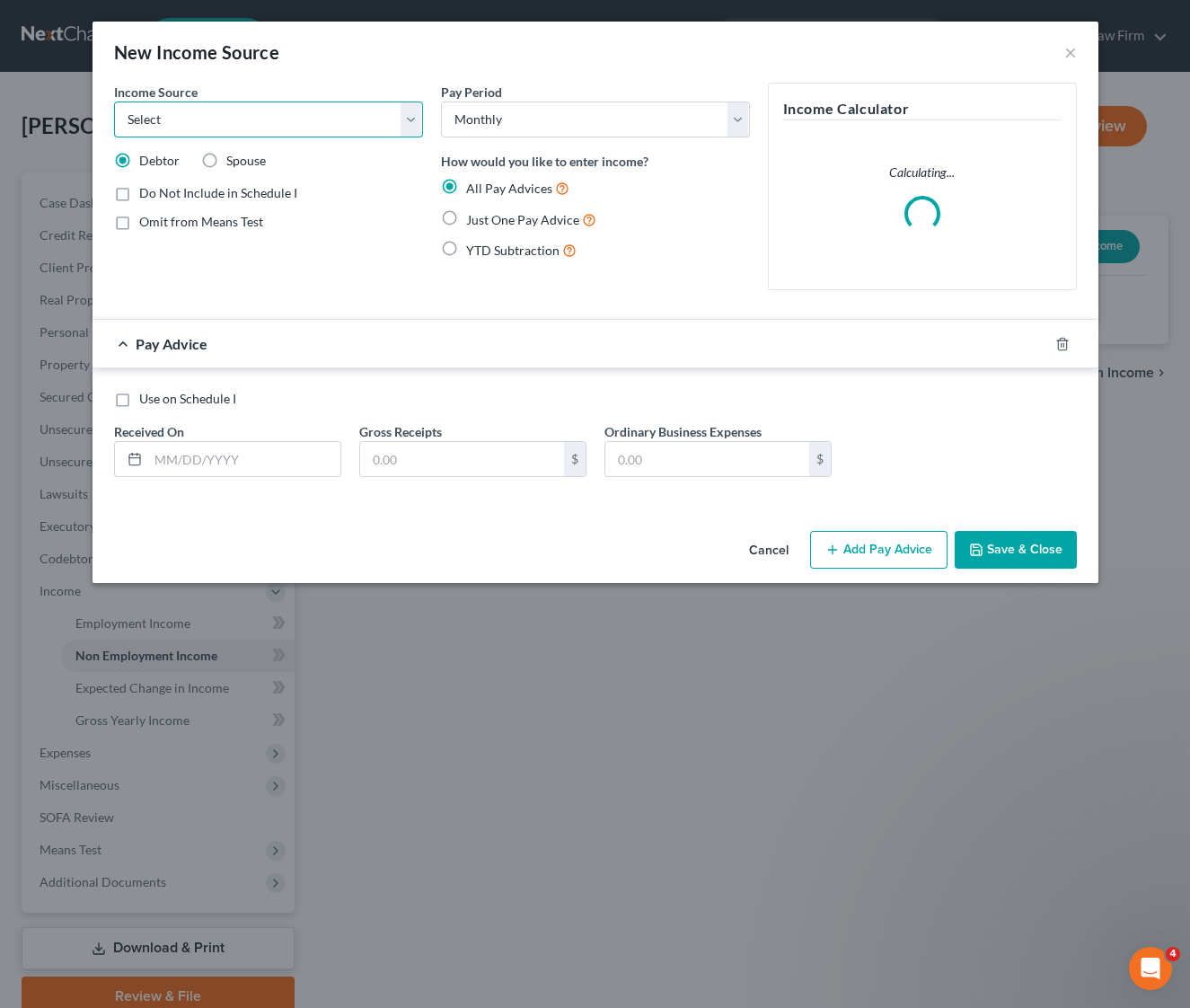
click at [408, 135] on select "Select Unemployment Disability (from employer) Pension Retirement Social Securi…" at bounding box center [268, 119] width 309 height 36
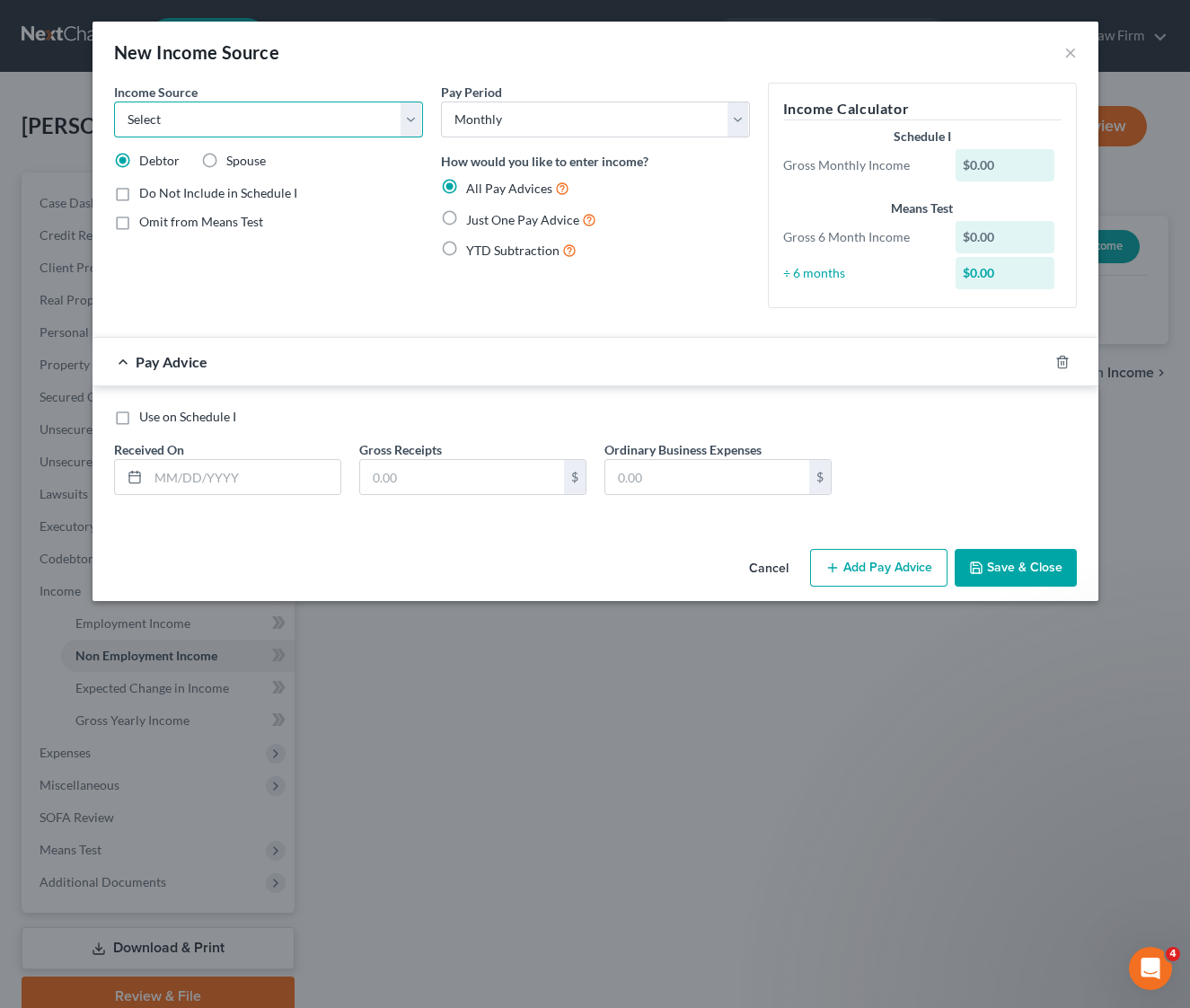
select select "7"
click at [114, 101] on select "Select Unemployment Disability (from employer) Pension Retirement Social Securi…" at bounding box center [268, 119] width 309 height 36
drag, startPoint x: 443, startPoint y: 216, endPoint x: 446, endPoint y: 229, distance: 13.3
click at [466, 216] on label "Just One Pay Advice" at bounding box center [531, 219] width 130 height 20
click at [474, 216] on input "Just One Pay Advice" at bounding box center [479, 215] width 12 height 12
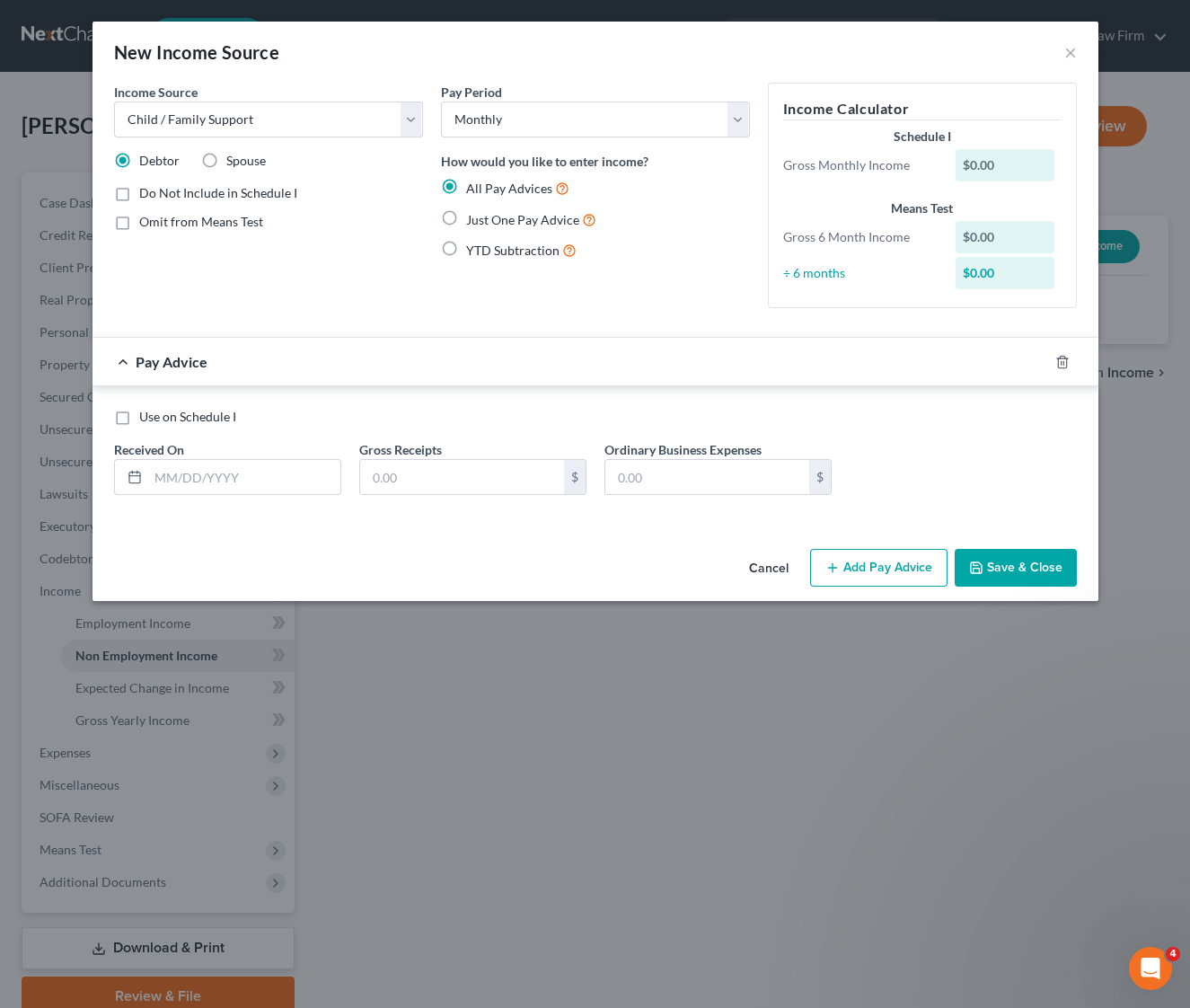
radio input "true"
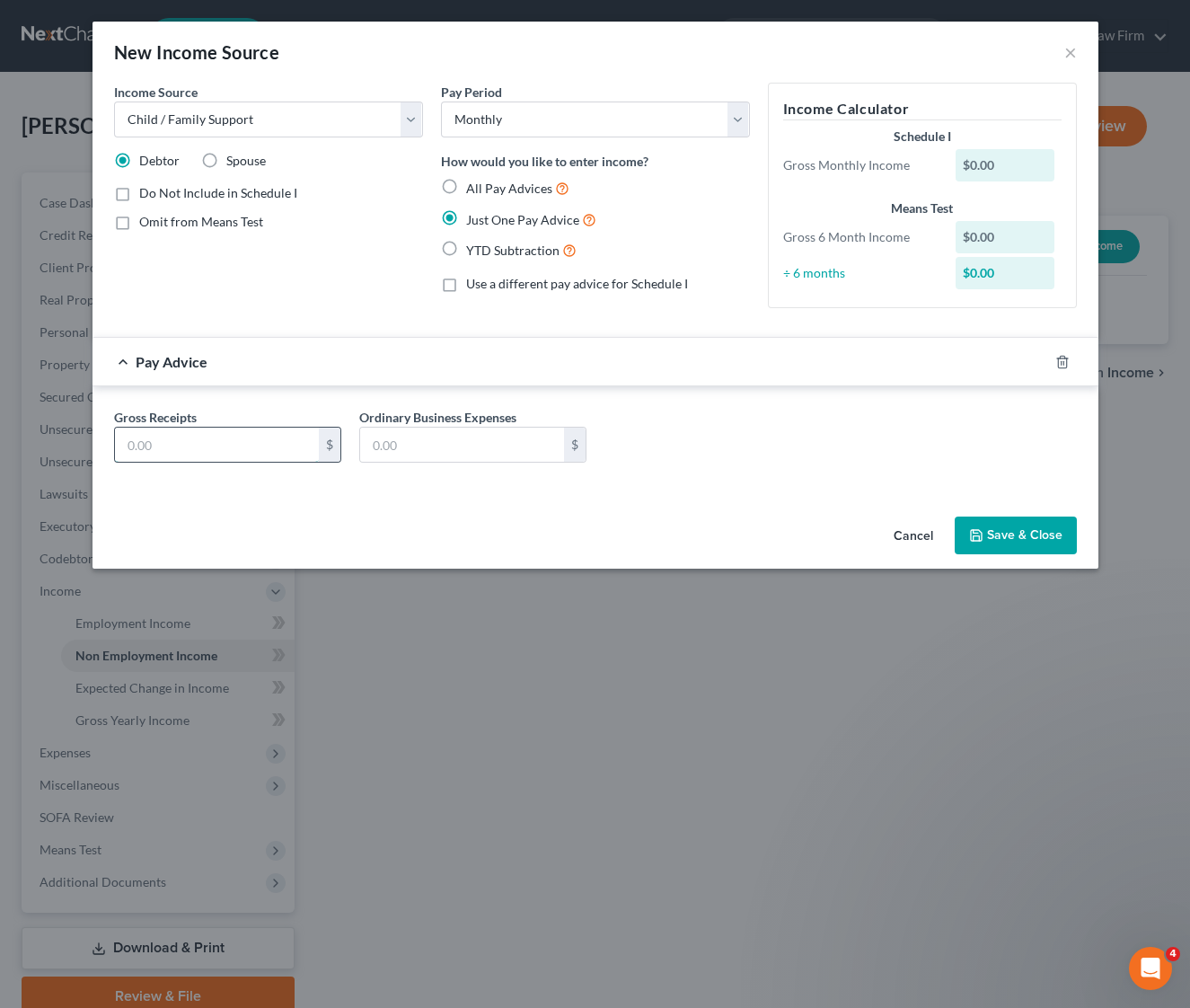
click at [192, 439] on input "text" at bounding box center [217, 444] width 204 height 34
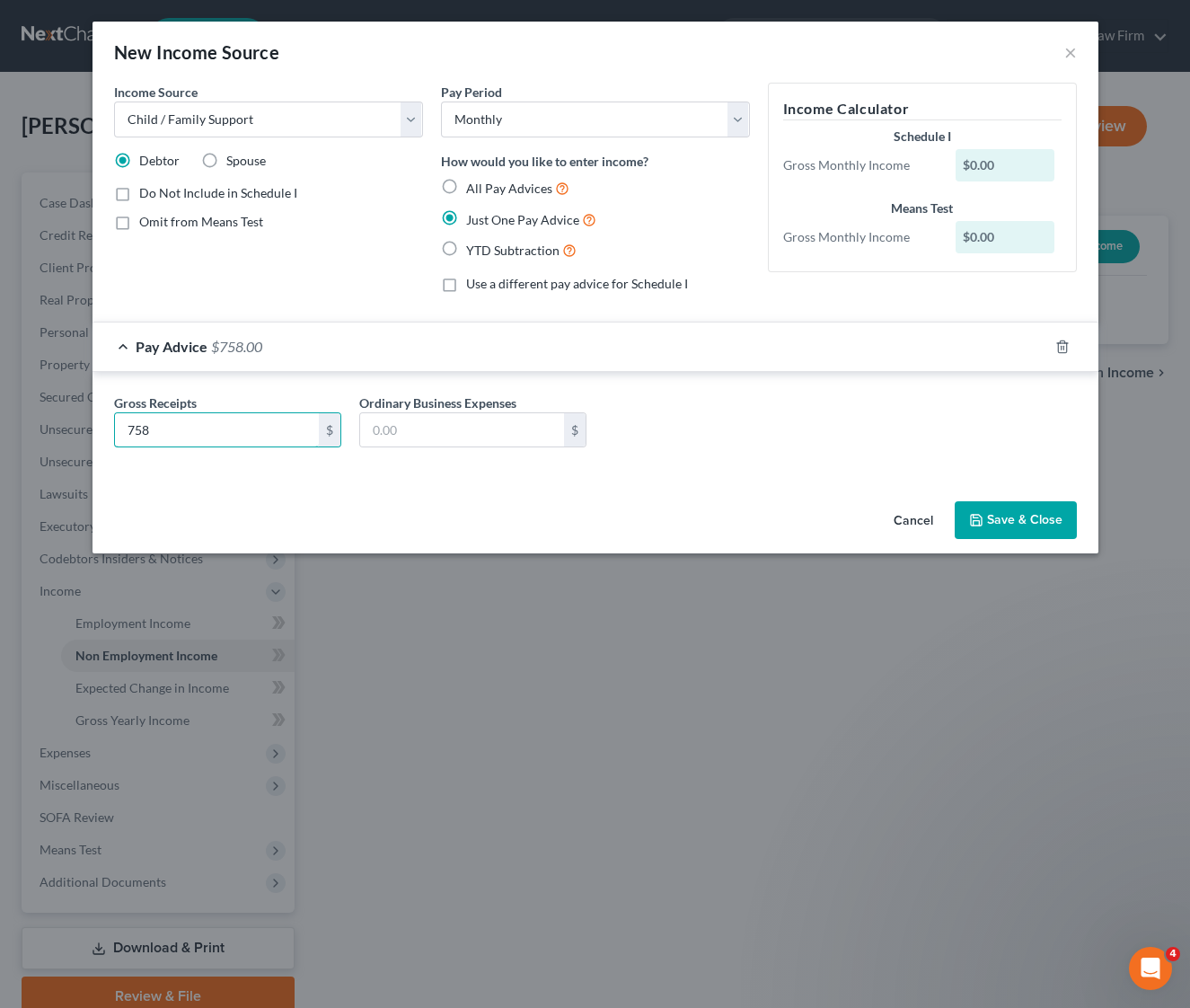
type input "758"
click at [846, 460] on div "Gross Receipts 758 $ Ordinary Business Expenses $" at bounding box center [595, 428] width 981 height 69
click at [1008, 524] on button "Save & Close" at bounding box center [1016, 520] width 123 height 38
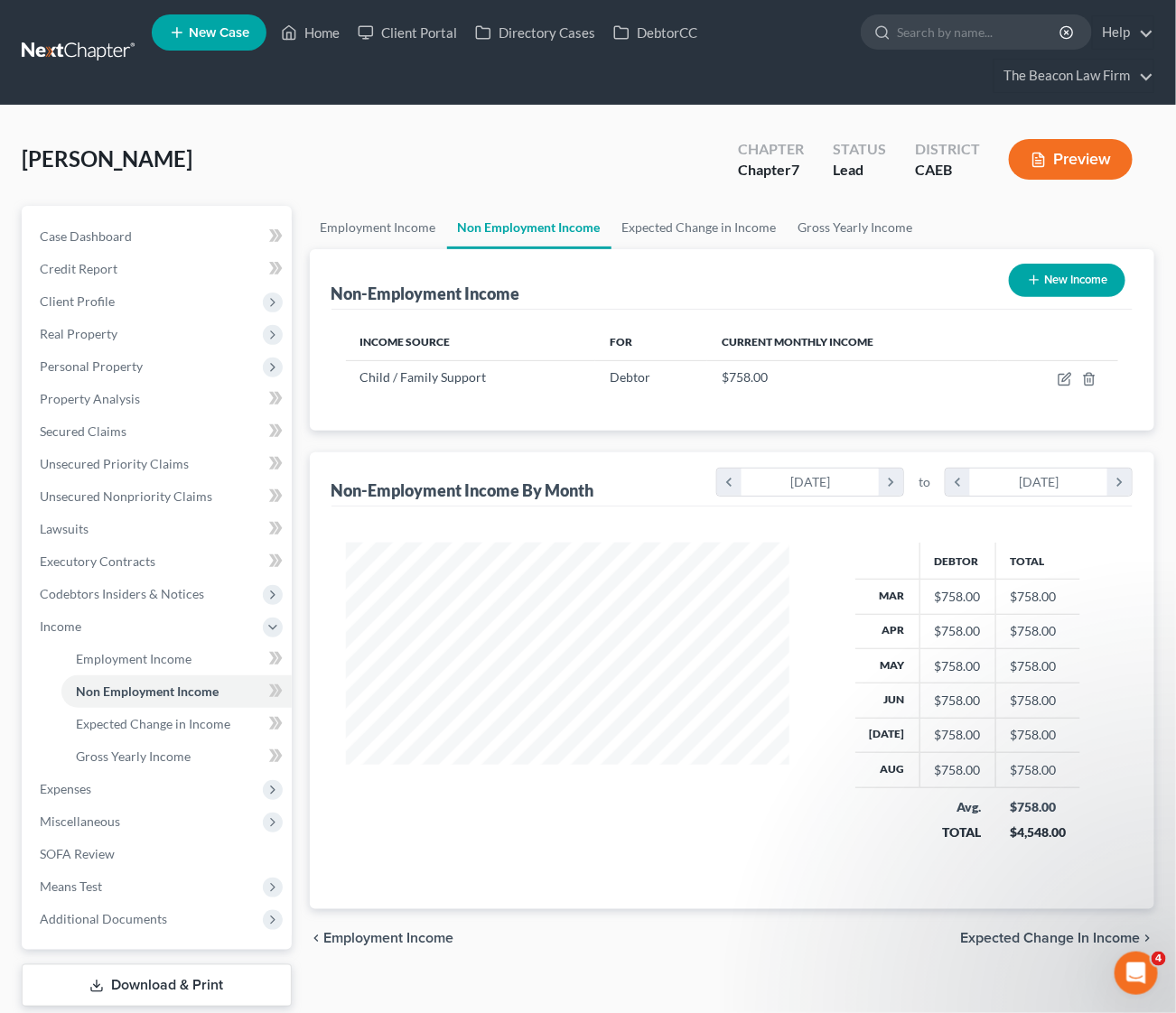
scroll to position [324, 472]
click at [149, 722] on span "Expected Change in Income" at bounding box center [152, 724] width 154 height 15
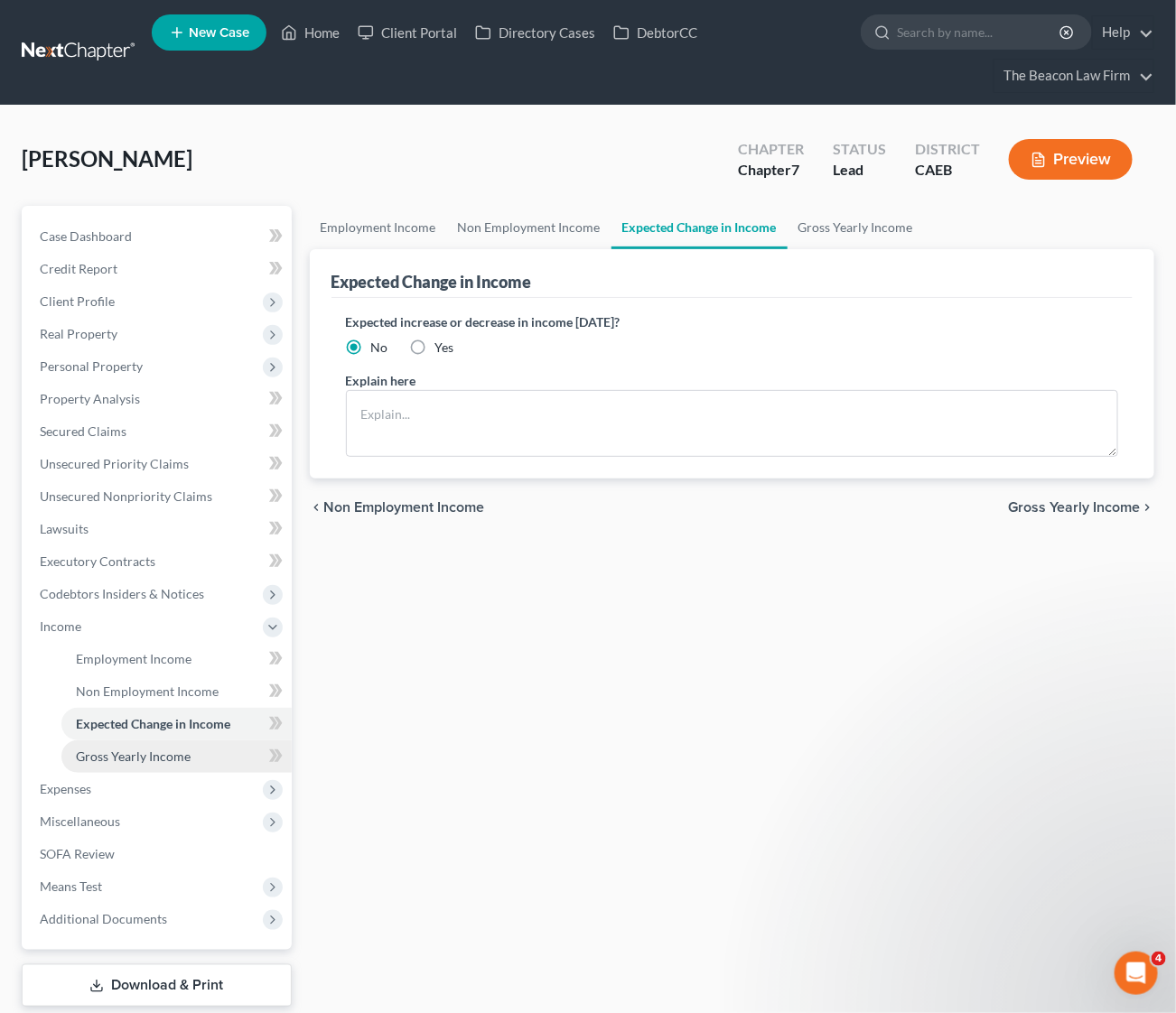
click at [152, 752] on span "Gross Yearly Income" at bounding box center [133, 756] width 115 height 15
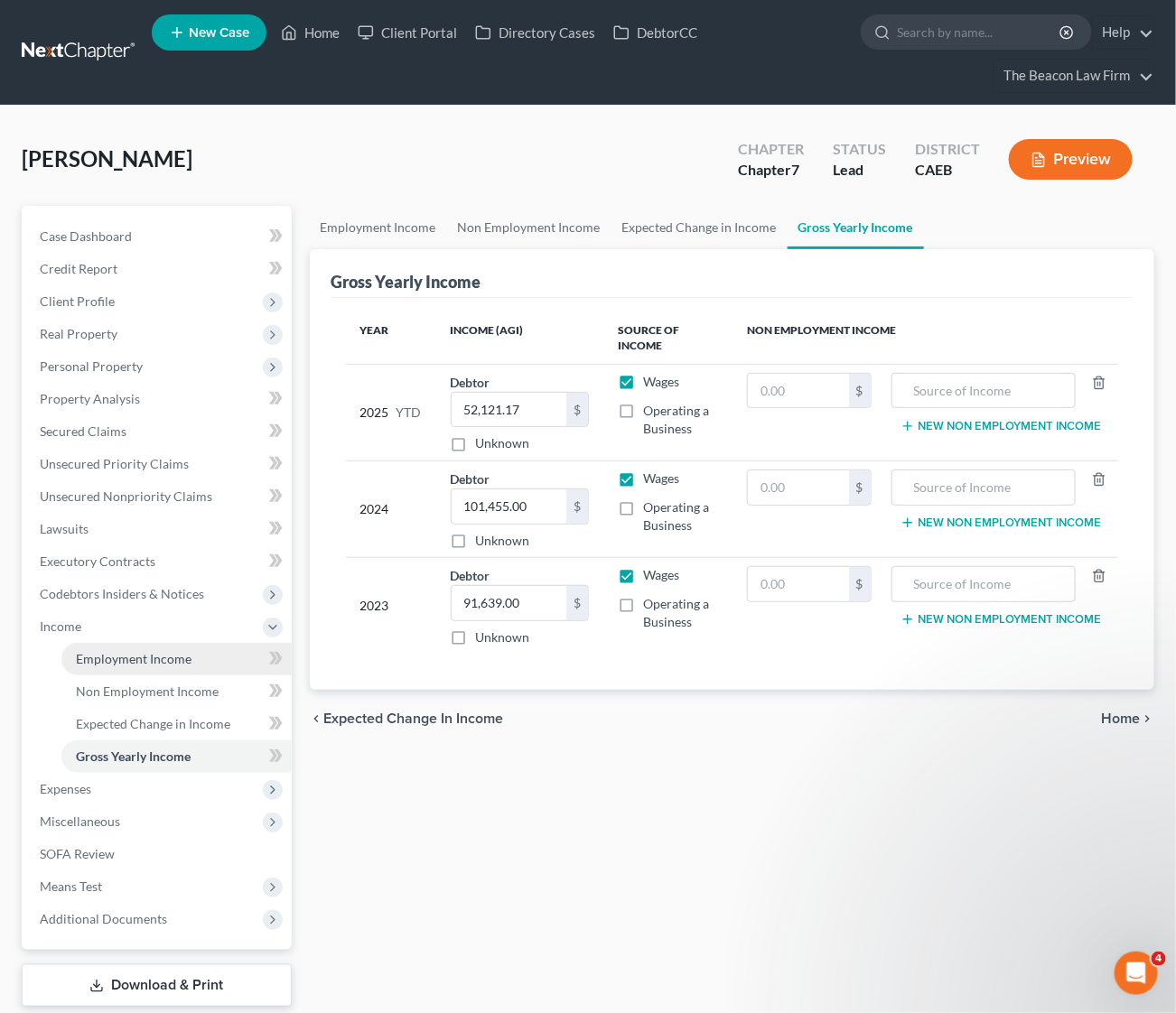
click at [116, 657] on span "Employment Income" at bounding box center [134, 658] width 116 height 15
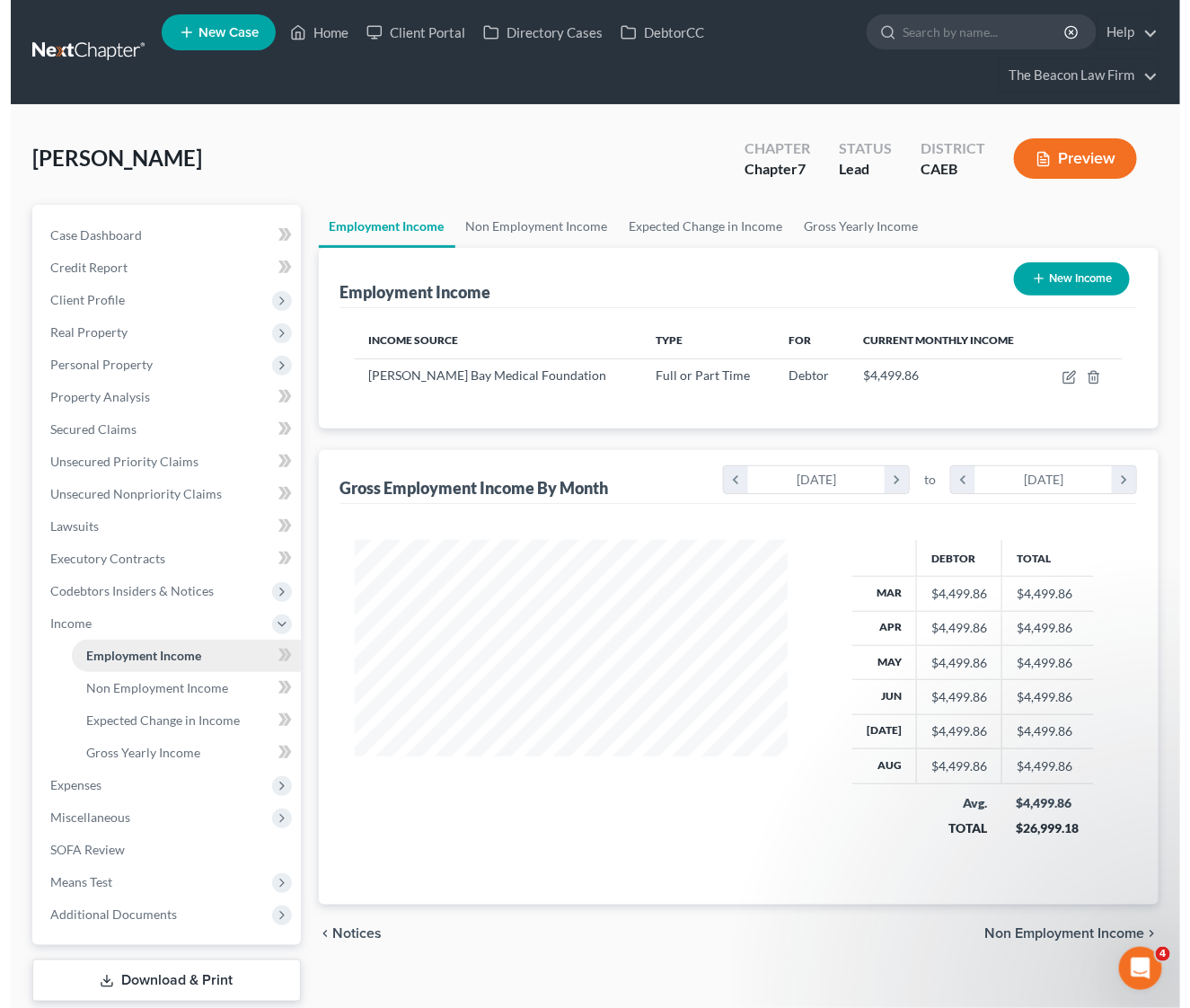
scroll to position [322, 469]
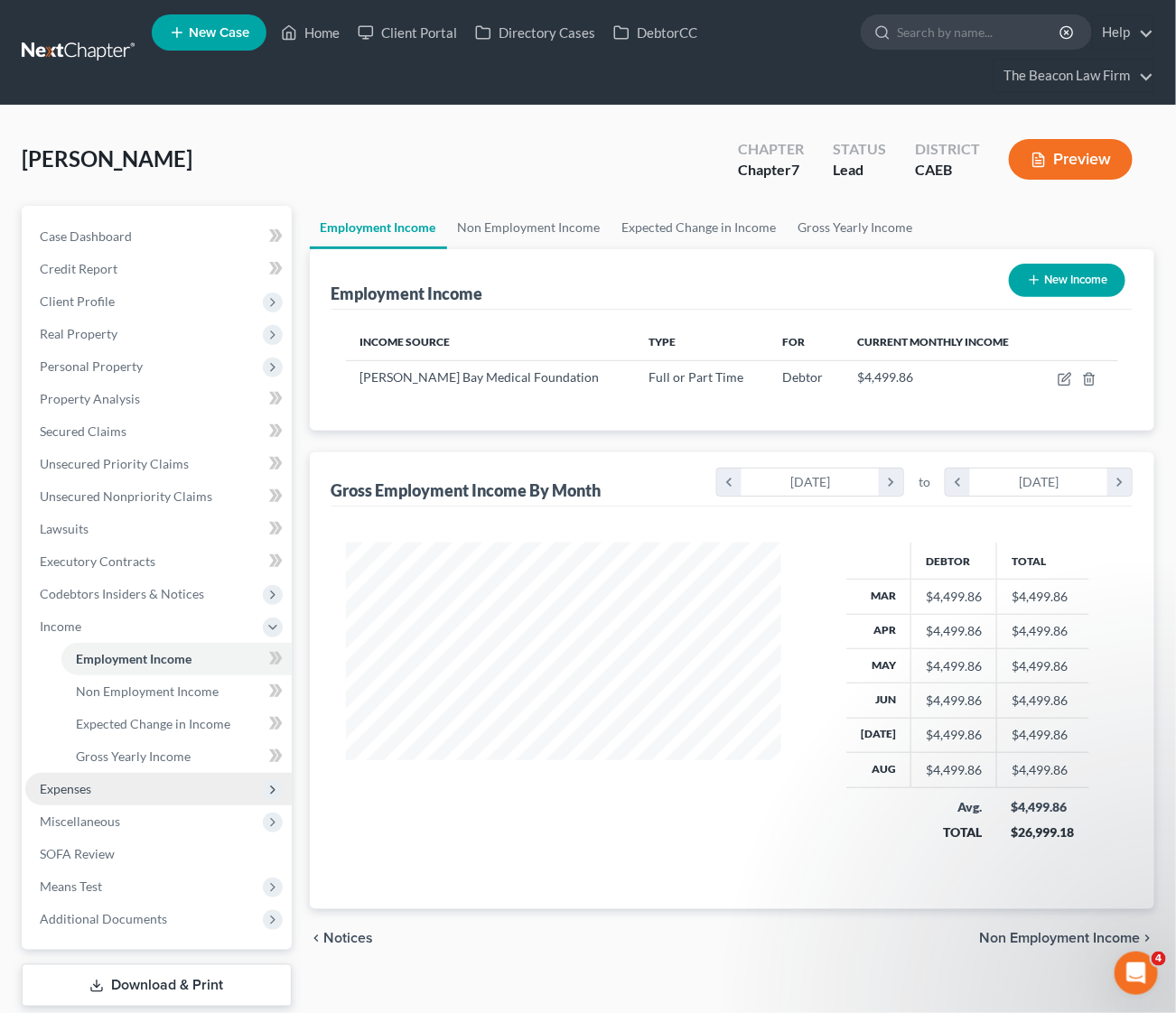
click at [85, 795] on span "Expenses" at bounding box center [158, 789] width 266 height 33
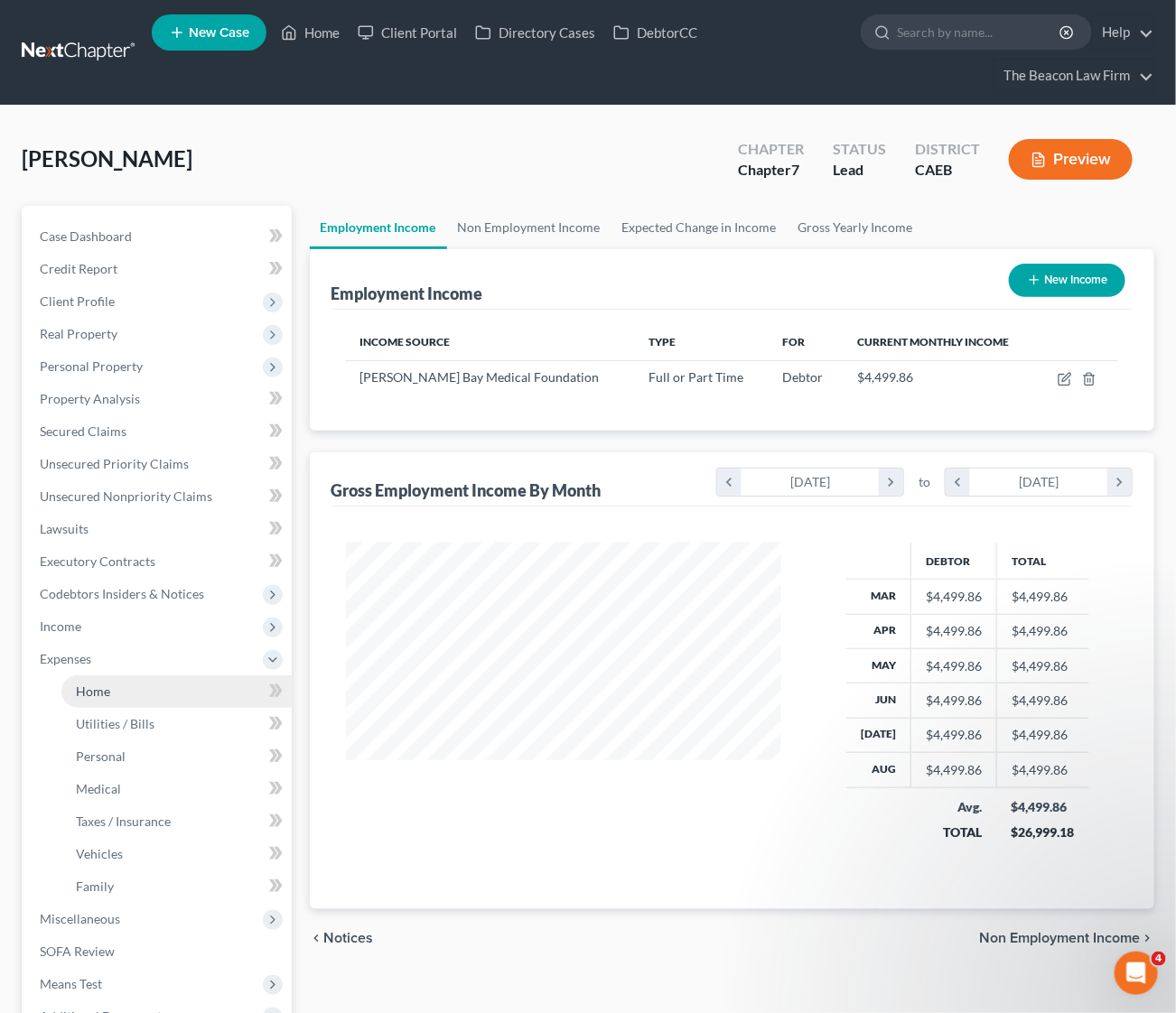
click at [107, 695] on span "Home" at bounding box center [92, 691] width 35 height 15
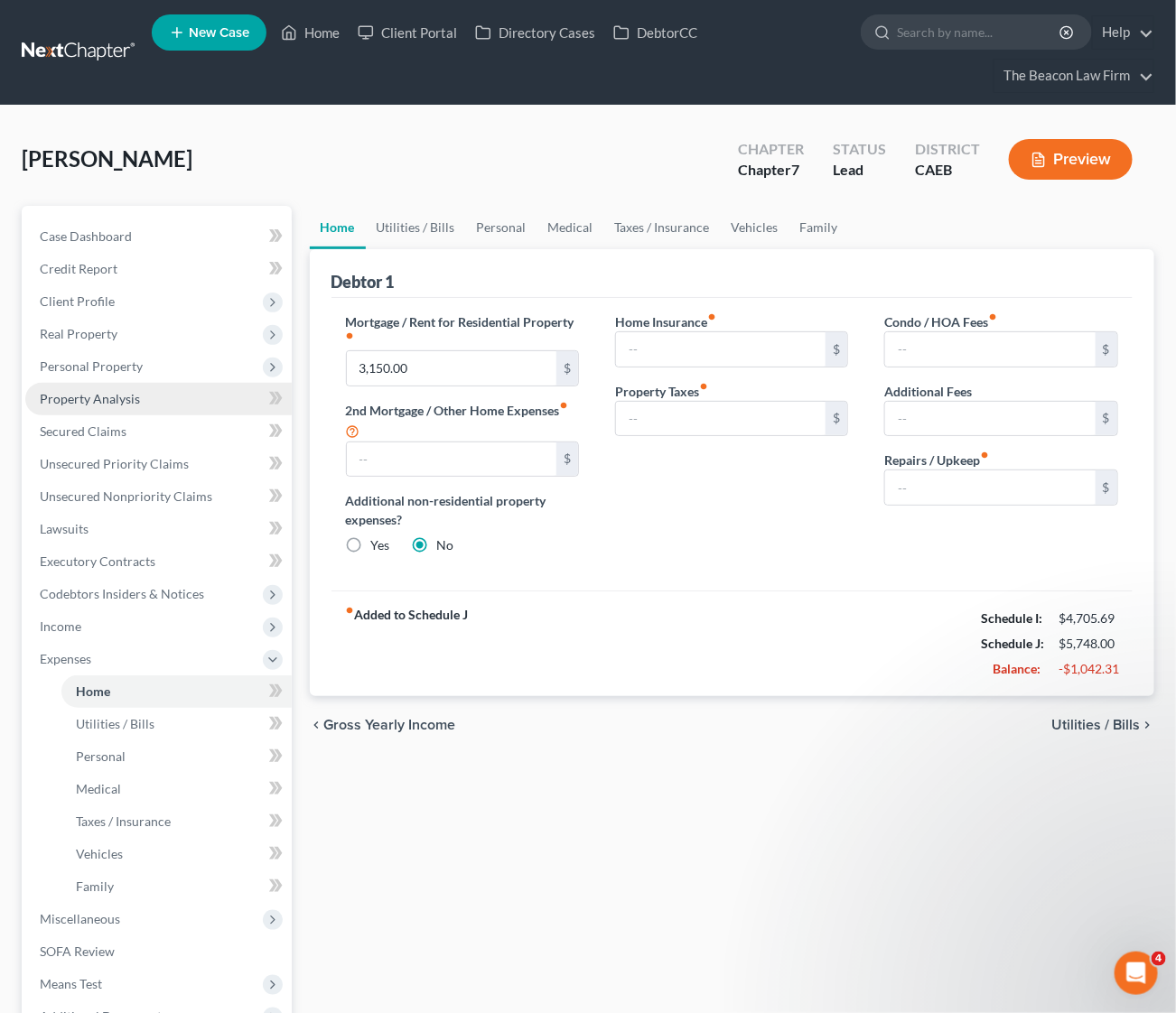
click at [125, 392] on span "Property Analysis" at bounding box center [90, 399] width 100 height 15
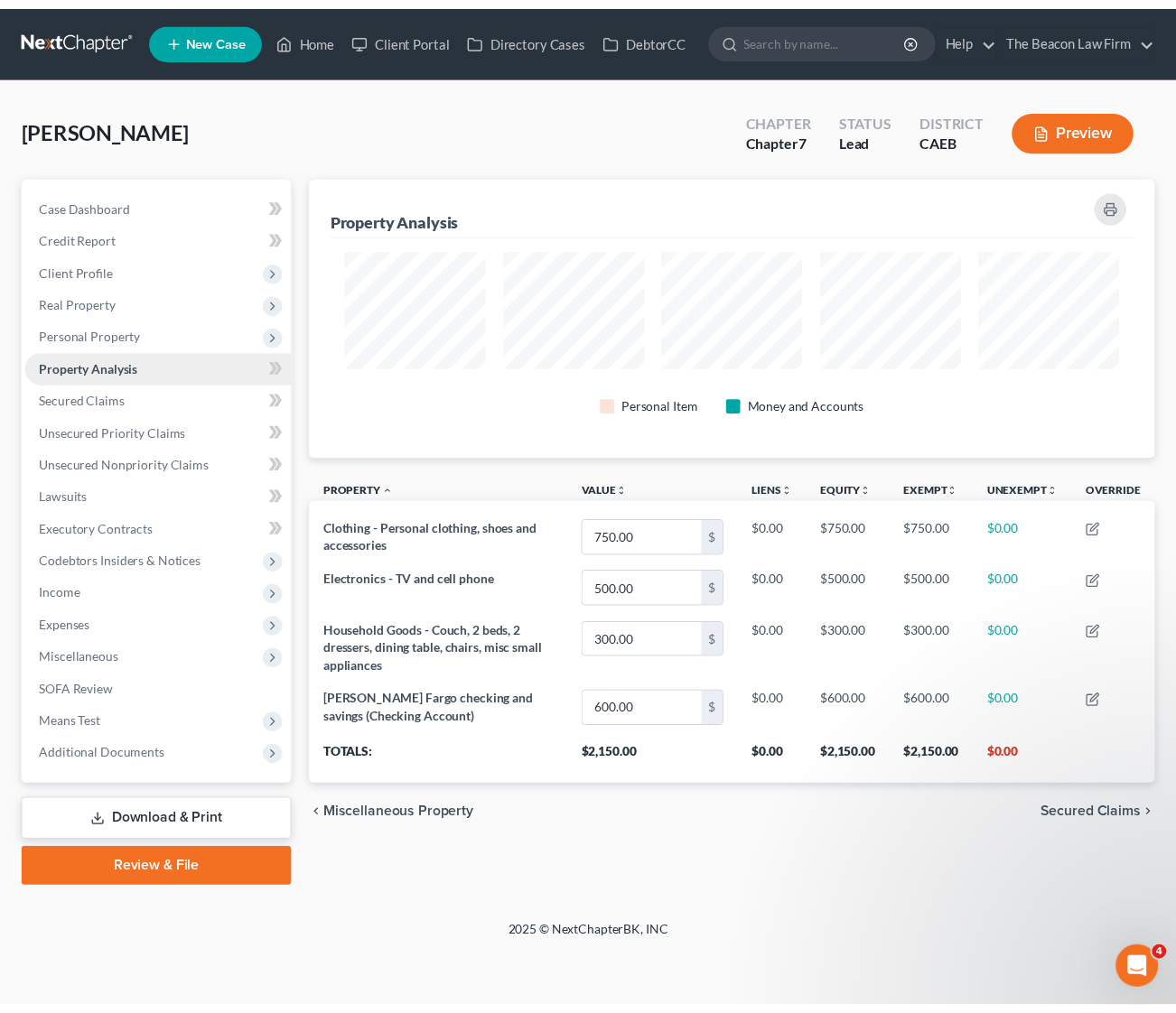
scroll to position [284, 860]
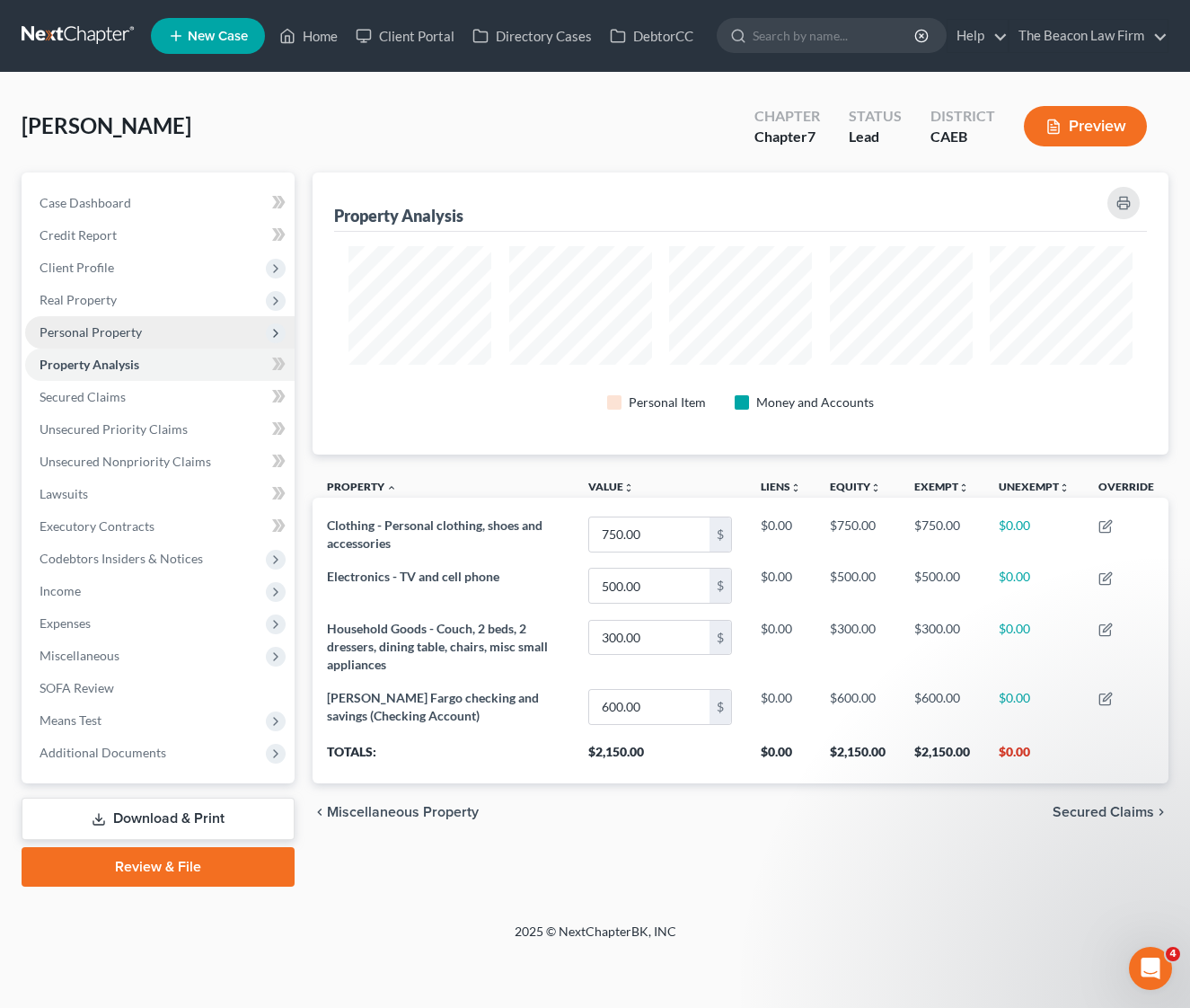
click at [80, 331] on span "Personal Property" at bounding box center [91, 332] width 102 height 15
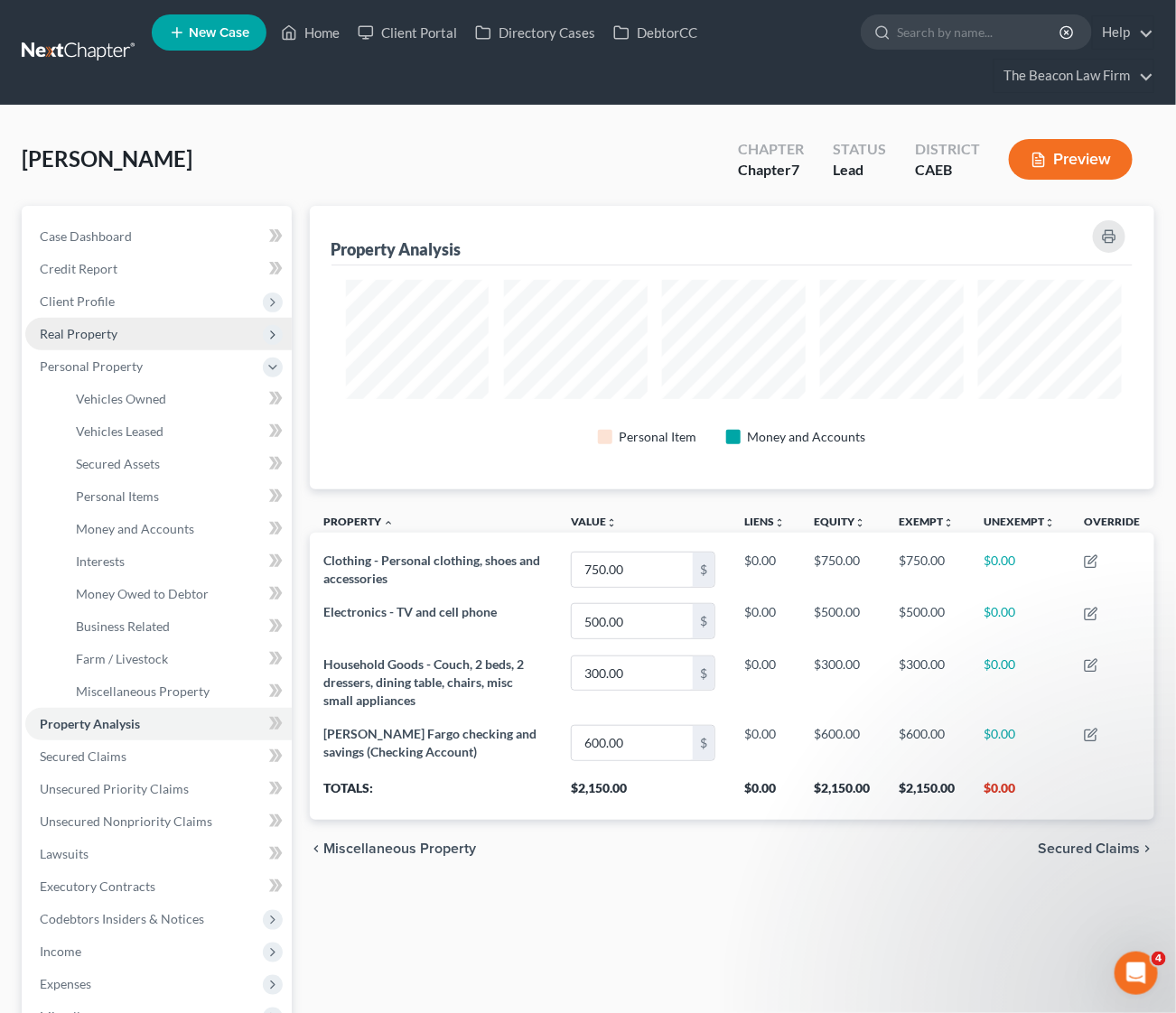
scroll to position [902519, 902373]
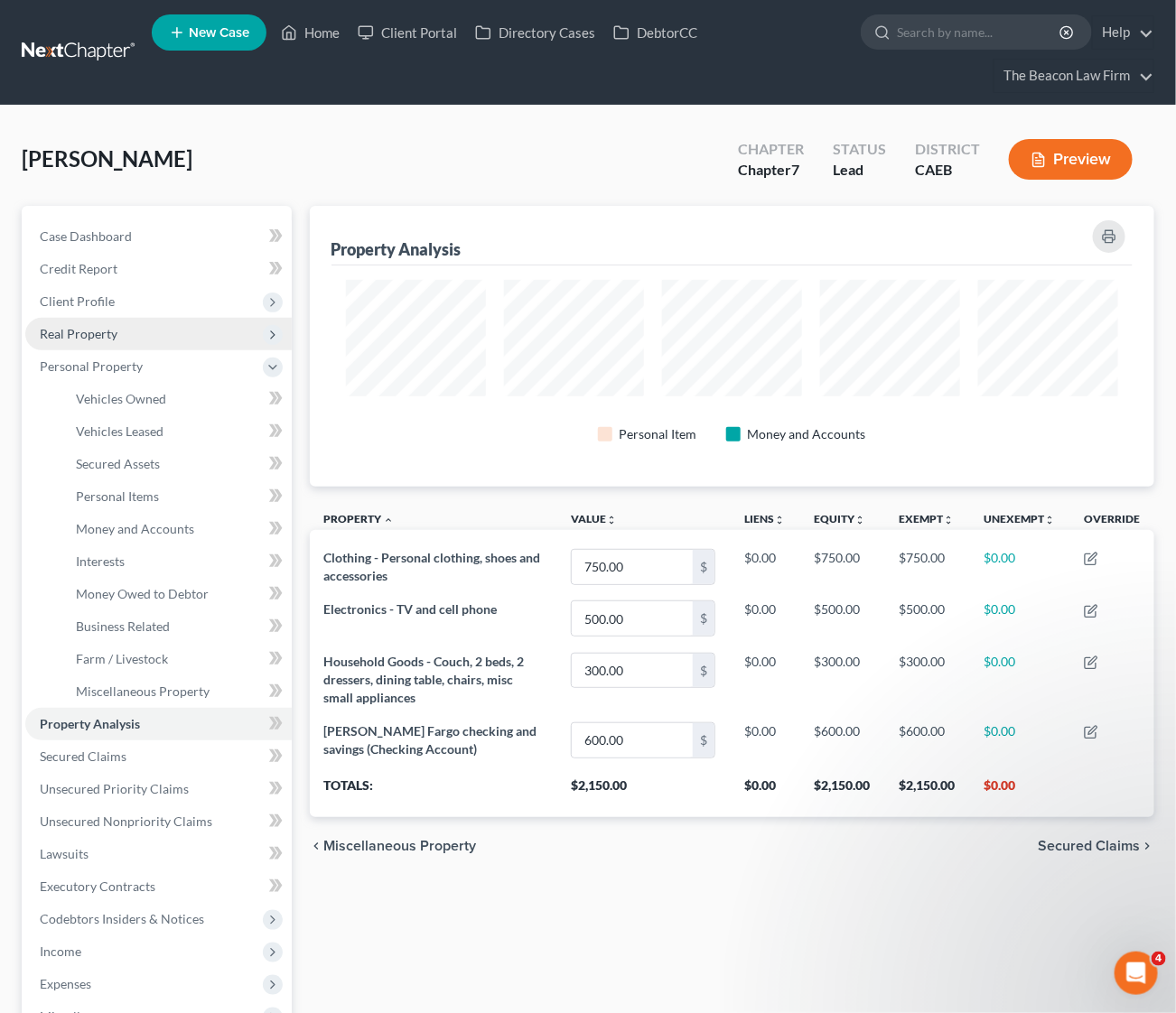
click at [96, 332] on span "Real Property" at bounding box center [78, 333] width 78 height 15
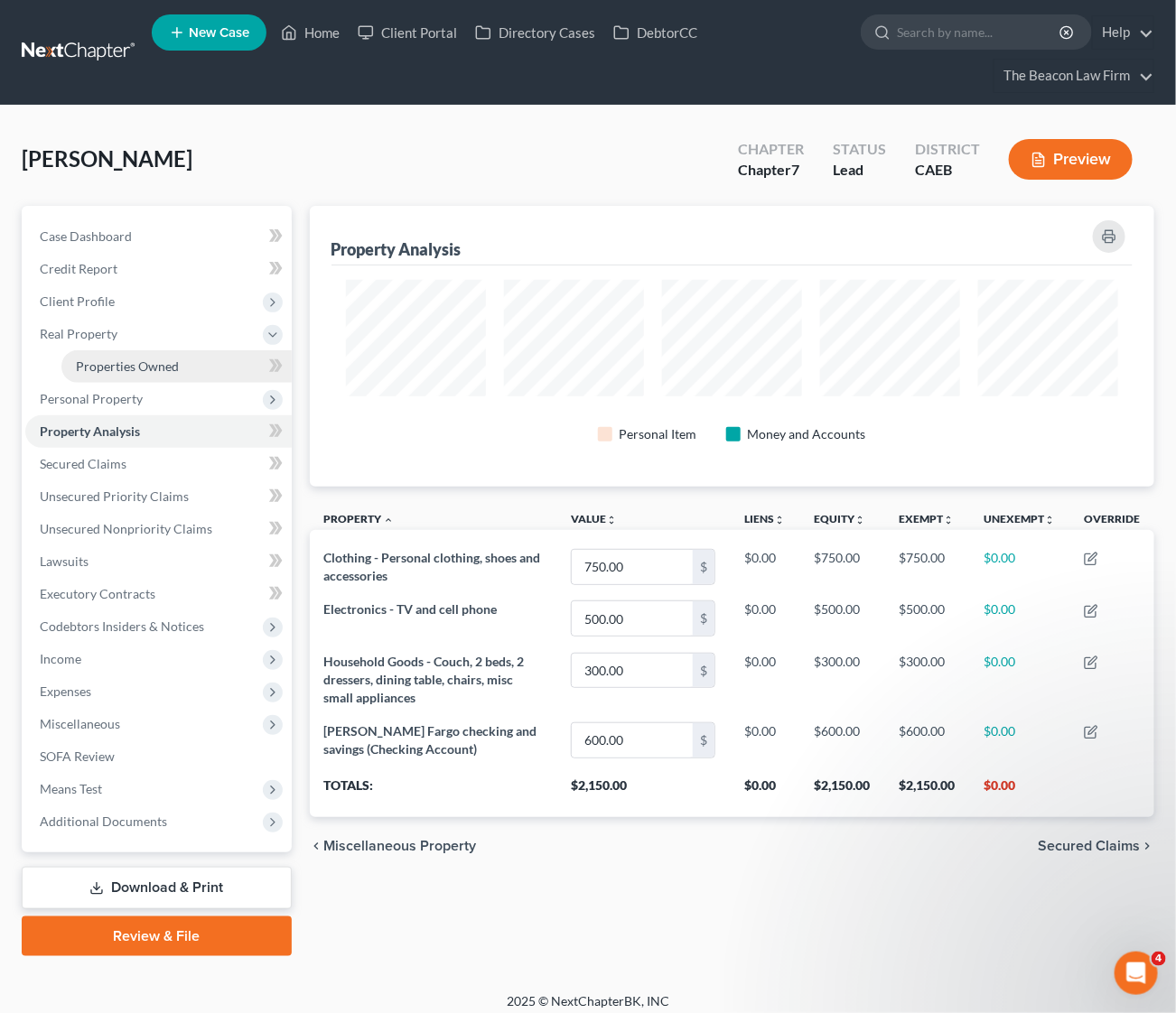
click at [123, 361] on span "Properties Owned" at bounding box center [127, 366] width 103 height 15
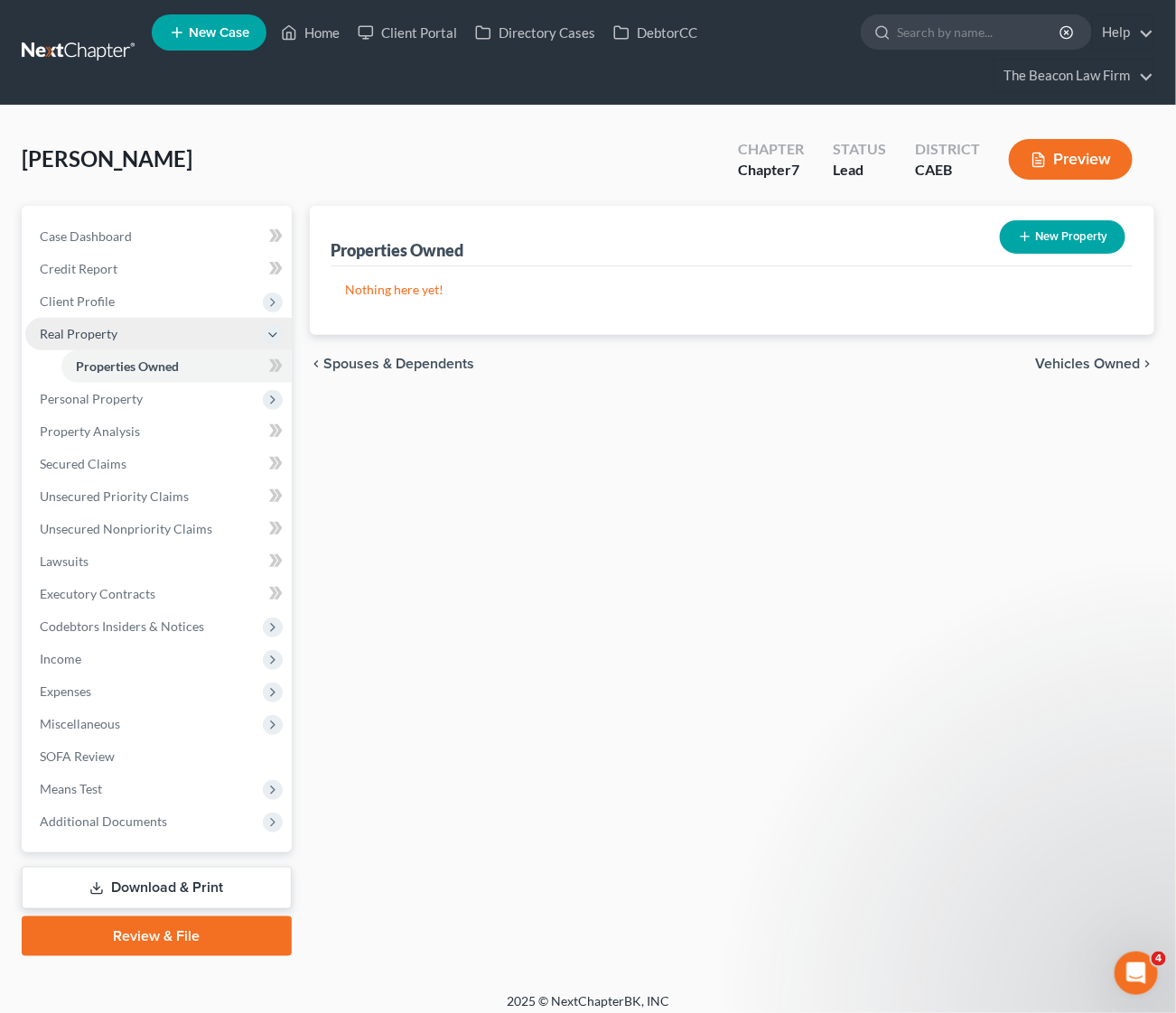
click at [109, 339] on span "Real Property" at bounding box center [78, 333] width 78 height 15
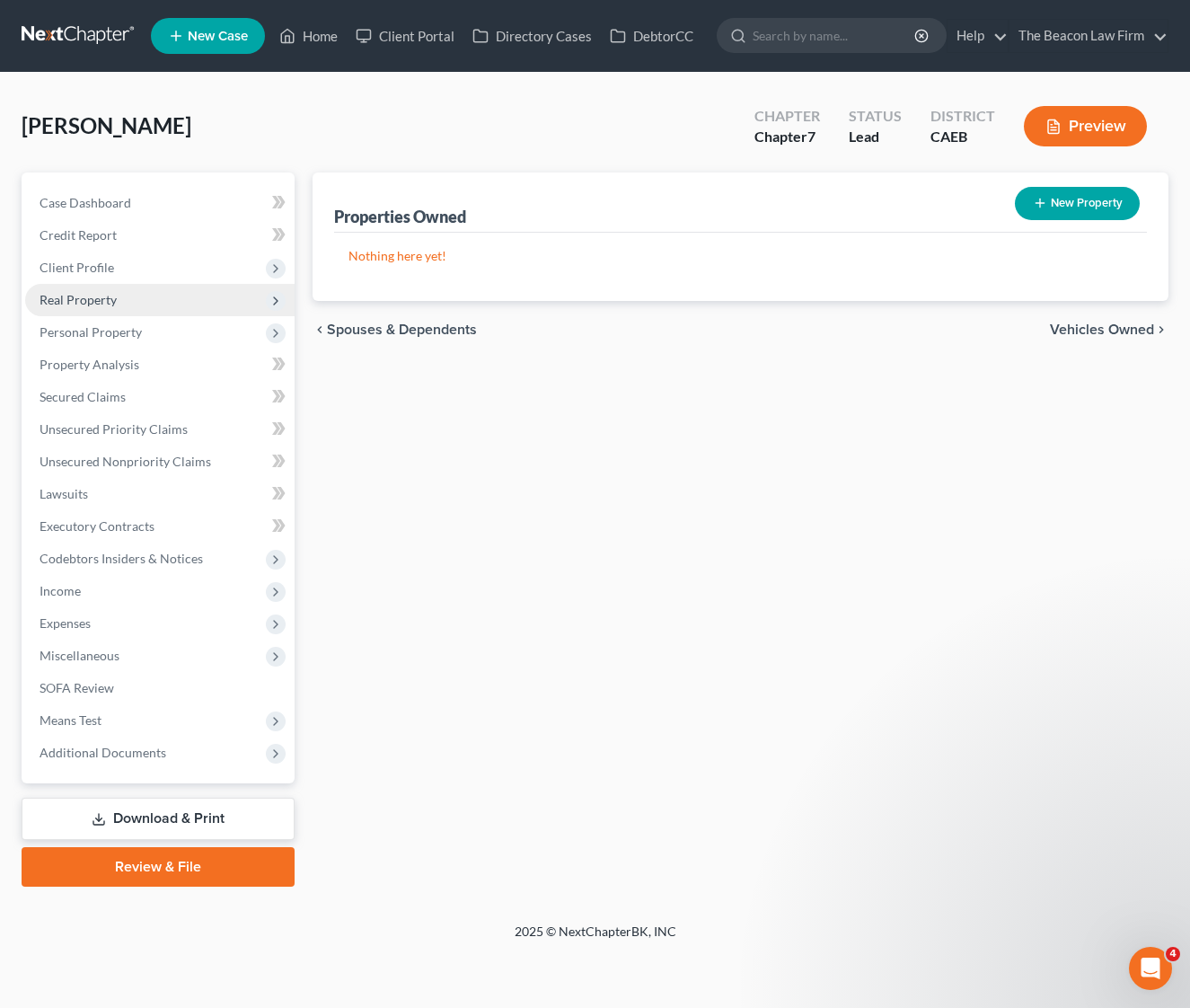
click at [95, 305] on span "Real Property" at bounding box center [78, 299] width 77 height 15
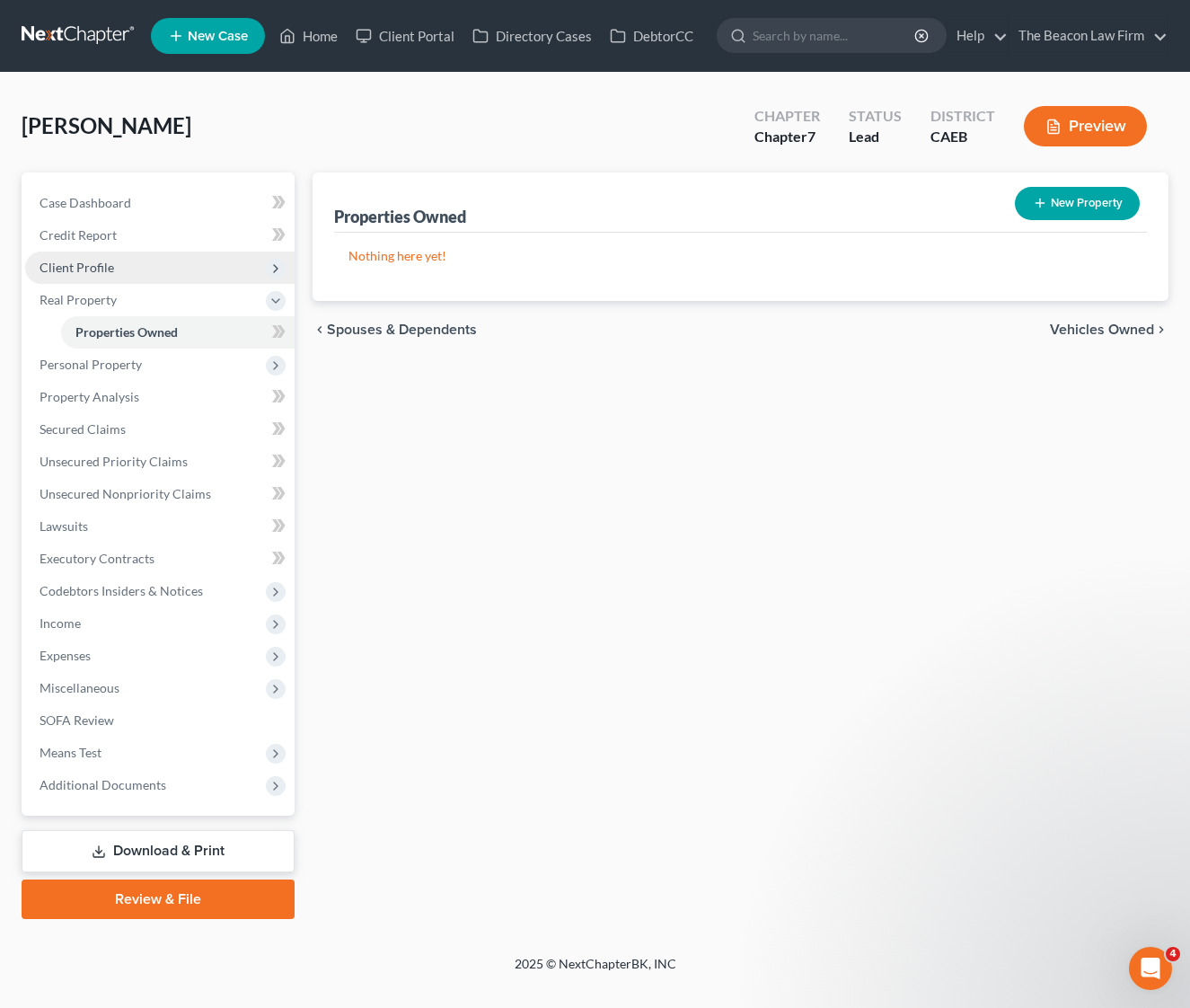
click at [88, 269] on span "Client Profile" at bounding box center [77, 267] width 74 height 15
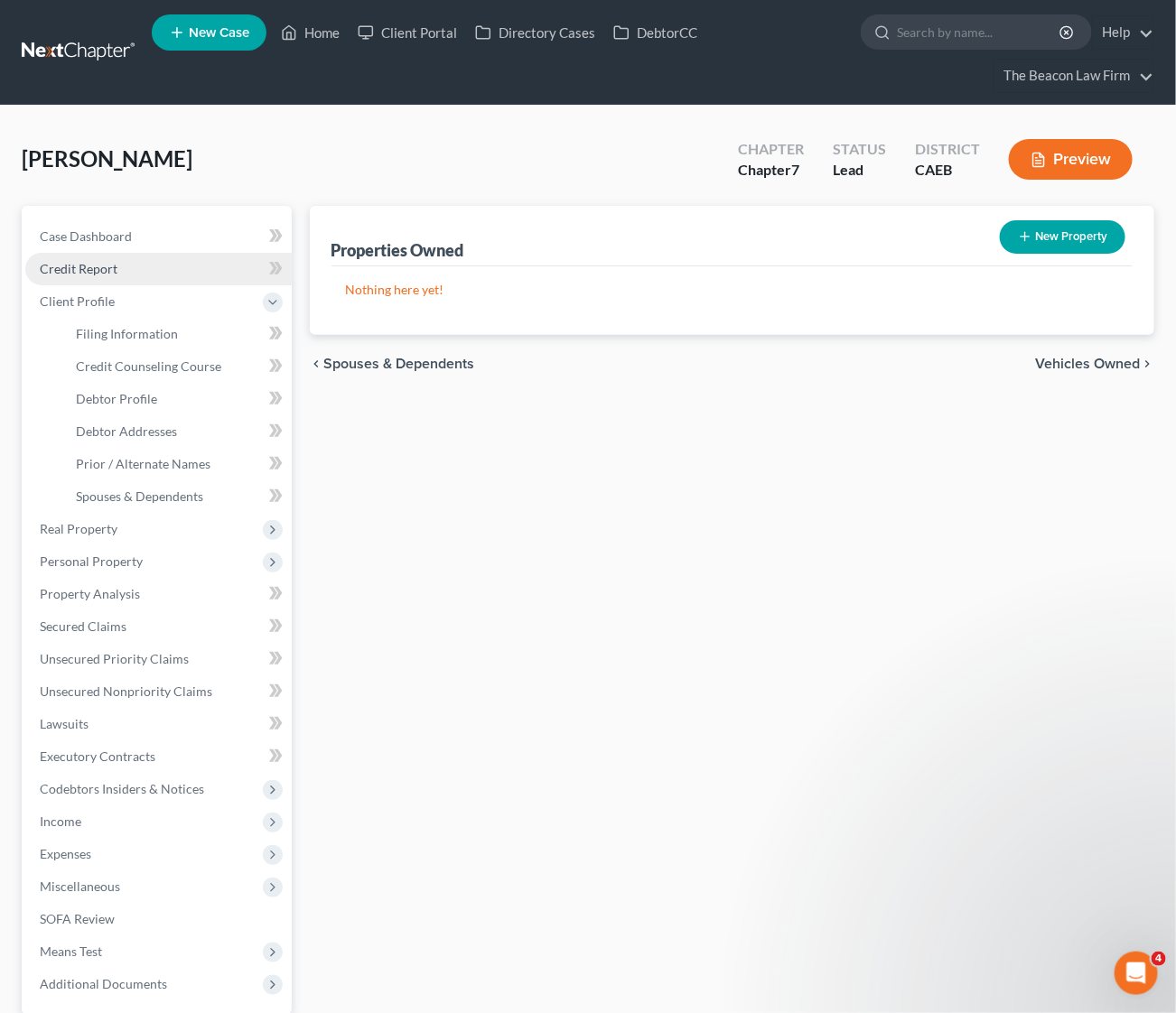
click at [90, 271] on span "Credit Report" at bounding box center [78, 268] width 78 height 15
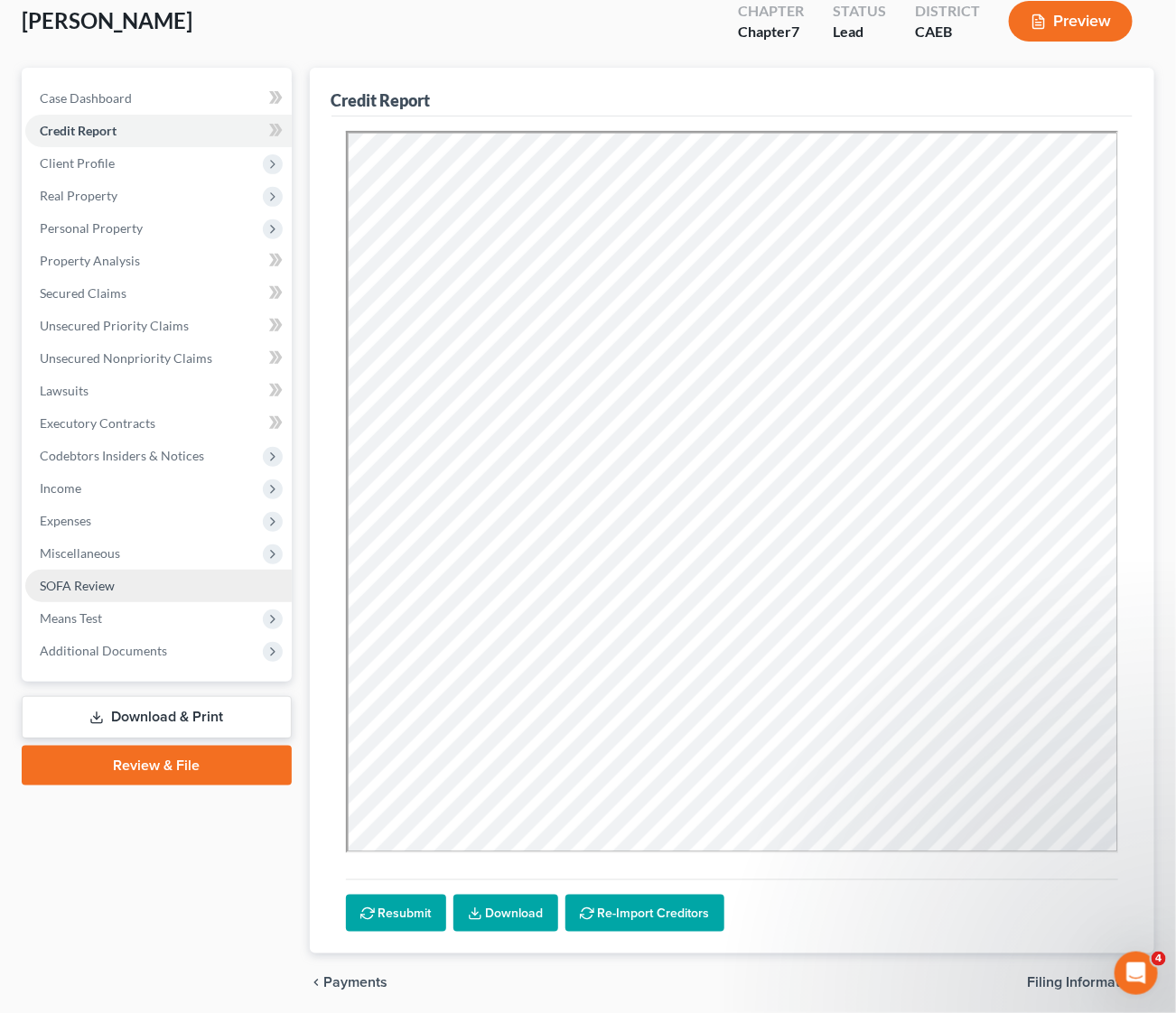
scroll to position [204, 0]
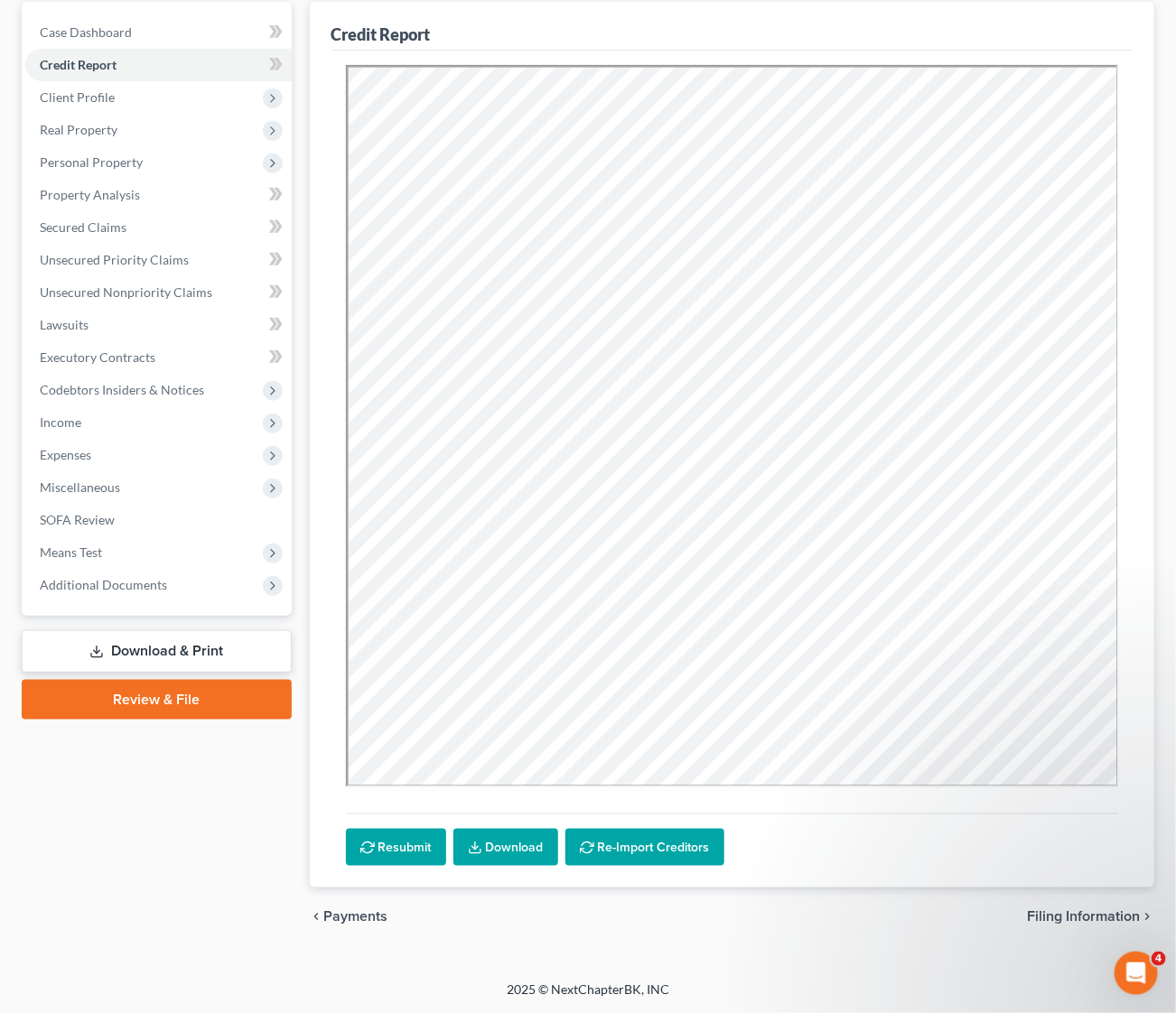
click at [162, 647] on link "Download & Print" at bounding box center [156, 651] width 270 height 42
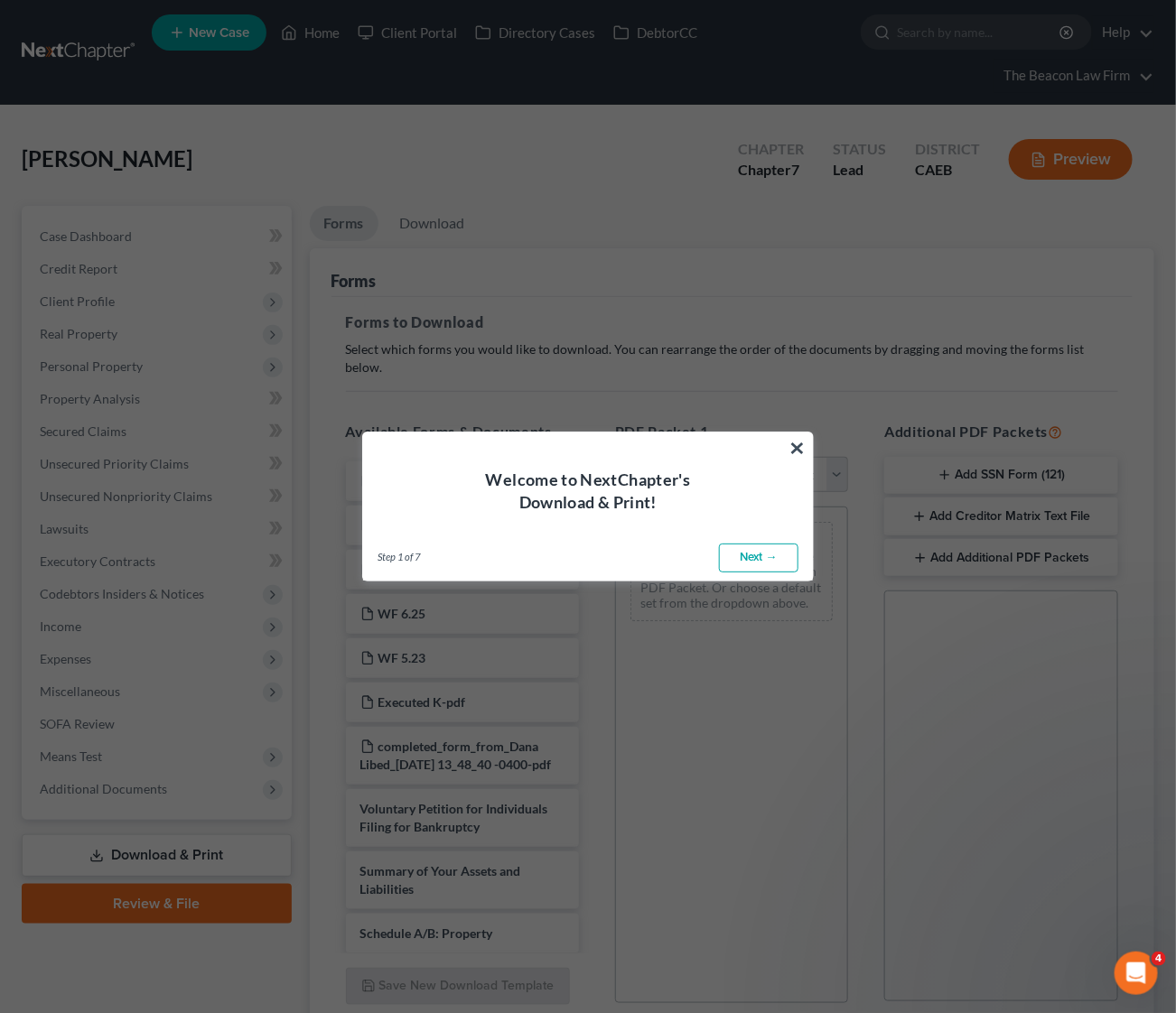
click at [749, 562] on link "Next →" at bounding box center [758, 557] width 79 height 29
select select "0"
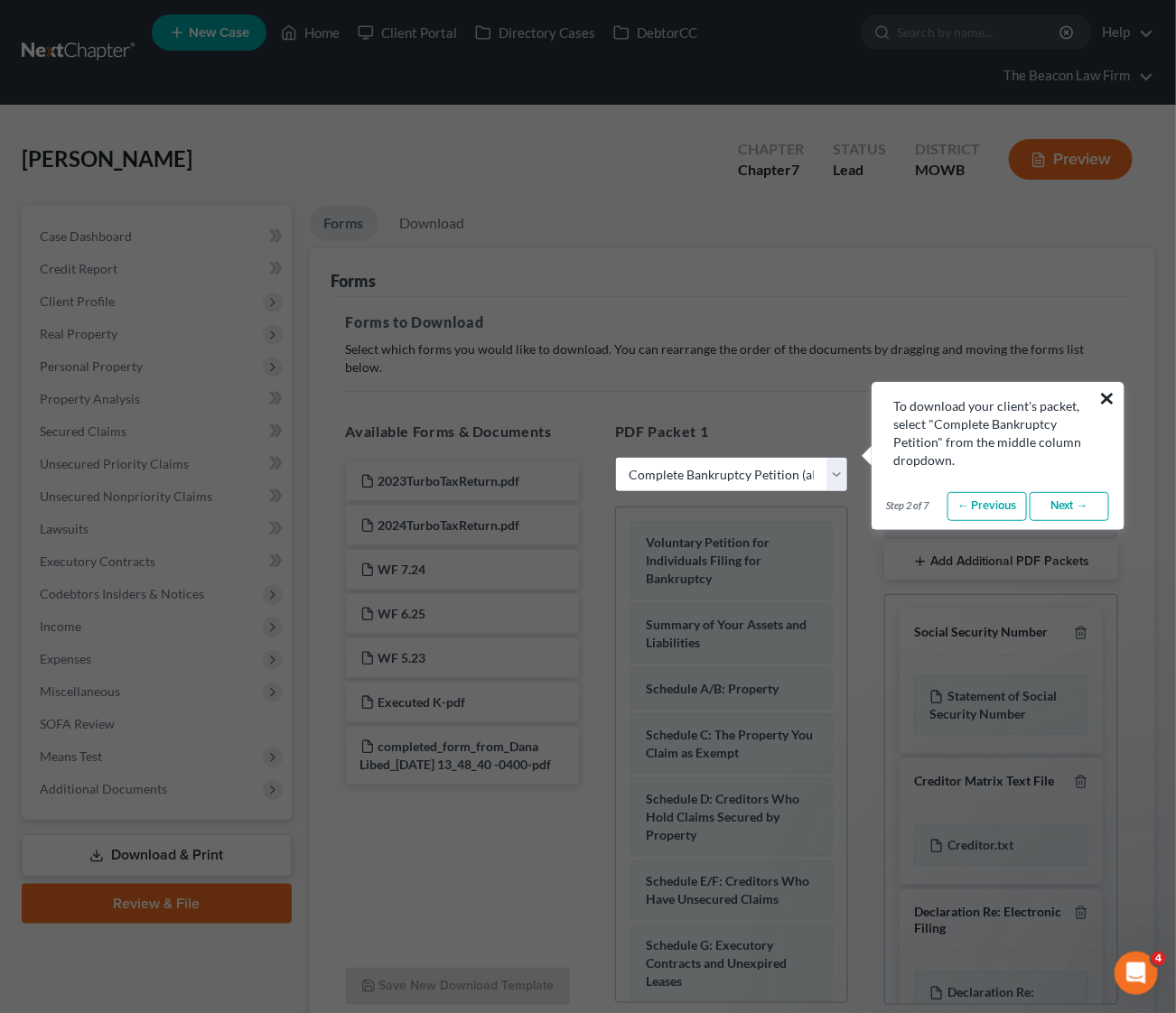
click at [1108, 401] on button "×" at bounding box center [1108, 398] width 17 height 29
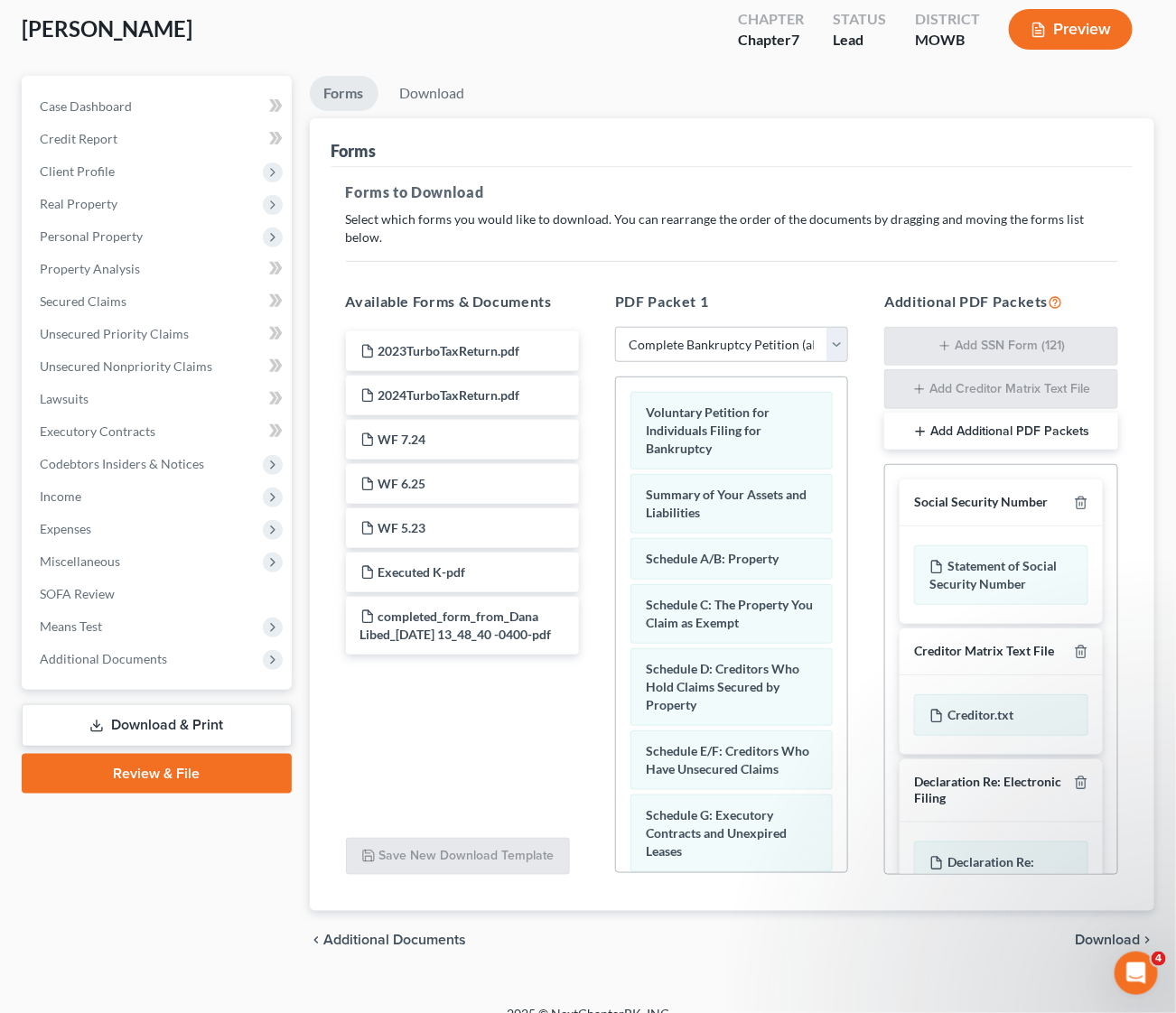
scroll to position [136, 0]
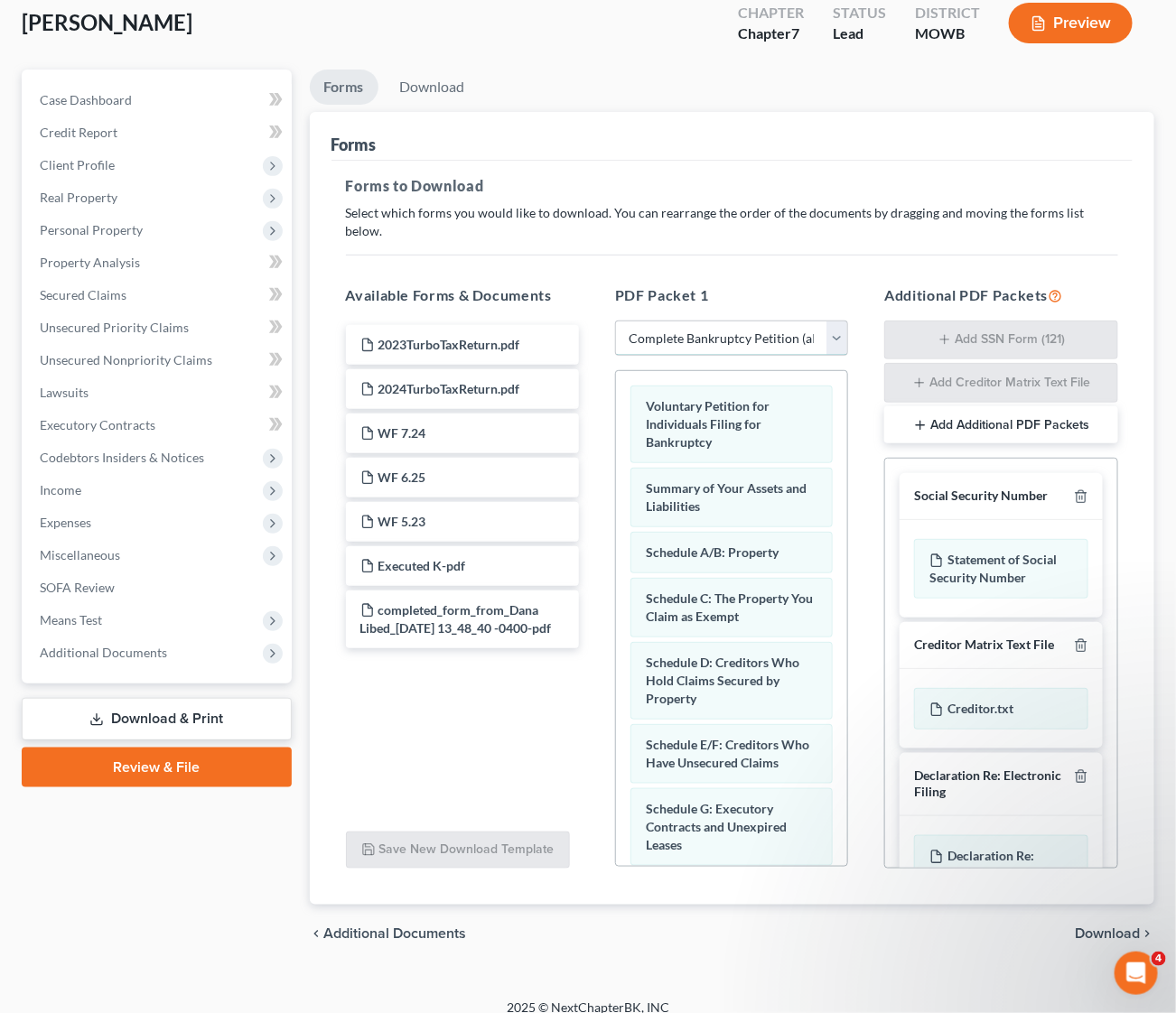
click at [847, 321] on select "Choose Default Petition PDF Packet Complete Bankruptcy Petition (all forms and …" at bounding box center [731, 338] width 233 height 36
click at [616, 320] on select "Choose Default Petition PDF Packet Complete Bankruptcy Petition (all forms and …" at bounding box center [731, 338] width 233 height 36
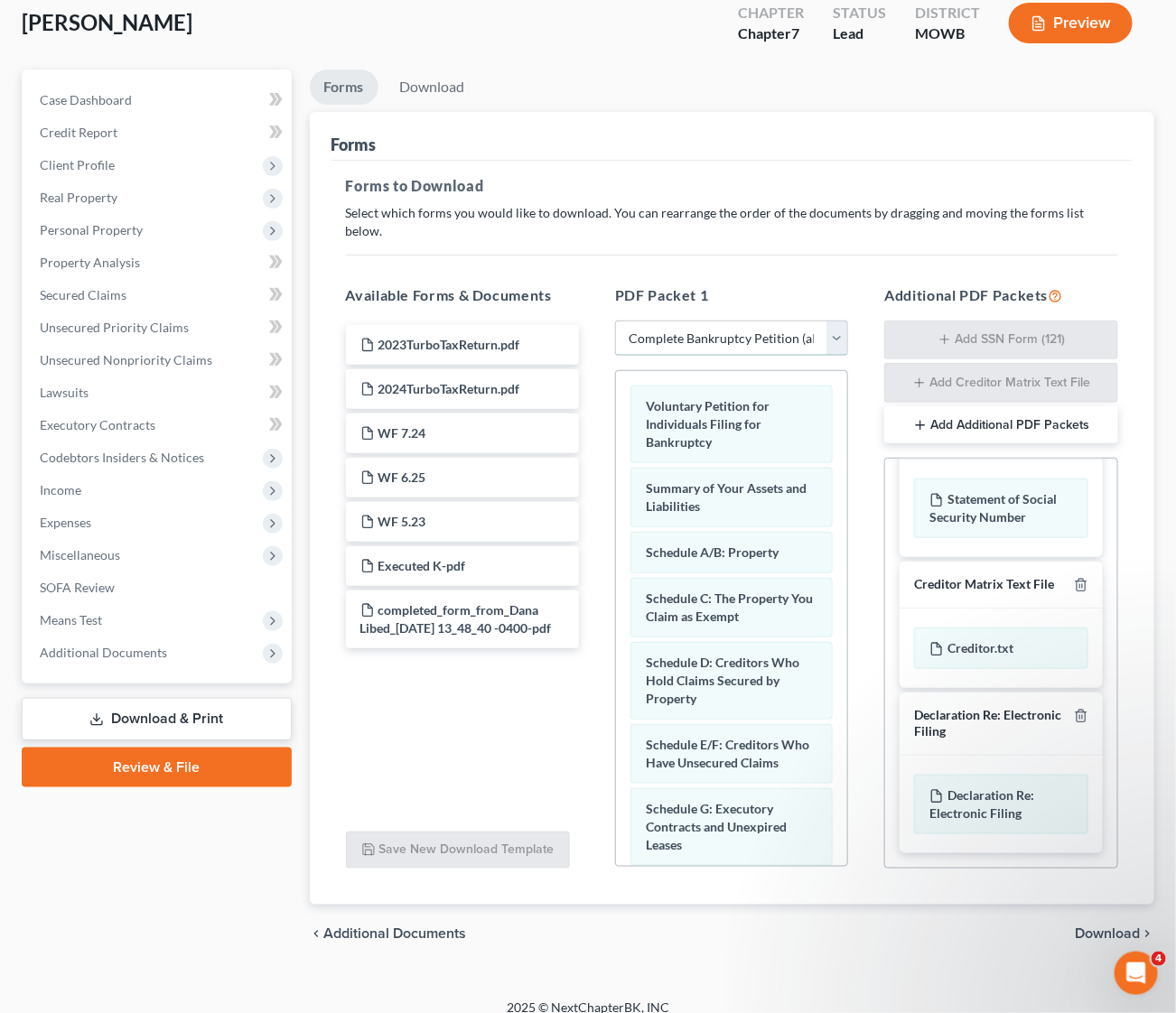
scroll to position [114, 0]
click at [1116, 926] on span "Download" at bounding box center [1108, 933] width 65 height 14
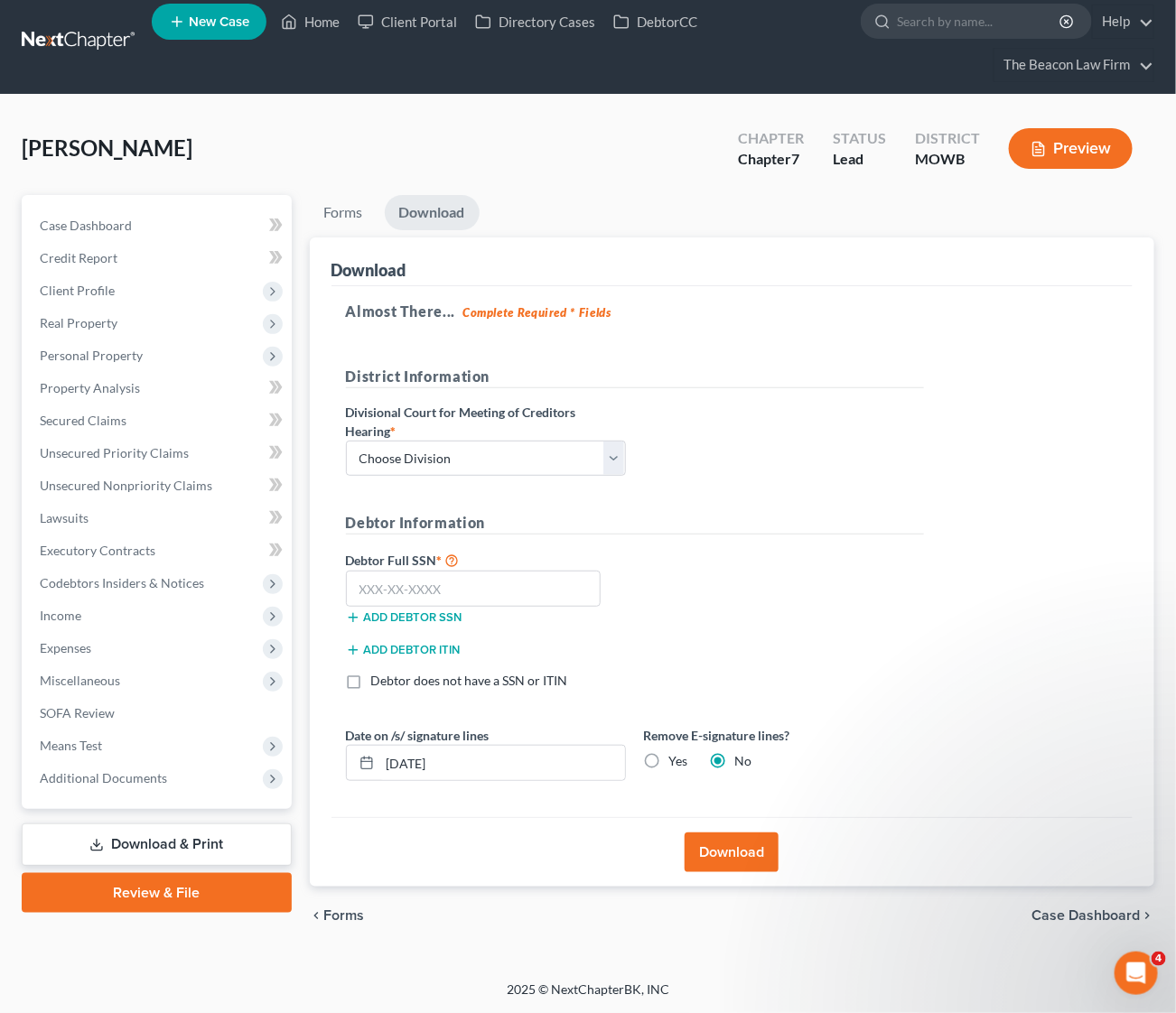
scroll to position [11, 0]
click at [611, 457] on select "Choose Division Fresno Modesto Sacramento" at bounding box center [486, 458] width 280 height 36
click at [819, 468] on div "District Information Divisional Court for Meeting of Creditors Hearing * Choose…" at bounding box center [635, 429] width 596 height 125
click at [111, 218] on span "Case Dashboard" at bounding box center [86, 225] width 92 height 15
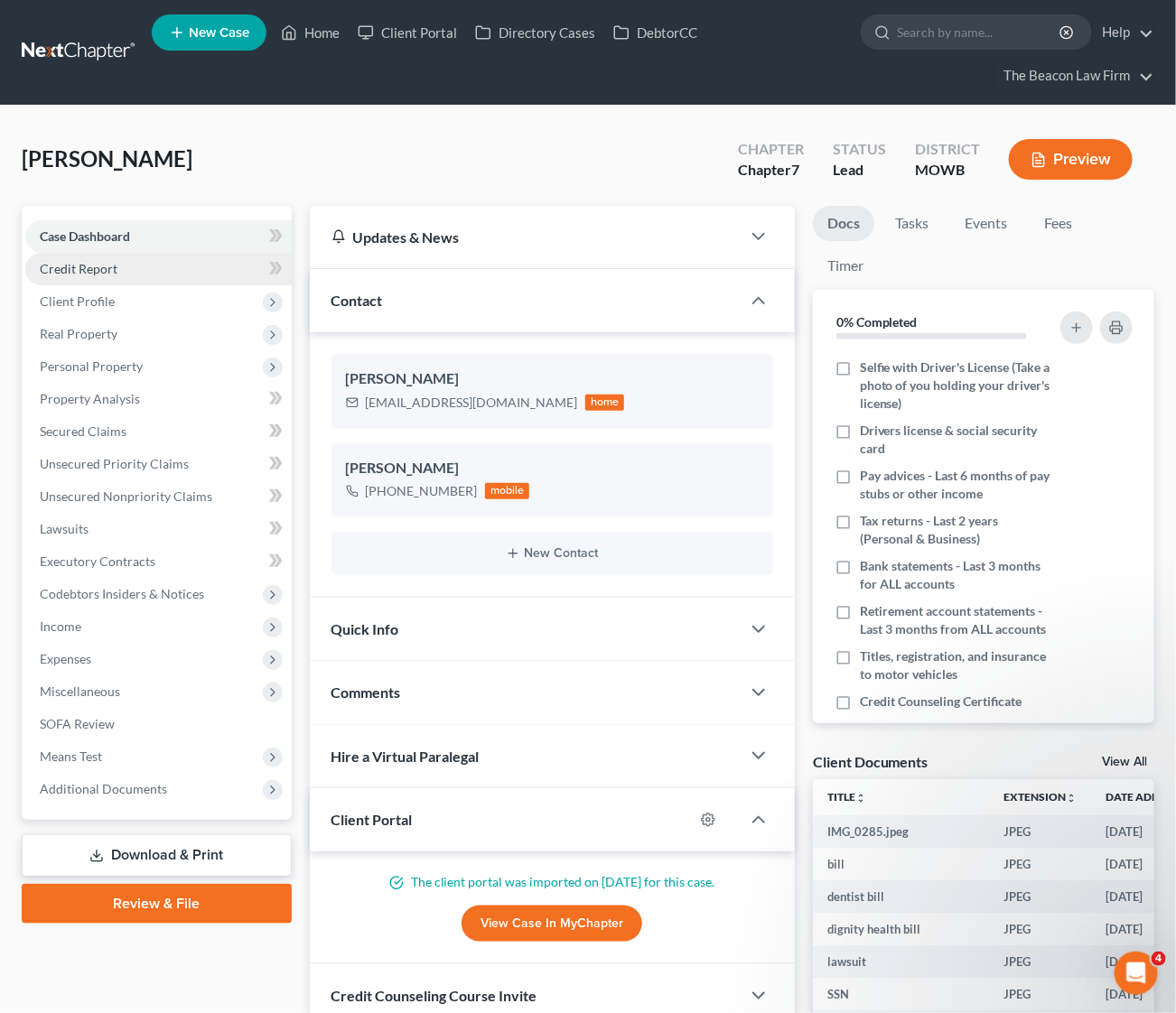
click at [85, 267] on span "Credit Report" at bounding box center [78, 268] width 78 height 15
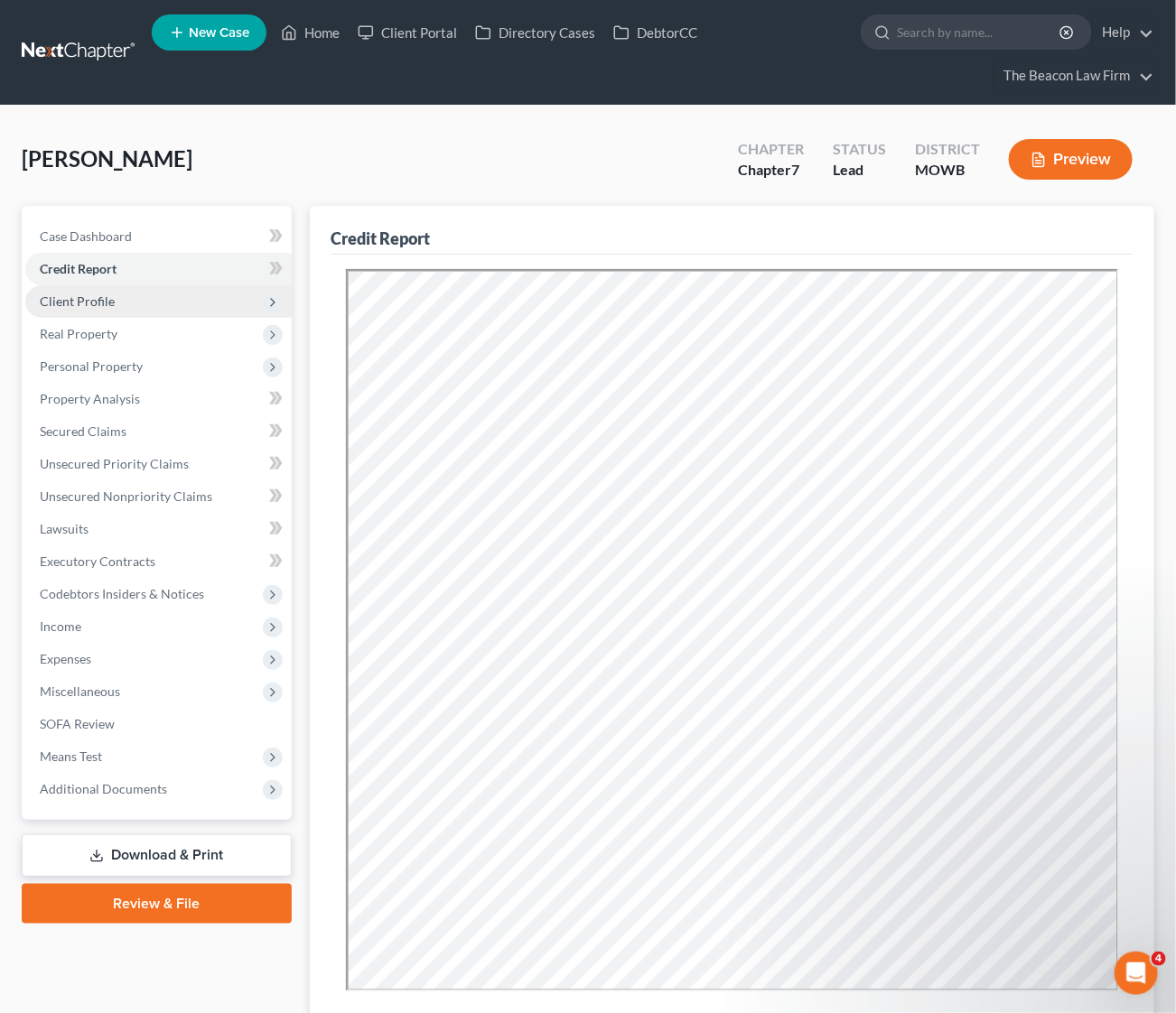
click at [93, 302] on span "Client Profile" at bounding box center [78, 301] width 75 height 15
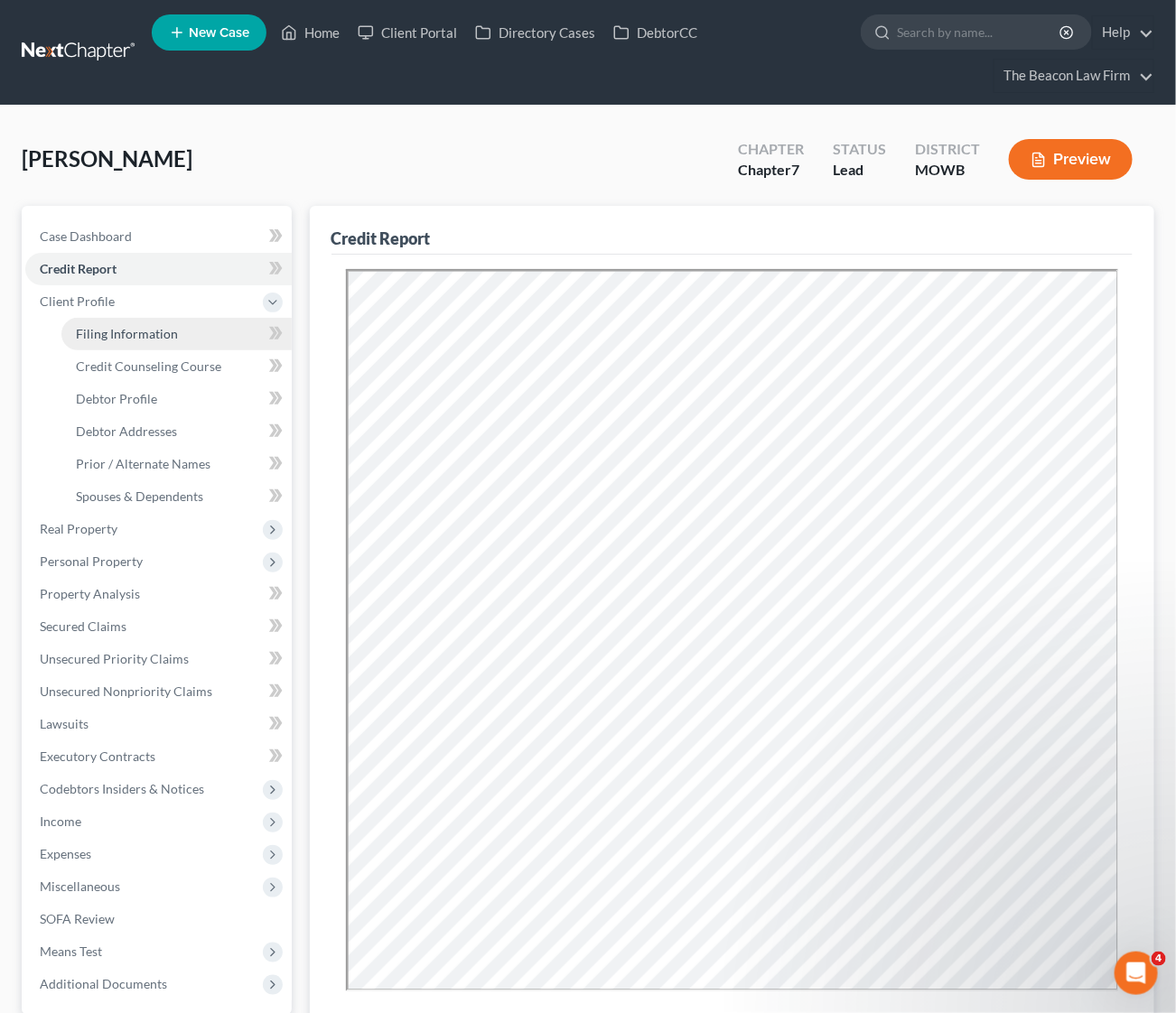
click at [127, 342] on link "Filing Information" at bounding box center [177, 333] width 231 height 33
select select "1"
select select "0"
select select "7"
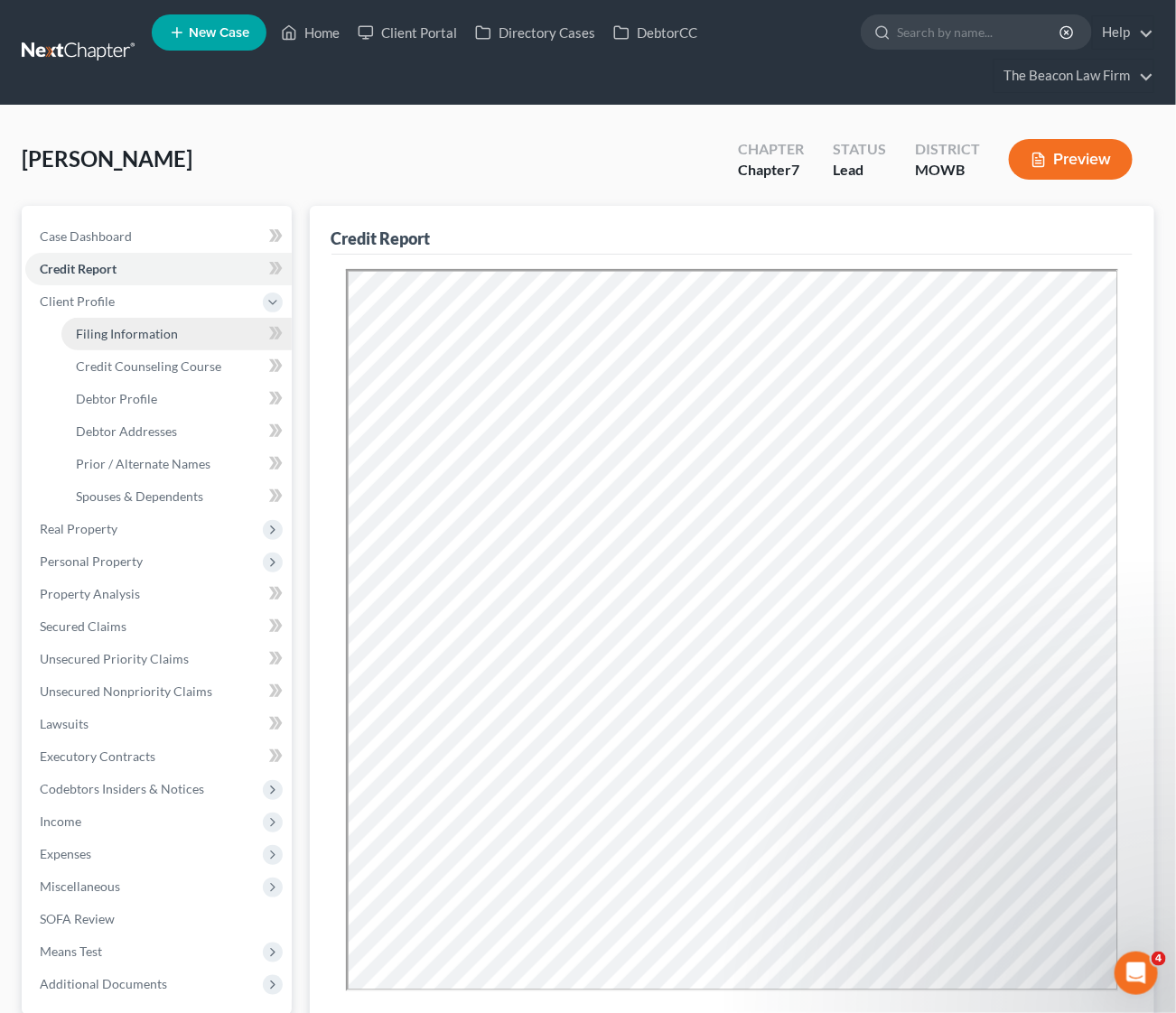
select select "4"
select select "0"
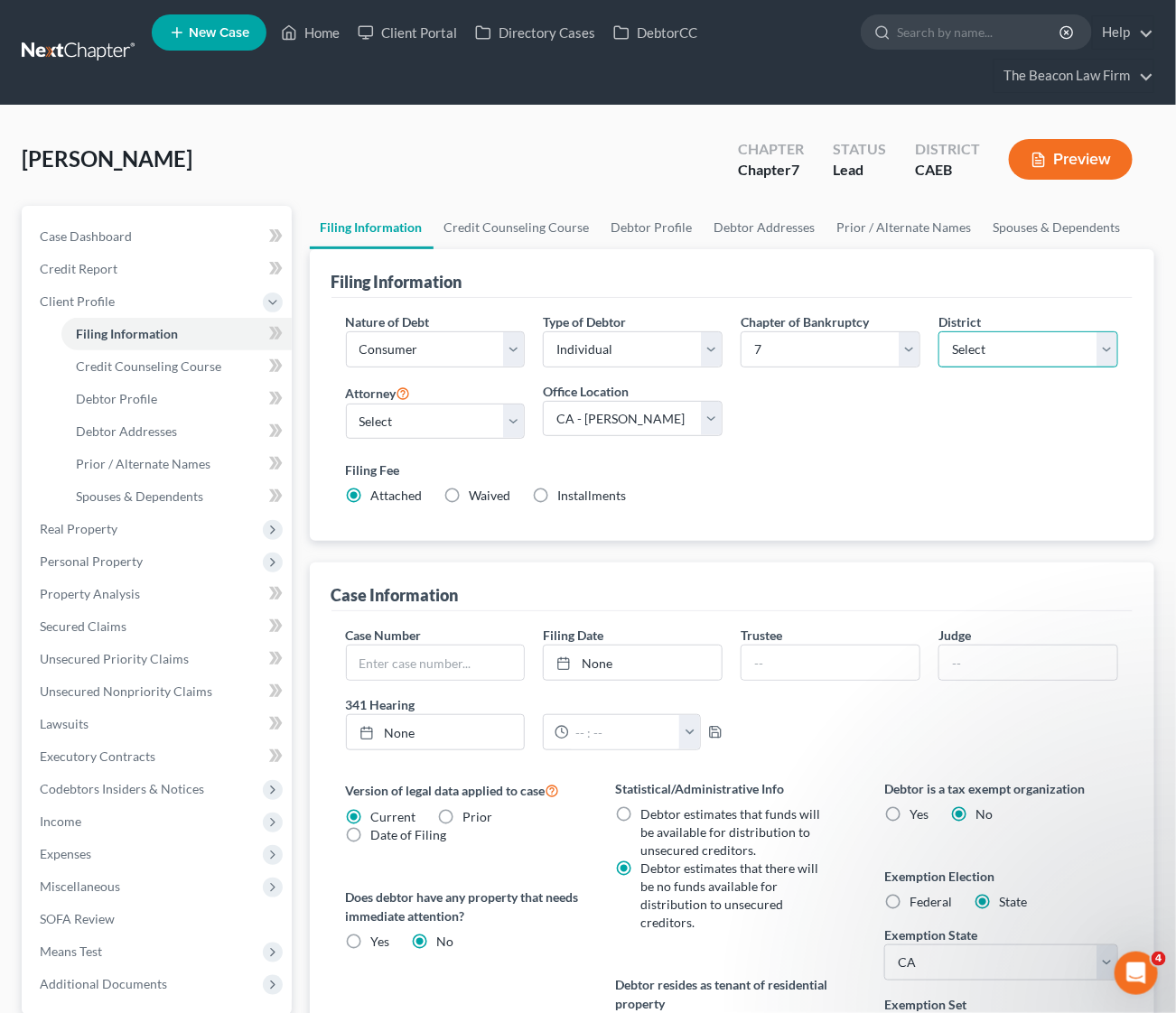
click at [1112, 343] on select "Select Alabama - Middle Alabama - Northern Alabama - Southern Alaska Arizona Ar…" at bounding box center [1028, 349] width 179 height 36
select select "9"
click at [939, 331] on select "Select Alabama - Middle Alabama - Northern Alabama - Southern Alaska Arizona Ar…" at bounding box center [1028, 349] width 179 height 36
click at [752, 470] on label "Filing Fee" at bounding box center [732, 470] width 773 height 19
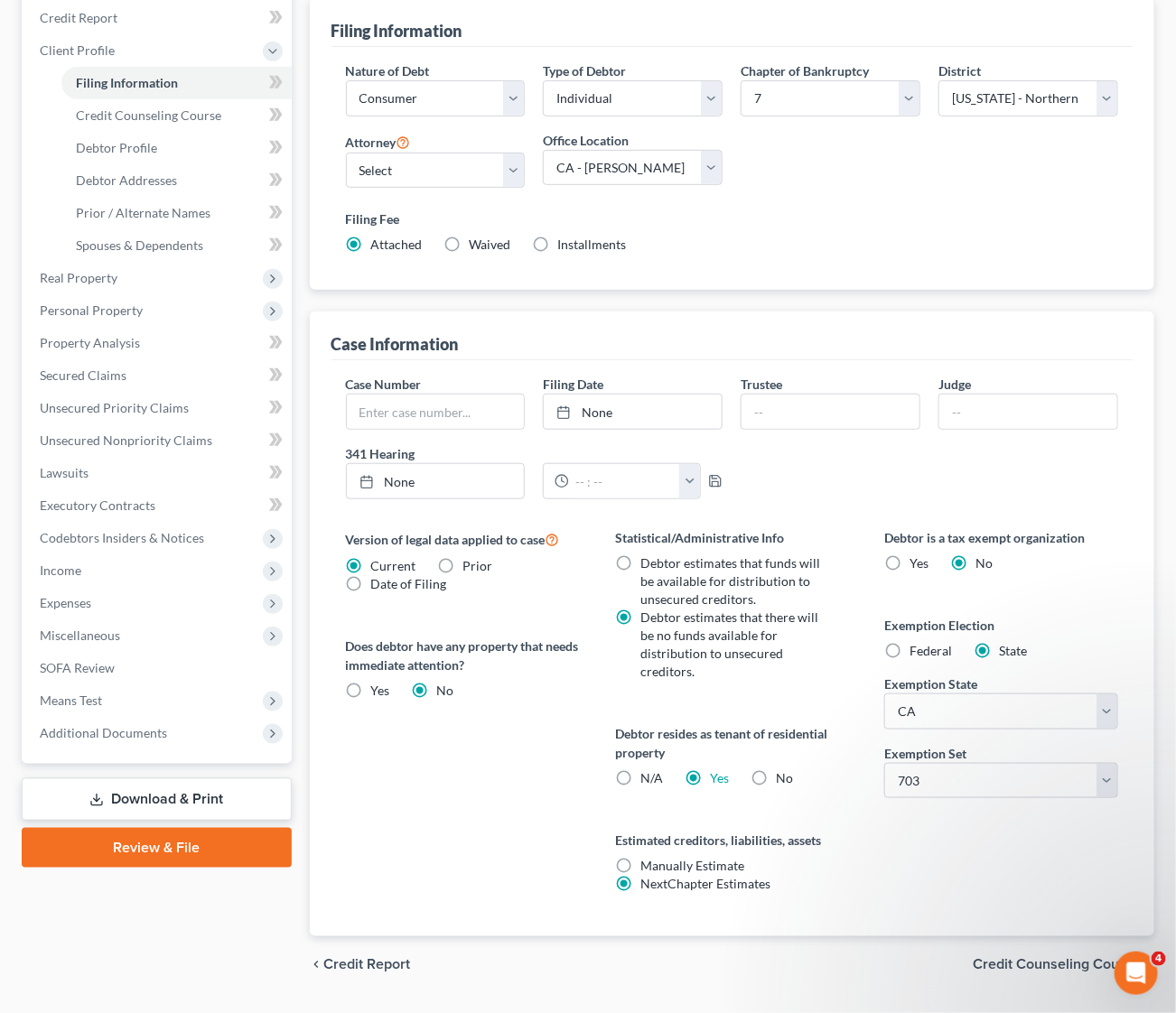
scroll to position [270, 0]
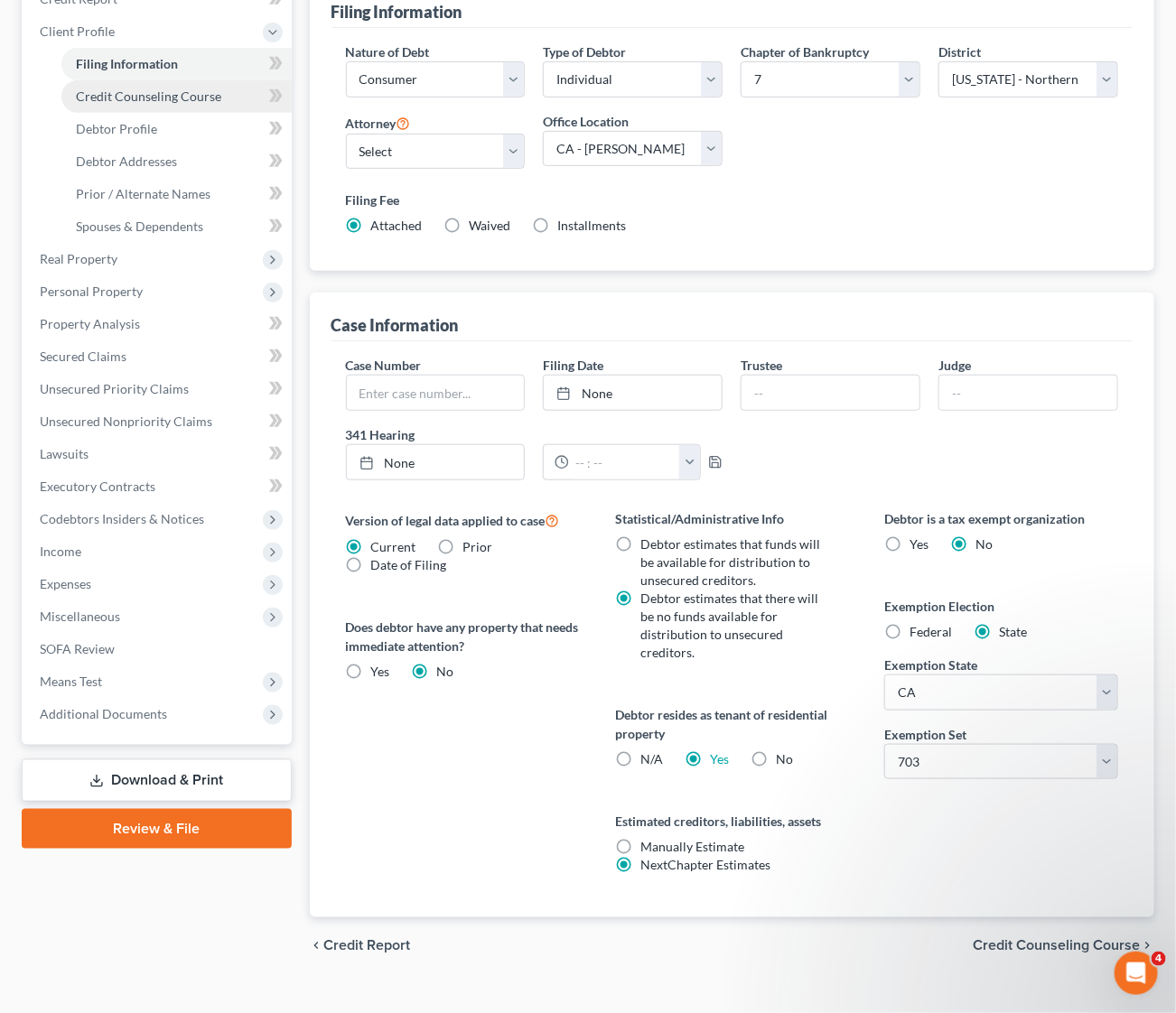
click at [166, 93] on span "Credit Counseling Course" at bounding box center [149, 96] width 146 height 15
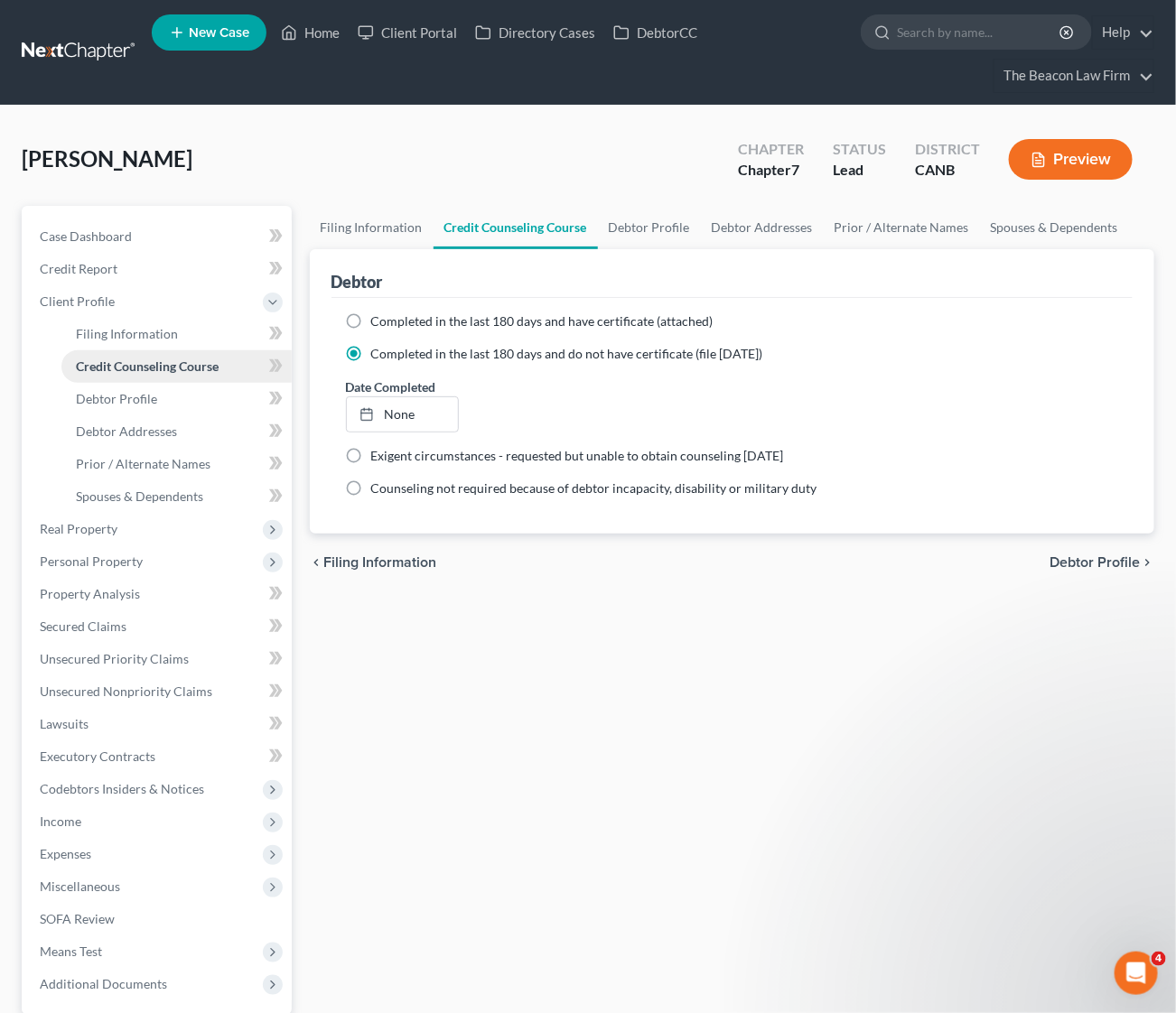
click at [137, 369] on span "Credit Counseling Course" at bounding box center [147, 366] width 143 height 15
click at [137, 388] on link "Debtor Profile" at bounding box center [177, 399] width 231 height 33
select select "0"
select select "2"
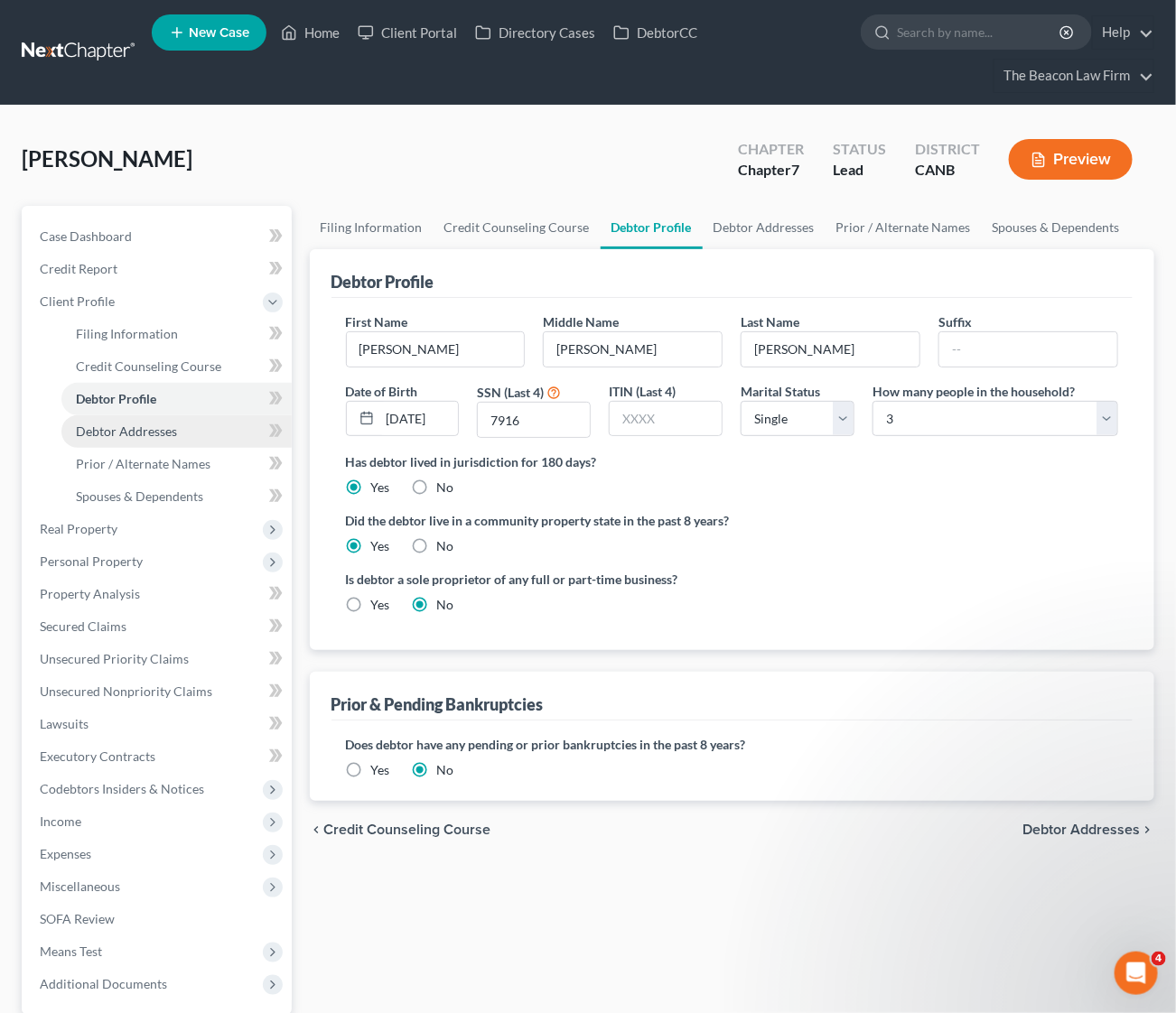
click at [143, 427] on span "Debtor Addresses" at bounding box center [126, 431] width 101 height 15
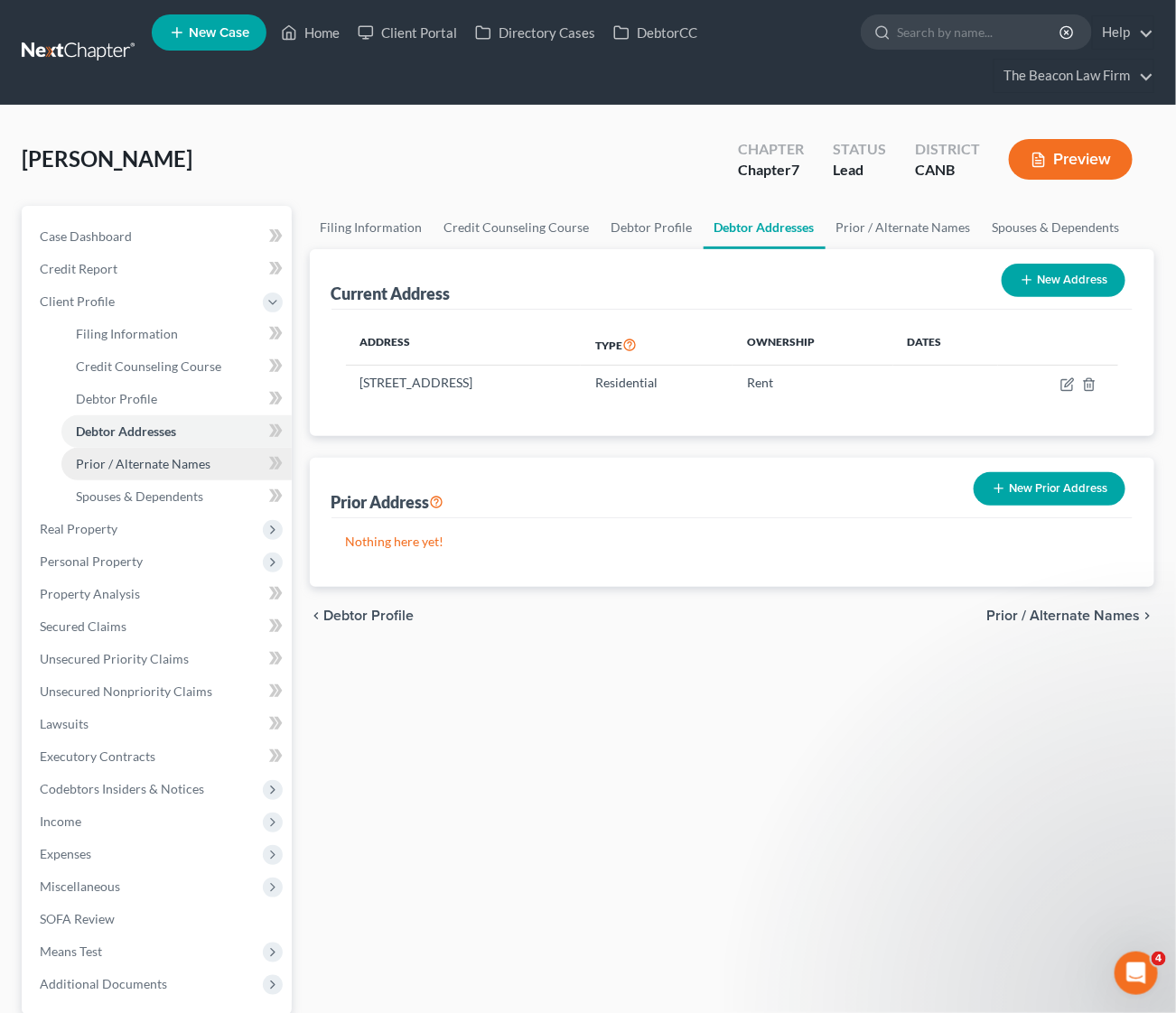
click at [149, 457] on span "Prior / Alternate Names" at bounding box center [143, 463] width 135 height 15
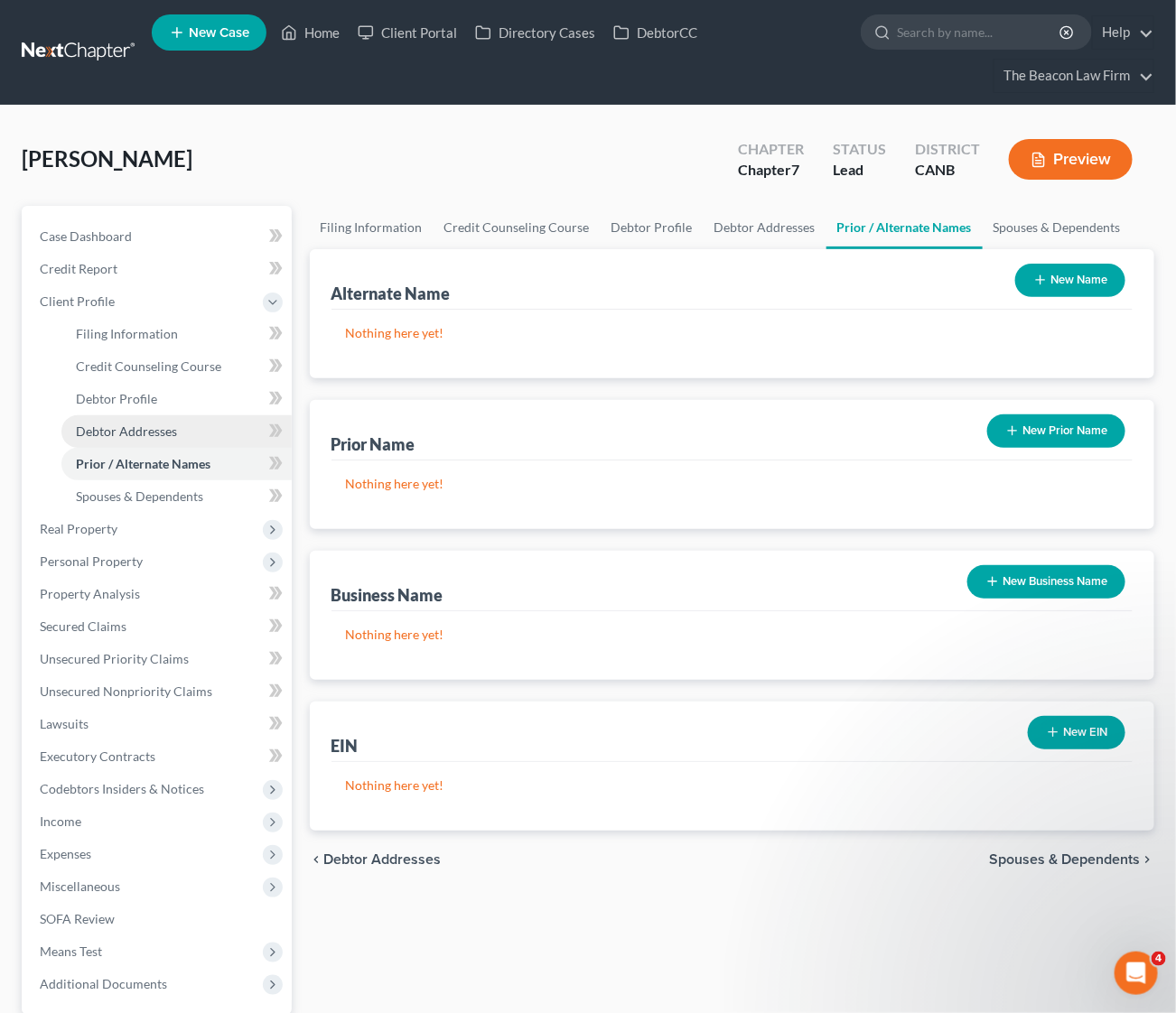
click at [156, 432] on span "Debtor Addresses" at bounding box center [126, 431] width 101 height 15
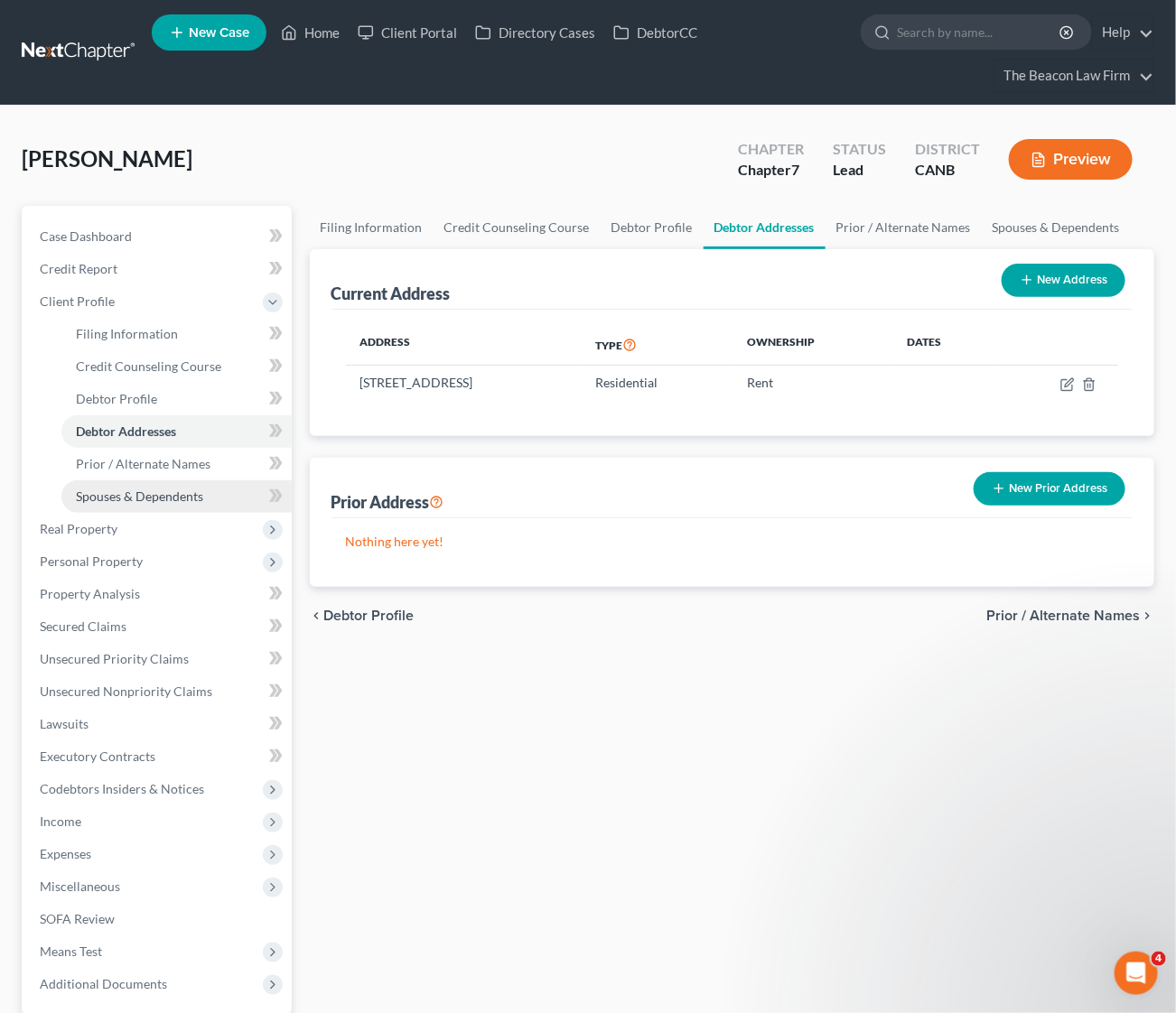
click at [164, 496] on span "Spouses & Dependents" at bounding box center [139, 496] width 127 height 15
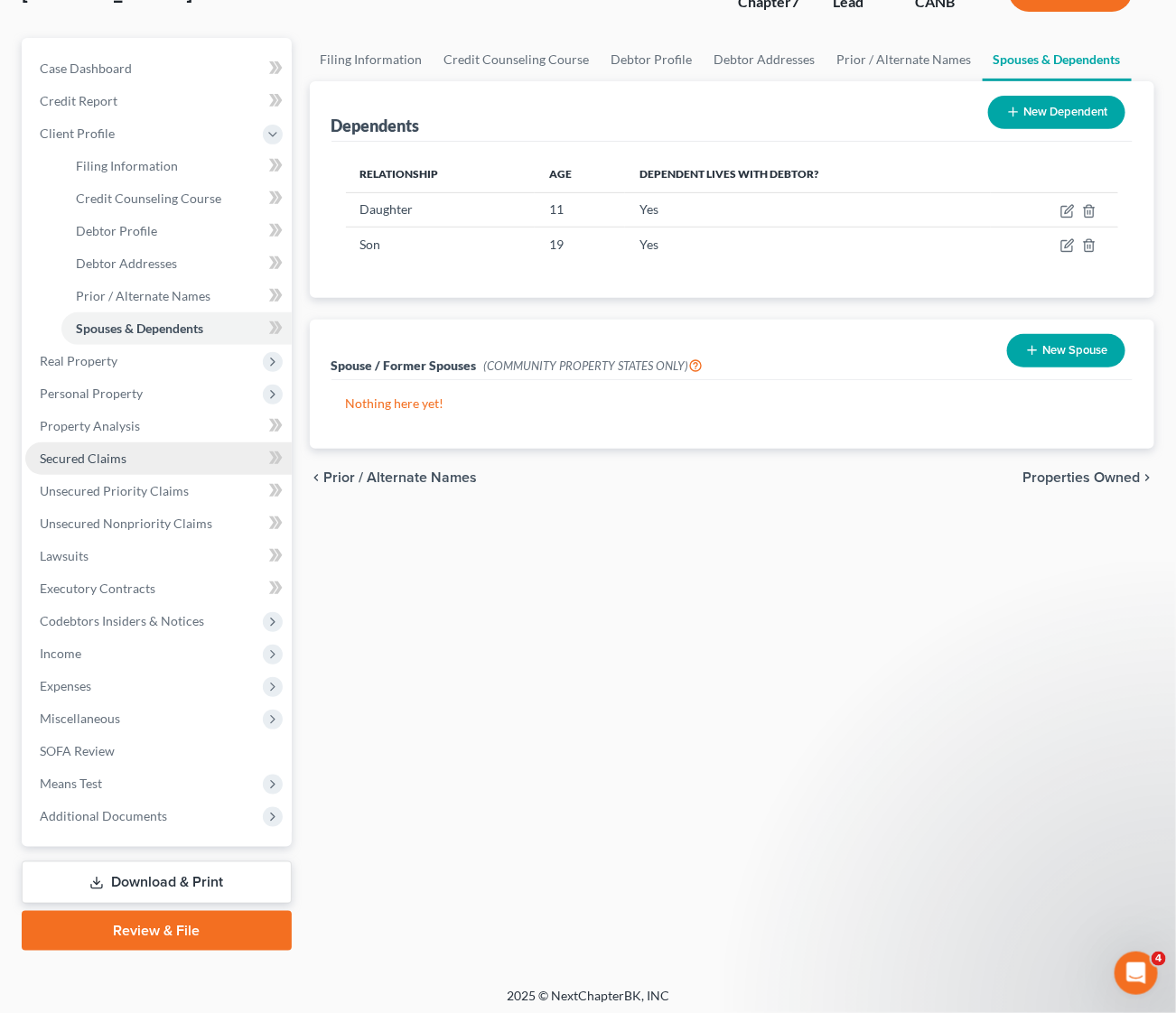
scroll to position [173, 0]
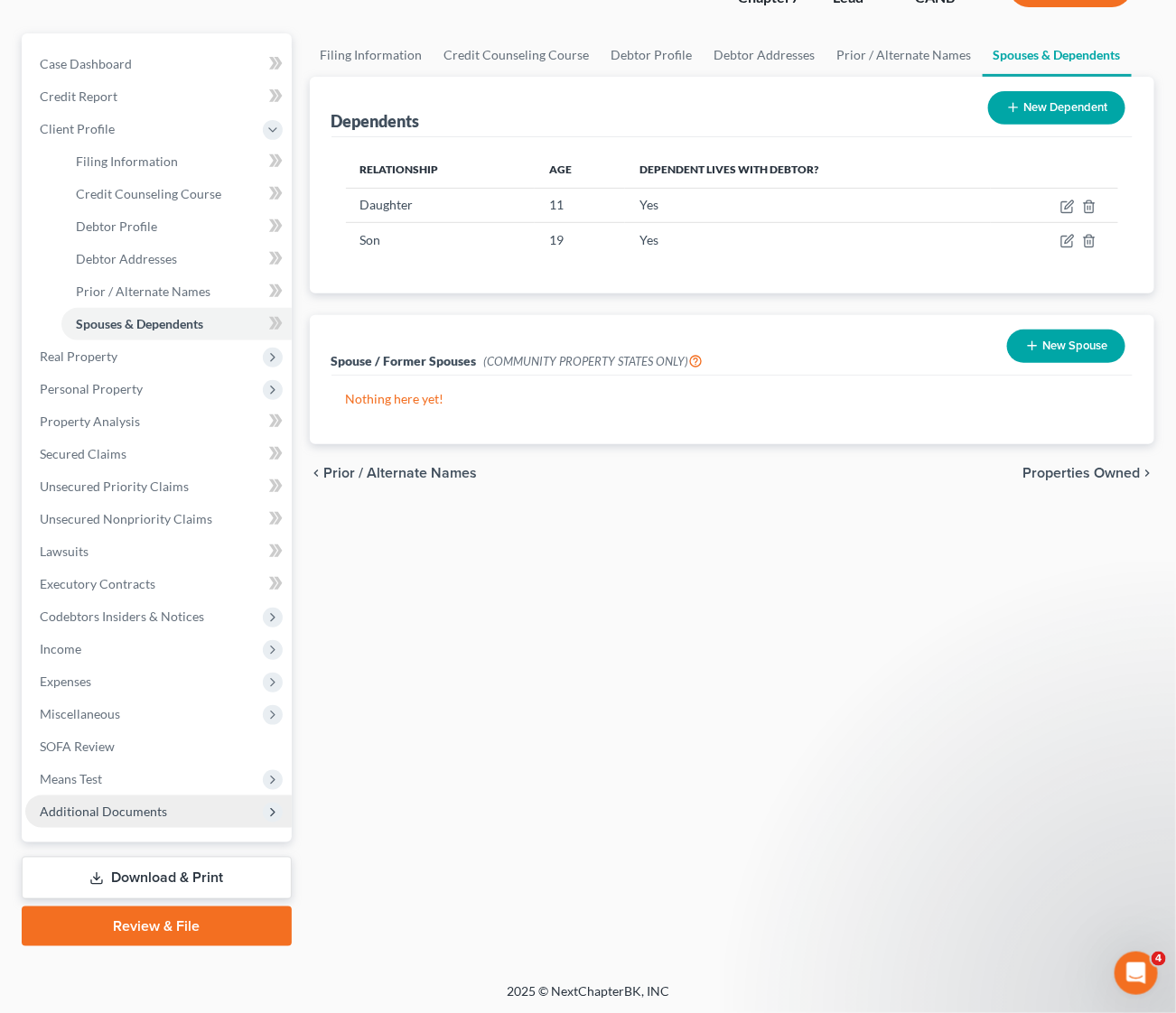
click at [125, 800] on span "Additional Documents" at bounding box center [158, 811] width 266 height 33
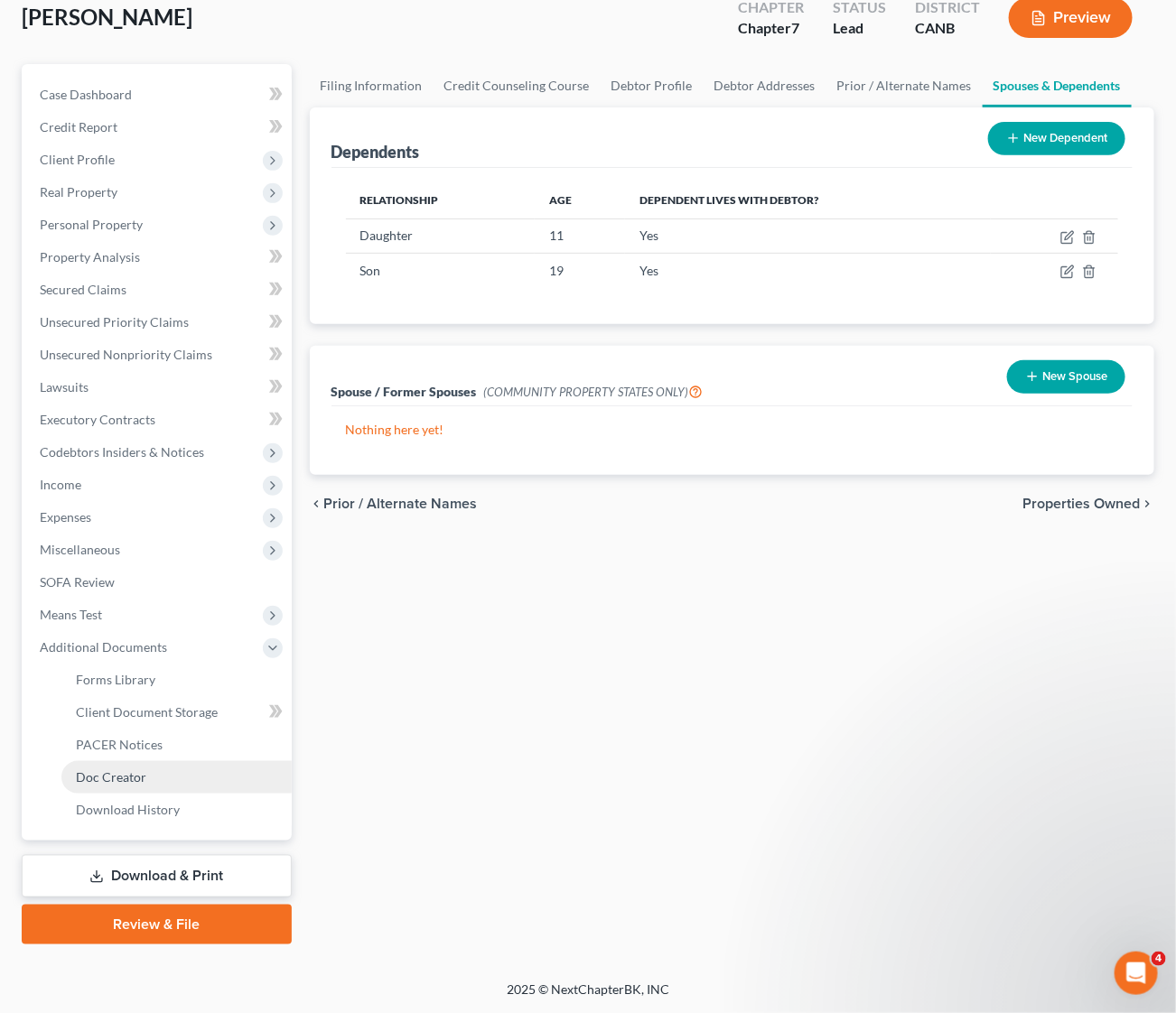
scroll to position [139, 0]
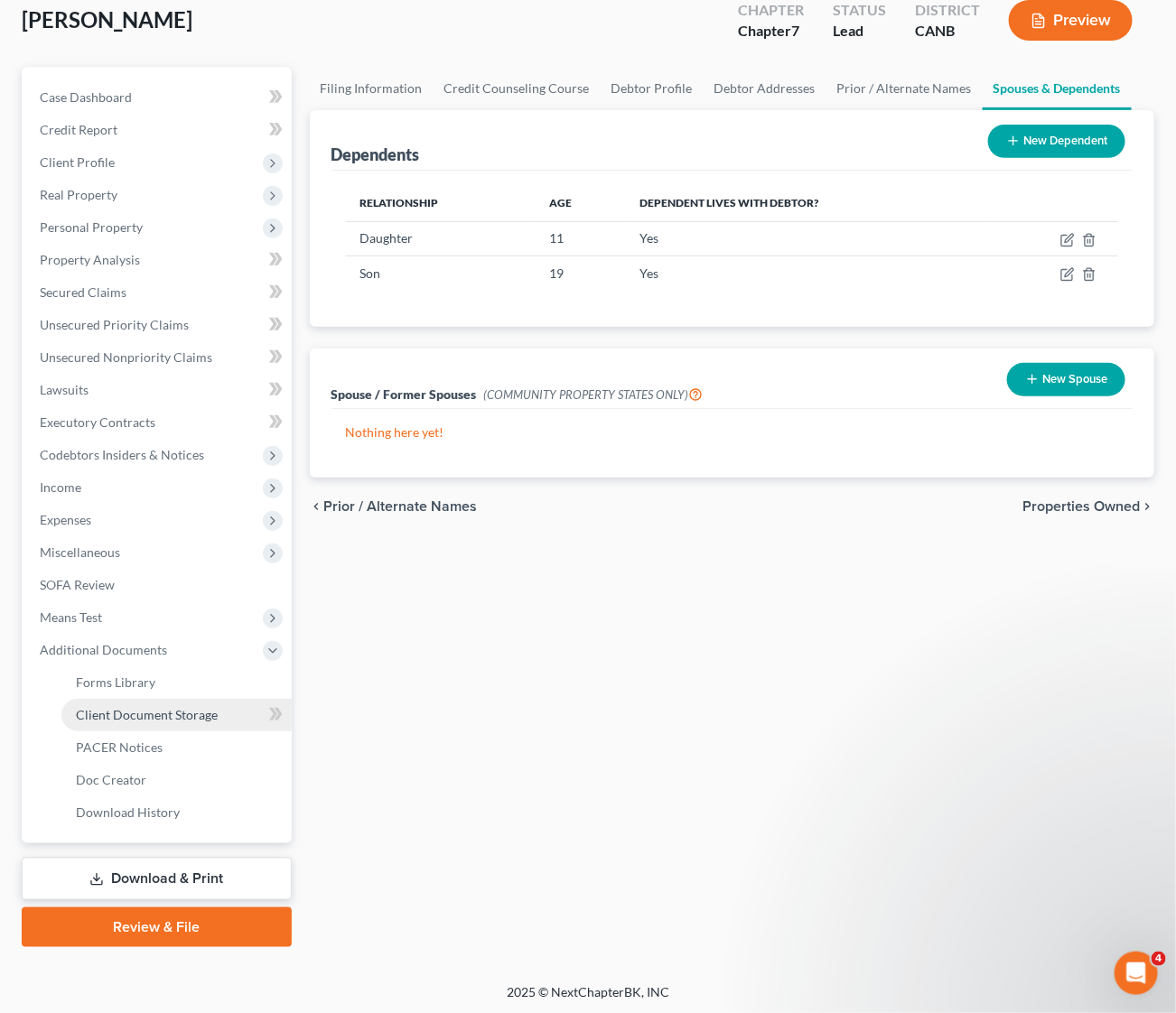
click at [187, 710] on span "Client Document Storage" at bounding box center [147, 714] width 142 height 15
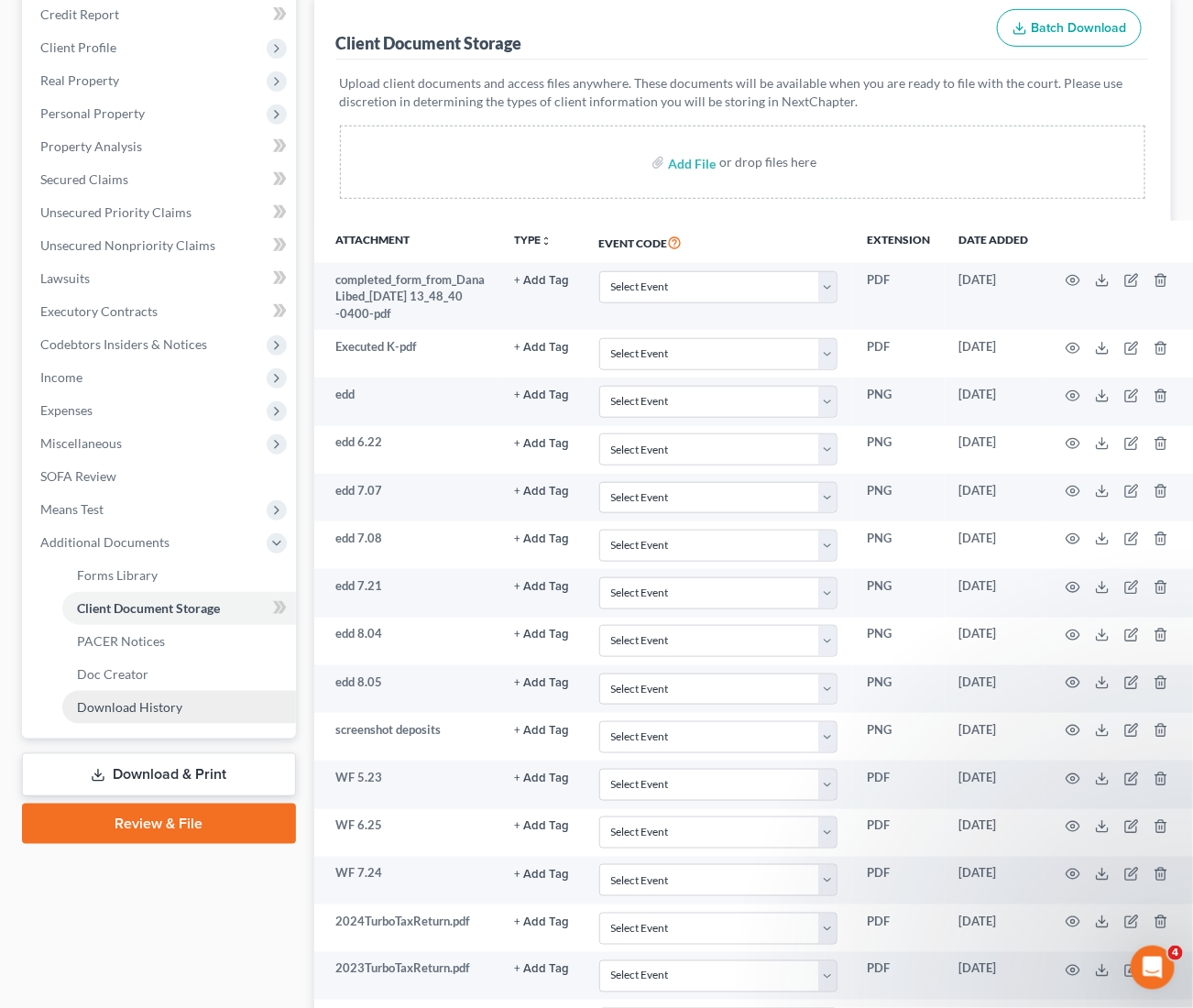
scroll to position [411, 0]
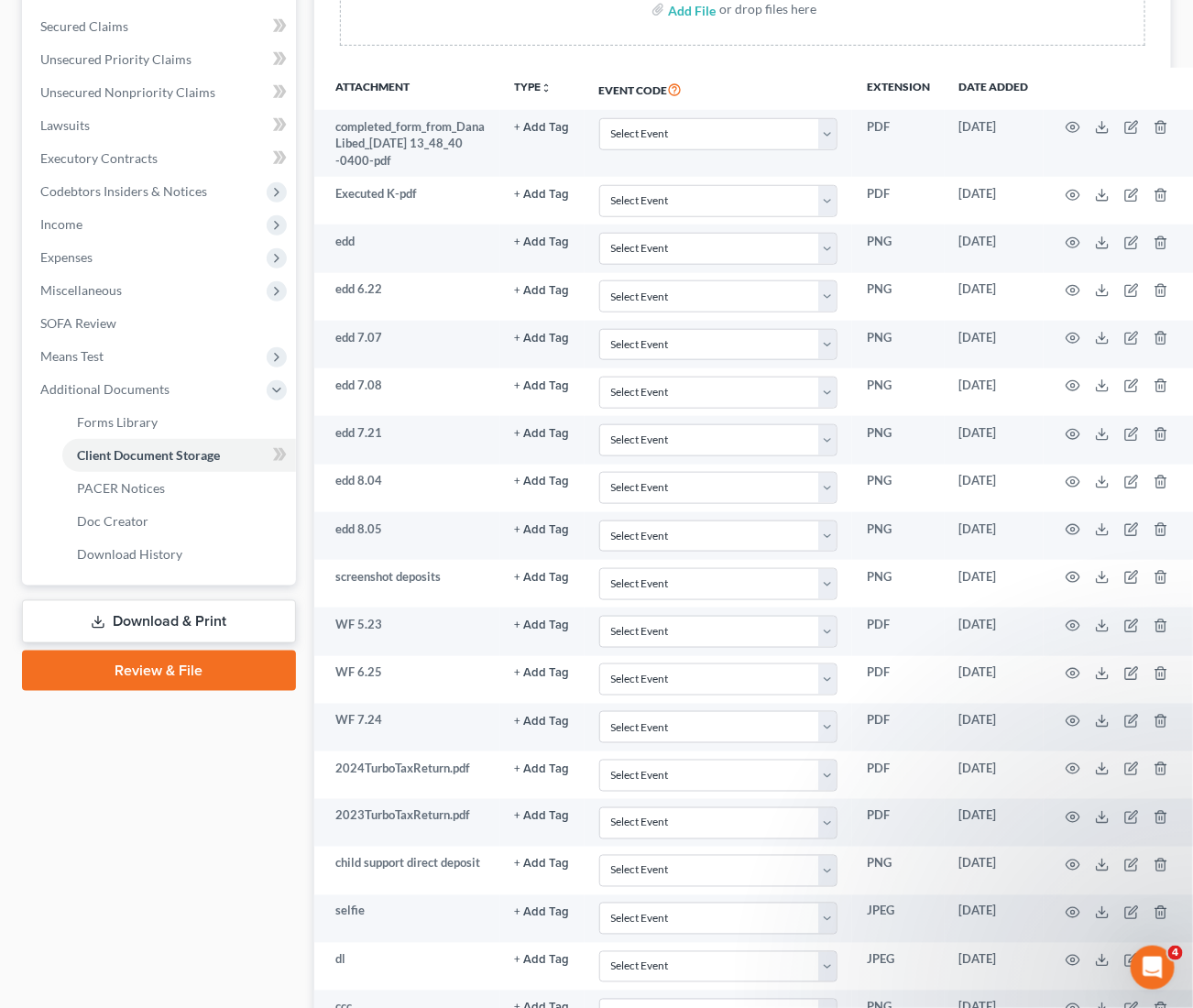
click at [172, 616] on link "Download & Print" at bounding box center [158, 621] width 274 height 43
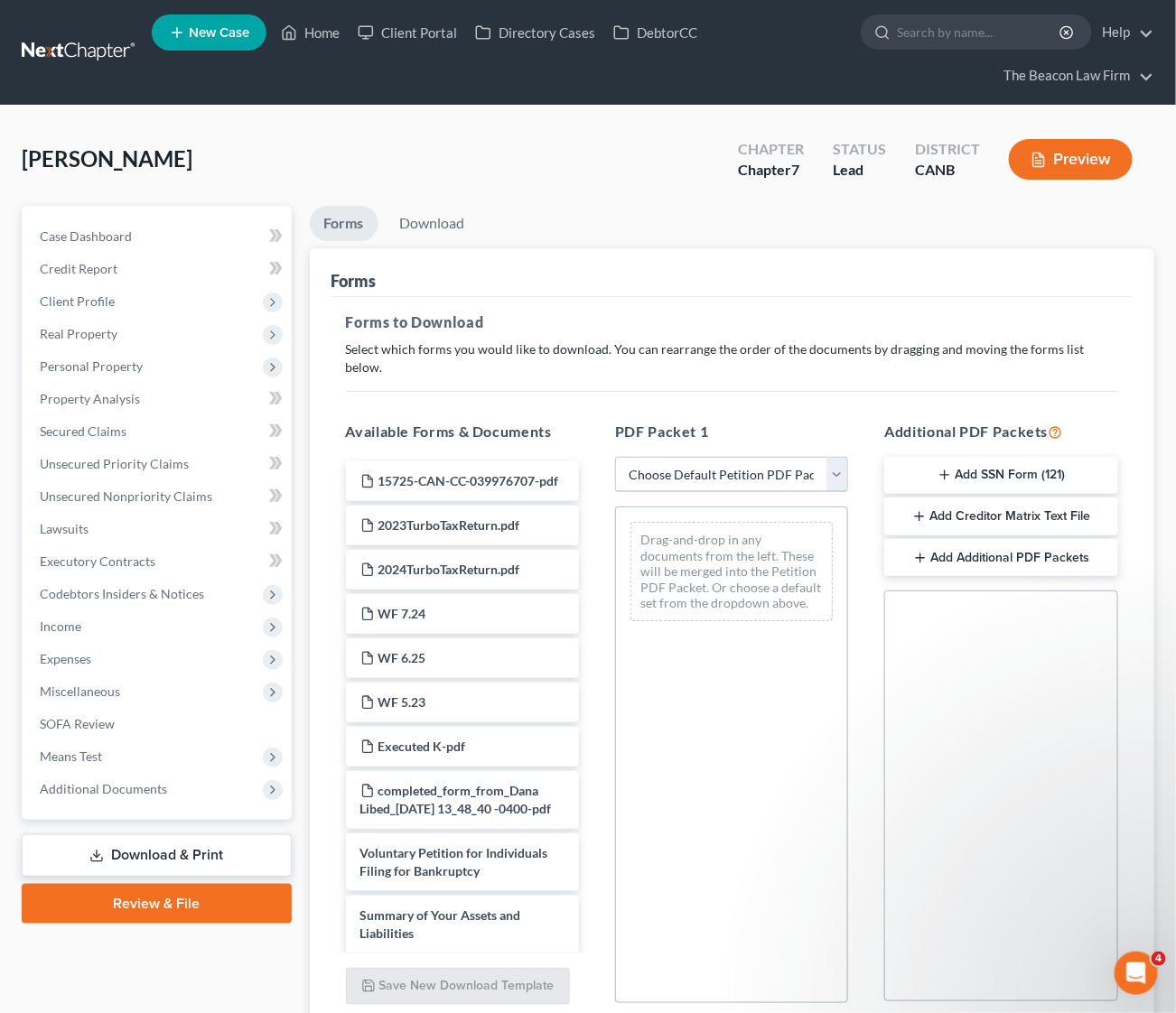
click at [782, 459] on select "Choose Default Petition PDF Packet Complete Bankruptcy Petition (all forms and …" at bounding box center [731, 474] width 233 height 36
select select "0"
click at [616, 457] on select "Choose Default Petition PDF Packet Complete Bankruptcy Petition (all forms and …" at bounding box center [731, 474] width 233 height 36
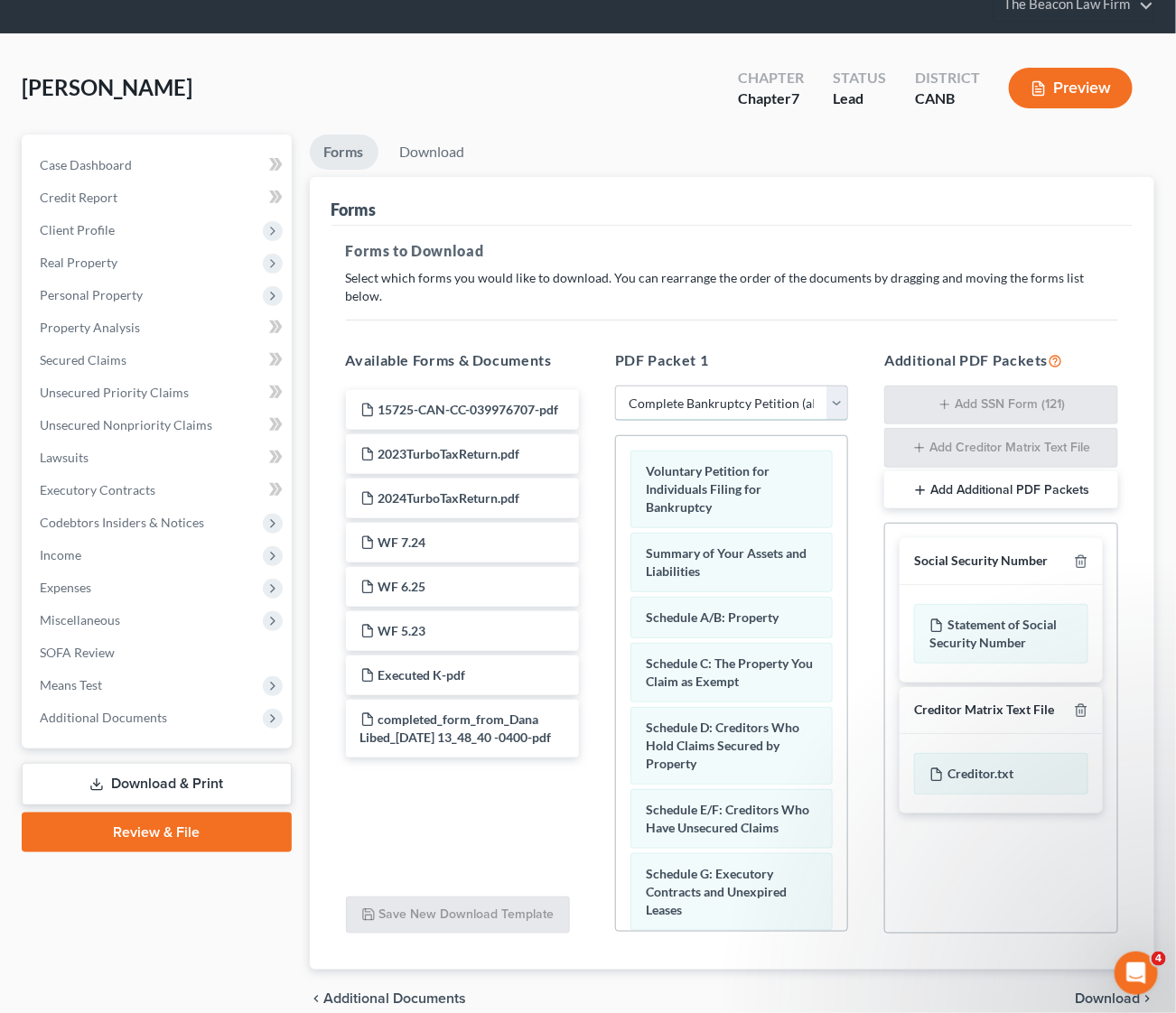
scroll to position [136, 0]
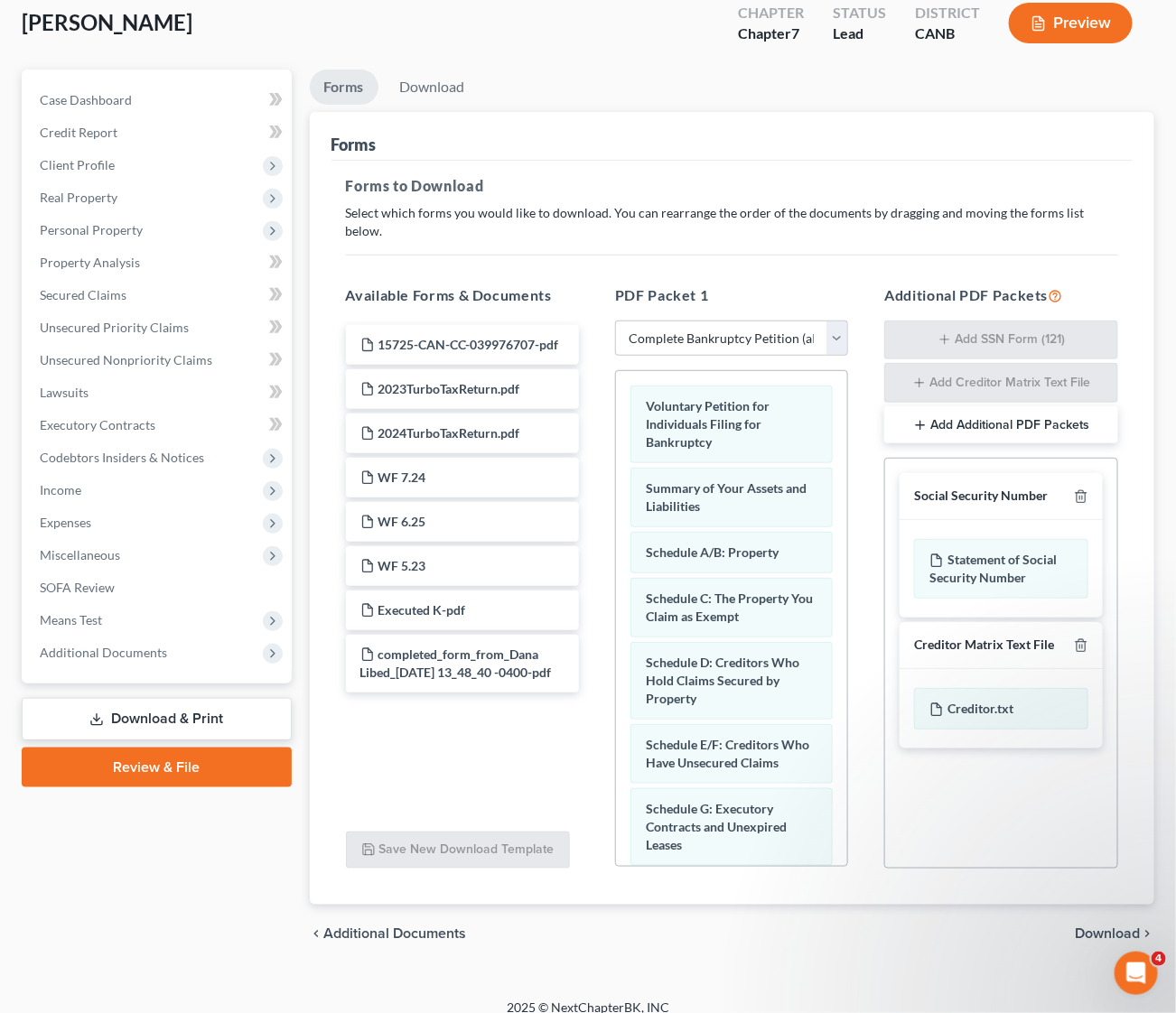
click at [1122, 926] on span "Download" at bounding box center [1108, 933] width 65 height 14
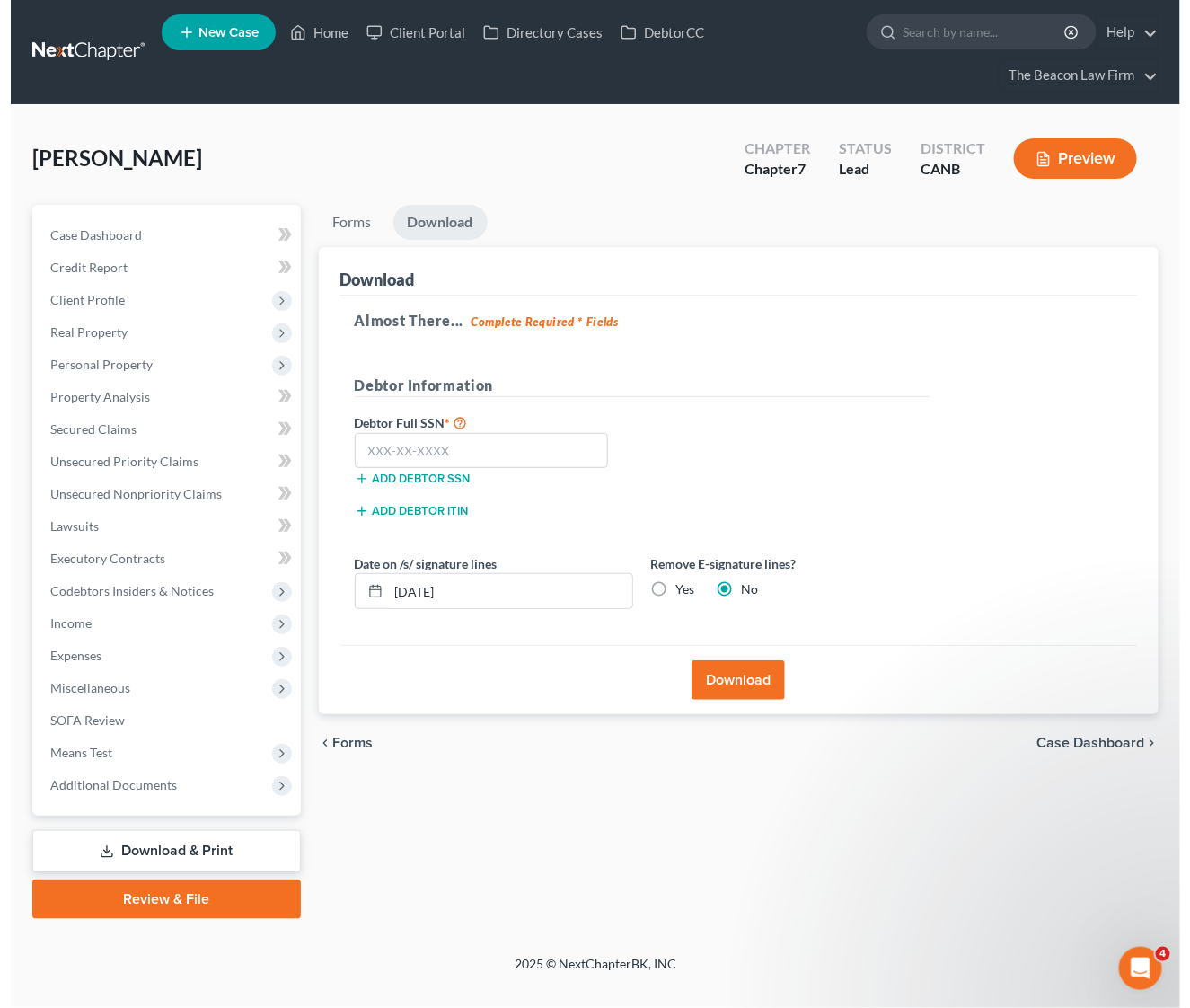
scroll to position [0, 0]
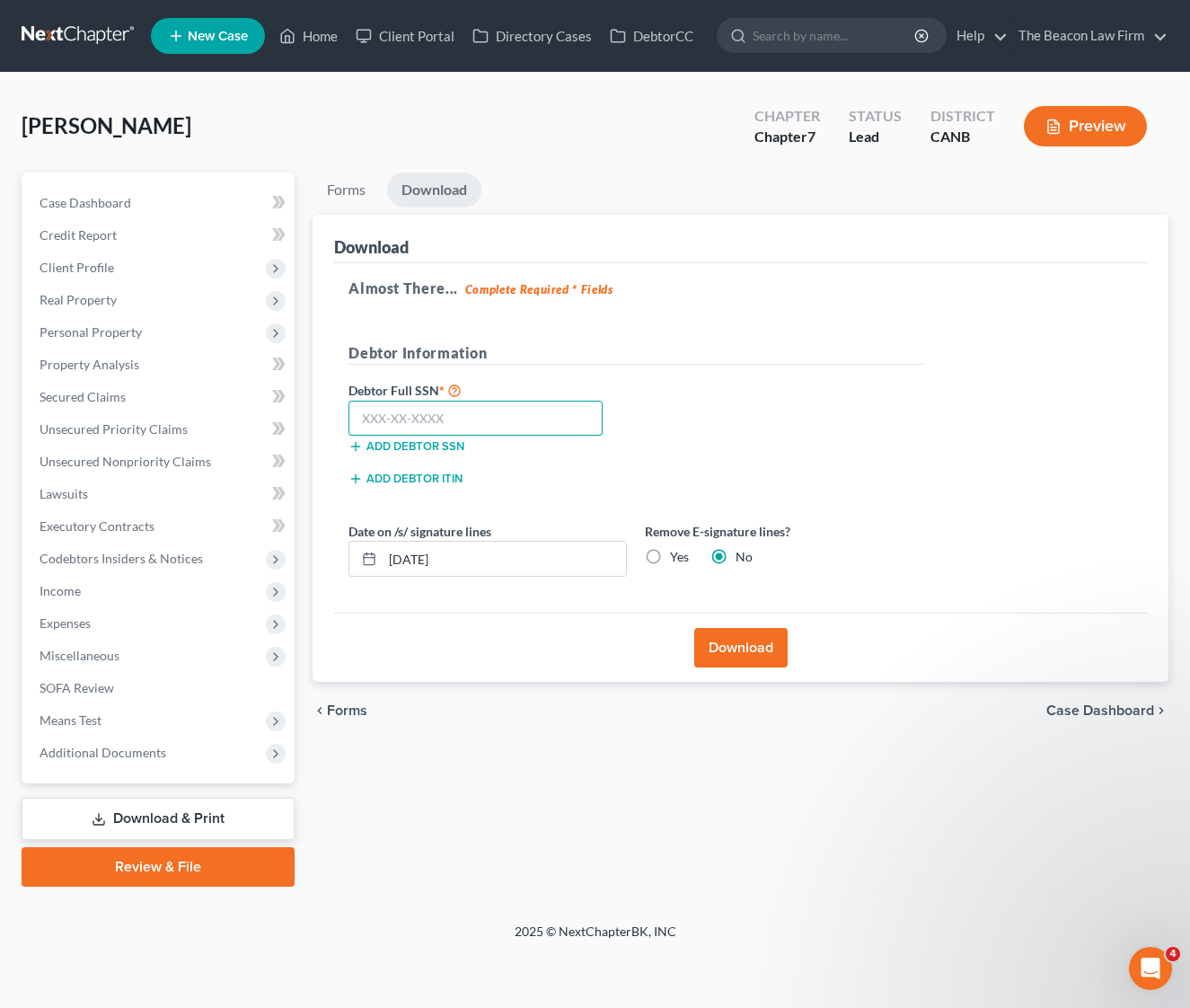
click at [479, 409] on input "text" at bounding box center [476, 418] width 255 height 36
click at [411, 416] on input "text" at bounding box center [476, 418] width 255 height 36
type input "562-91-7916"
click at [762, 649] on button "Download" at bounding box center [740, 648] width 94 height 40
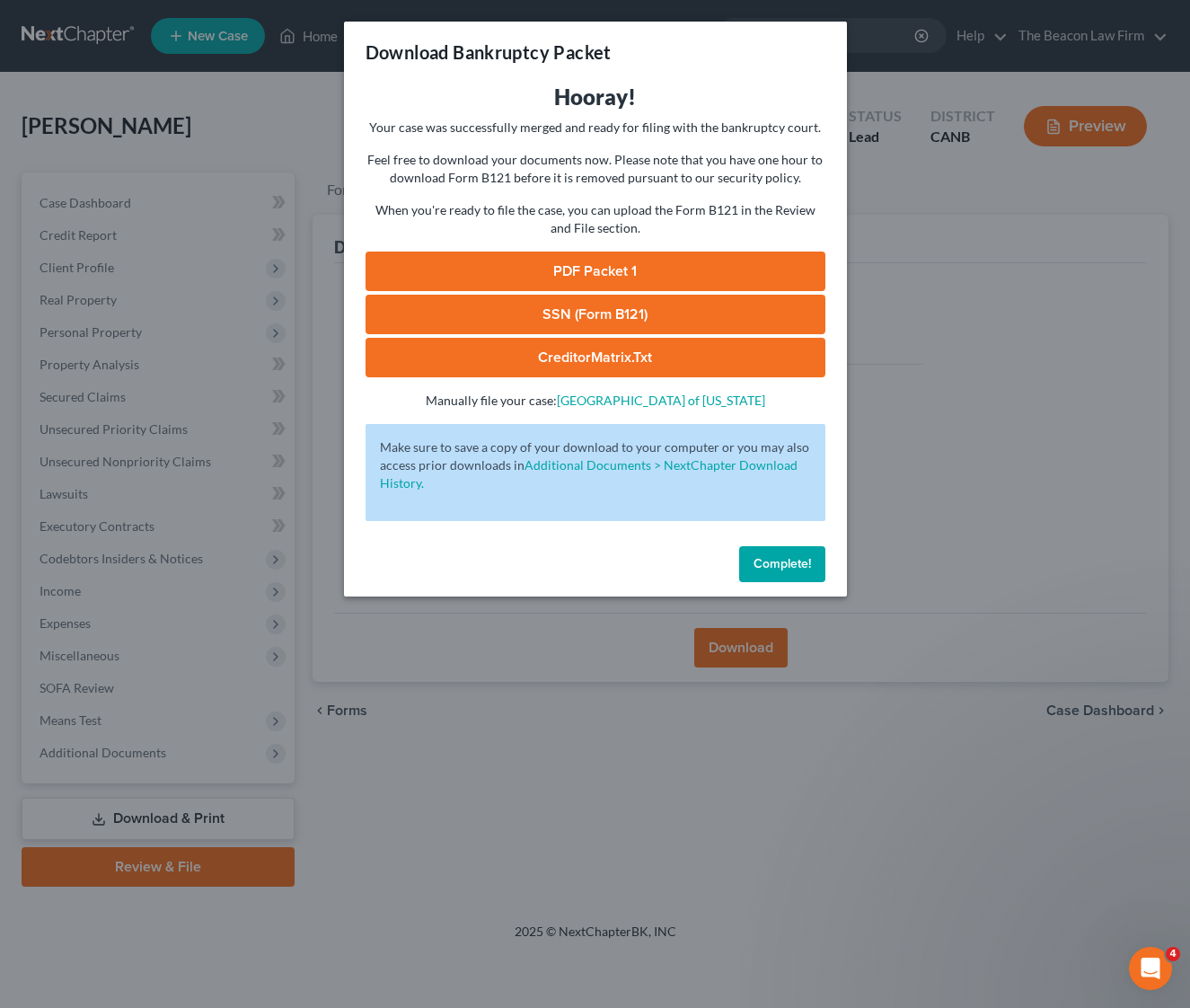
click at [609, 264] on link "PDF Packet 1" at bounding box center [595, 271] width 460 height 40
click at [590, 313] on link "SSN (Form B121)" at bounding box center [595, 314] width 460 height 40
drag, startPoint x: 778, startPoint y: 571, endPoint x: 266, endPoint y: 21, distance: 751.4
click at [778, 570] on button "Complete!" at bounding box center [782, 564] width 86 height 36
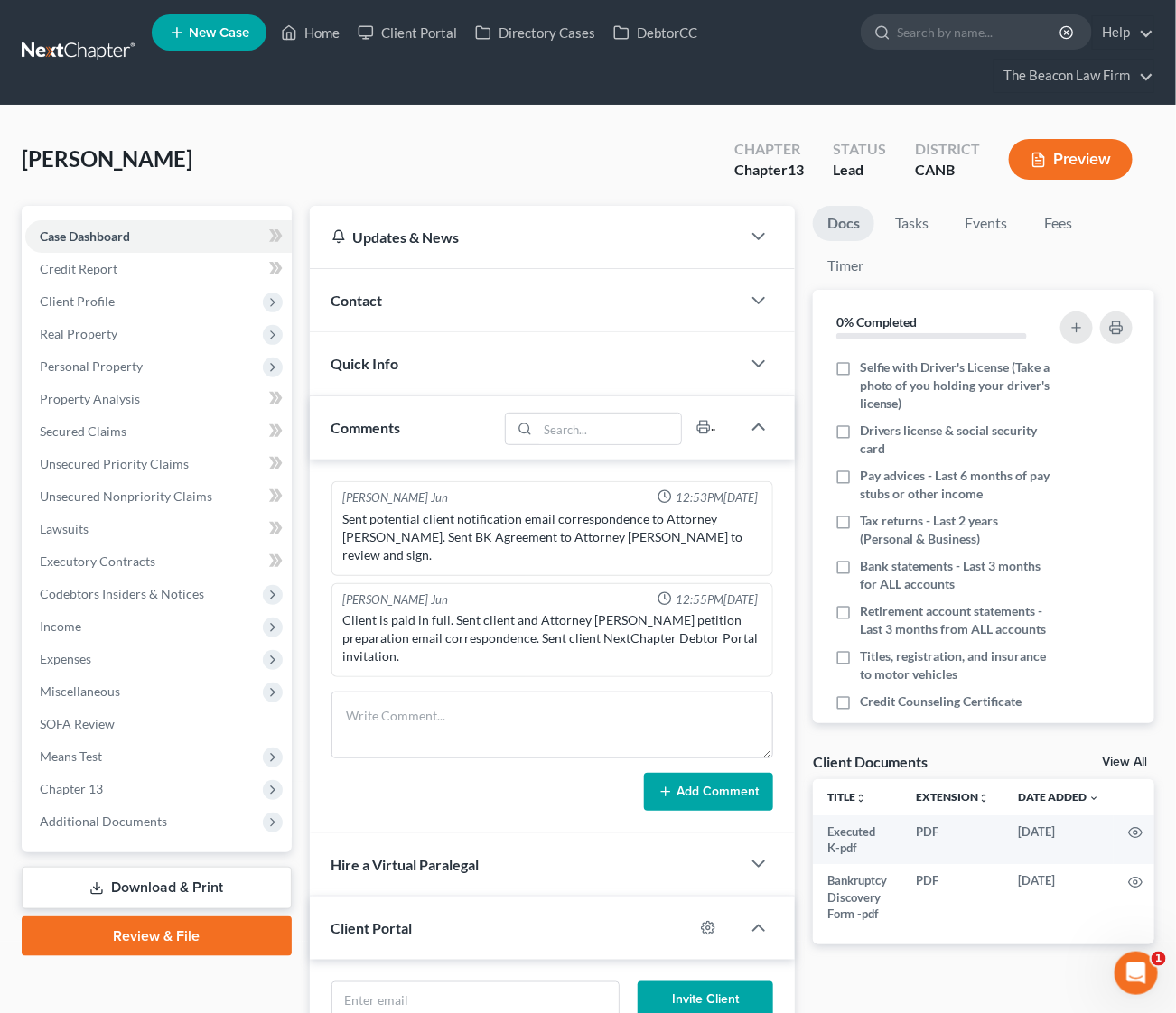
click at [73, 46] on link at bounding box center [79, 52] width 116 height 33
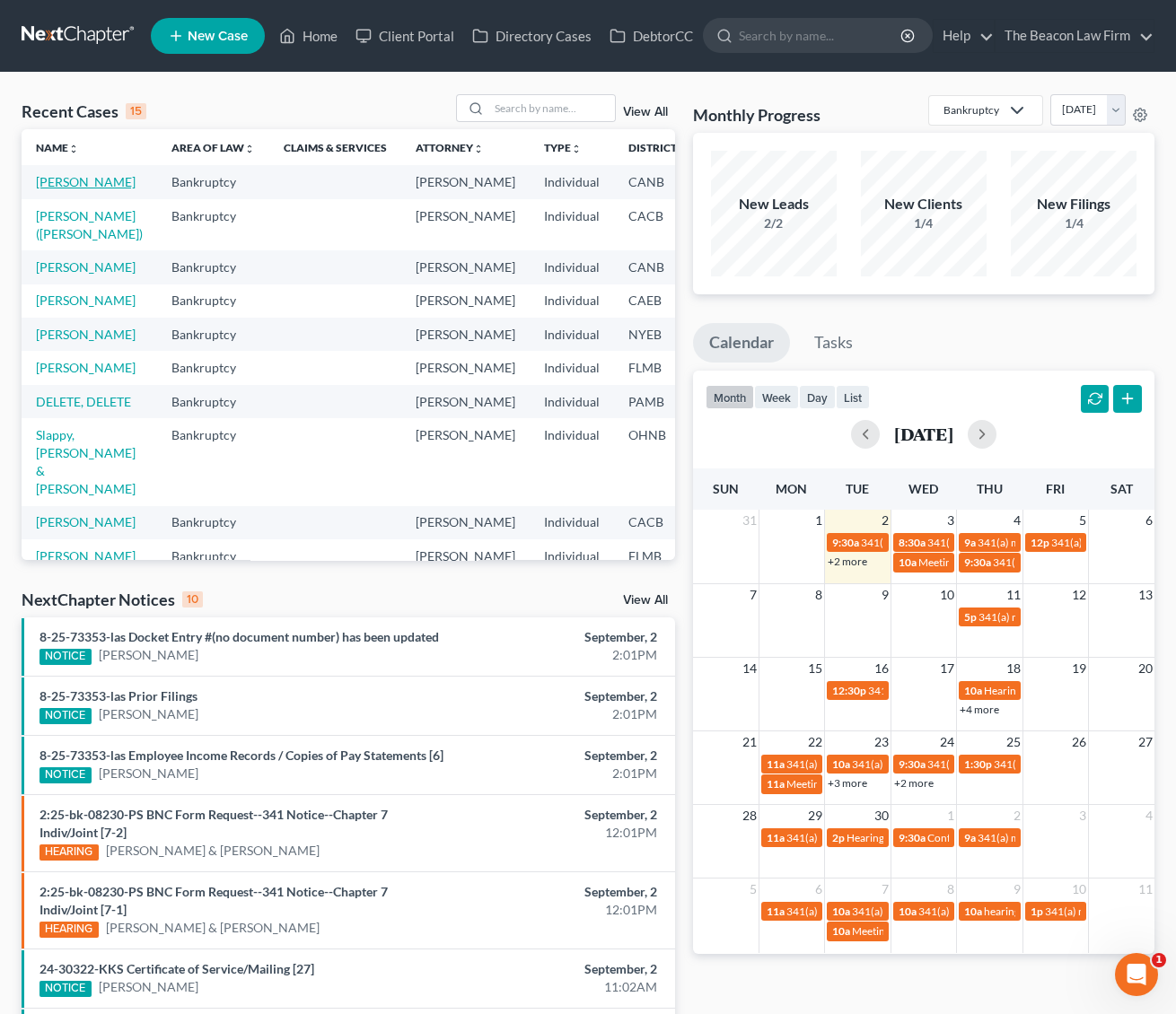
click at [66, 189] on link "[PERSON_NAME]" at bounding box center [85, 182] width 99 height 15
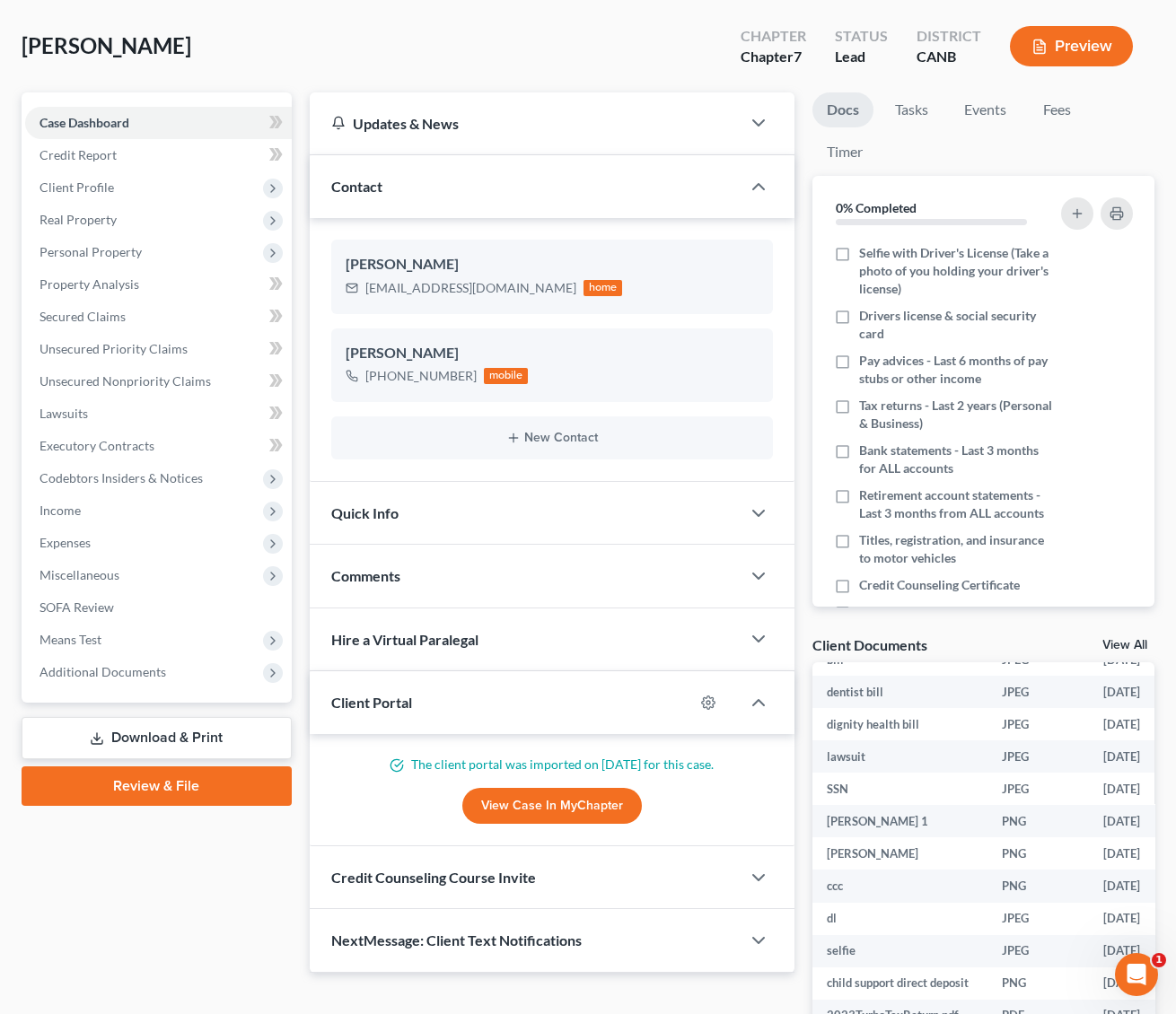
scroll to position [134, 0]
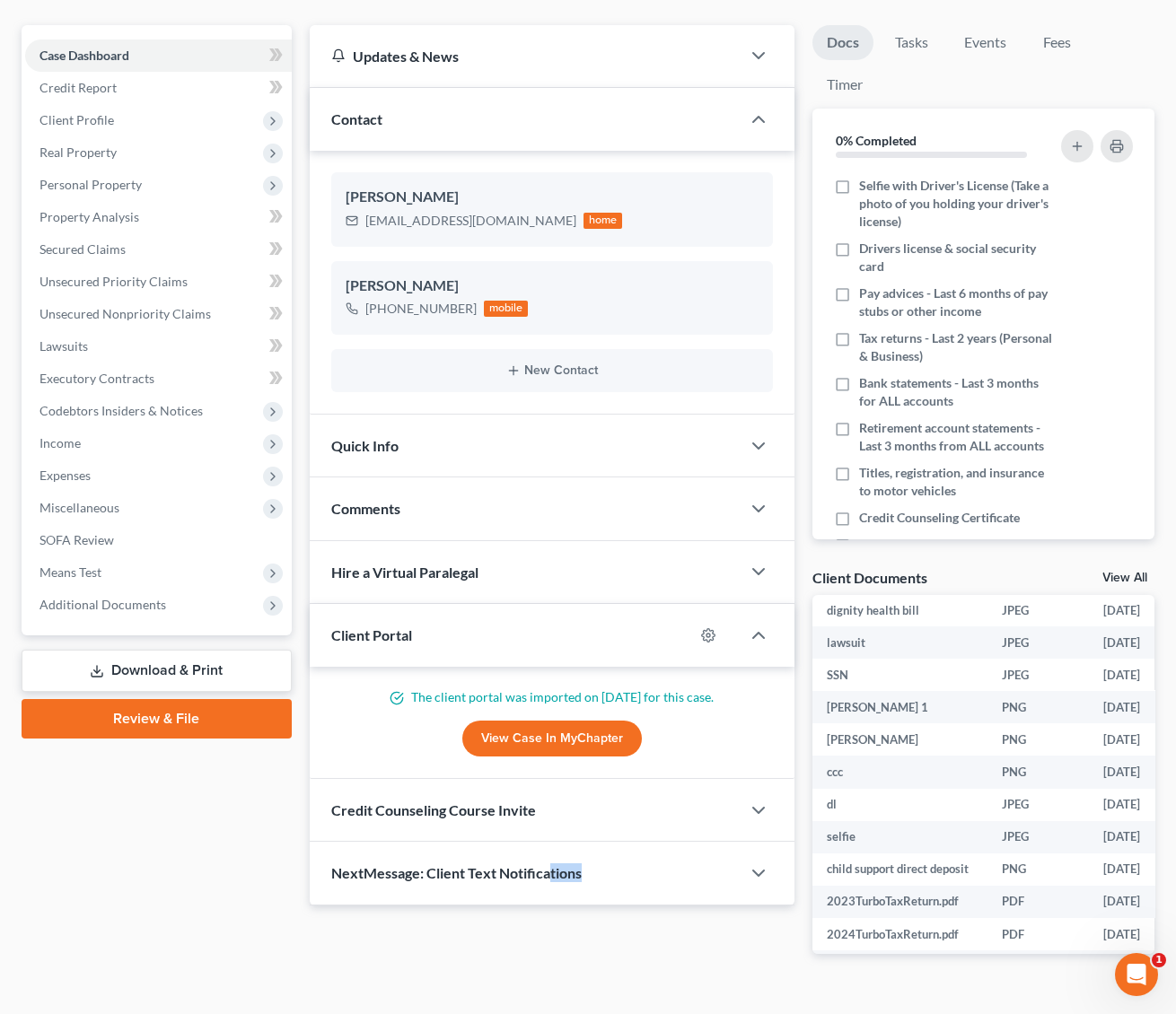
drag, startPoint x: 549, startPoint y: 1006, endPoint x: 723, endPoint y: 1006, distance: 174.0
click at [723, 1006] on div "Home New Case Client Portal Directory Cases DebtorCC The Beacon Law Firm [EMAIL…" at bounding box center [588, 451] width 1176 height 1198
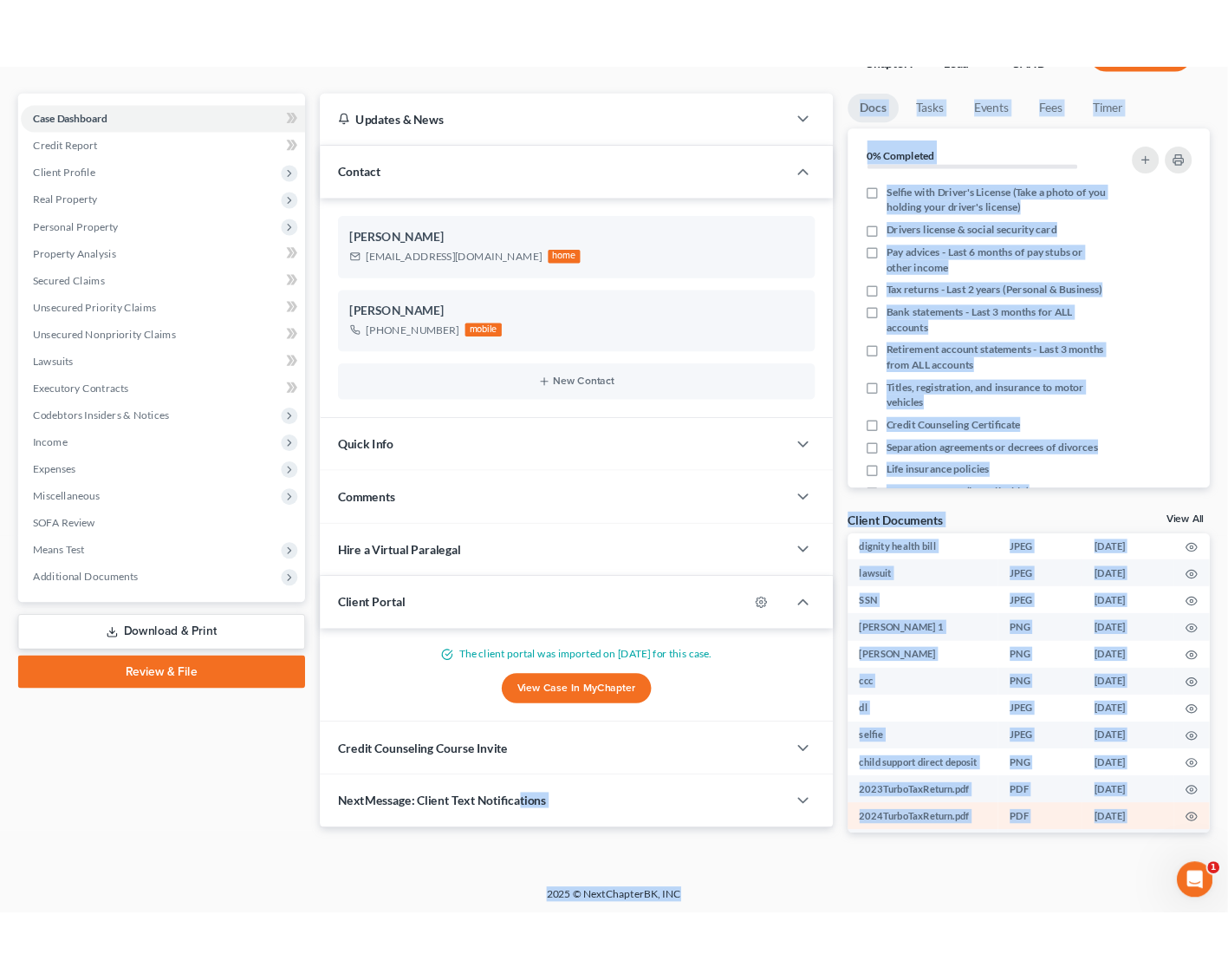
scroll to position [198, 0]
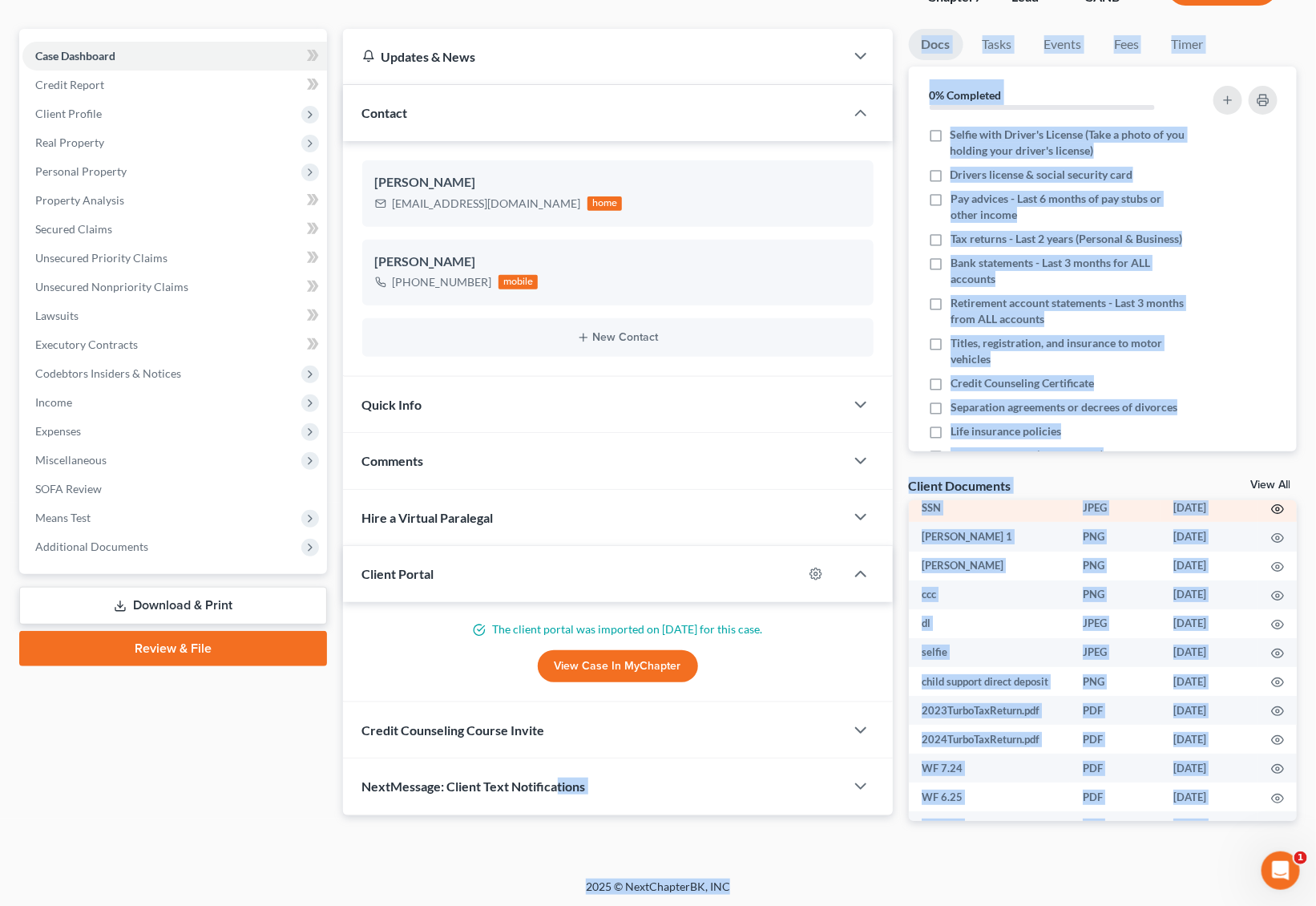
click at [1067, 504] on icon "button" at bounding box center [1277, 508] width 12 height 12
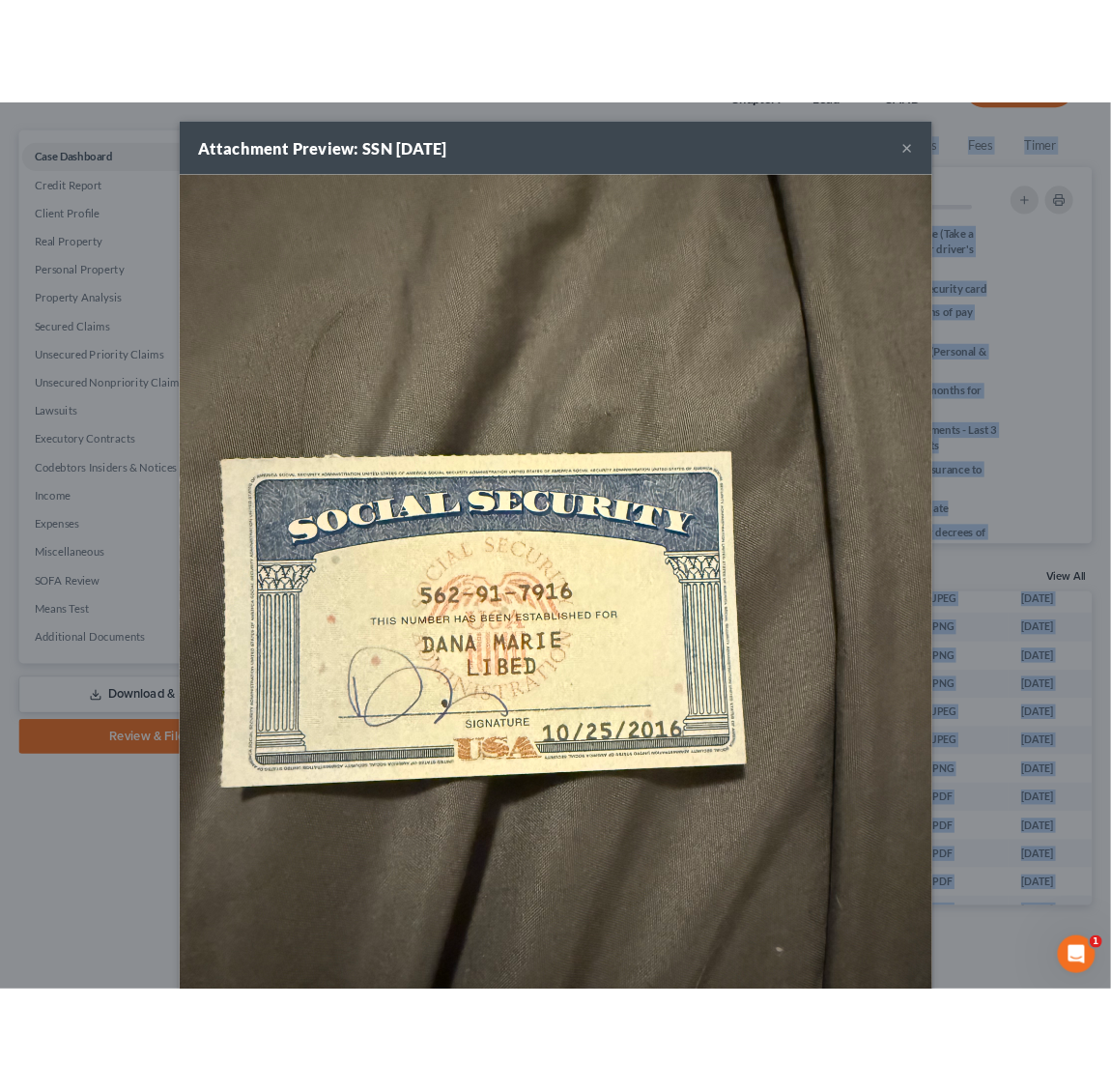
scroll to position [186, 0]
